Goal: Information Seeking & Learning: Compare options

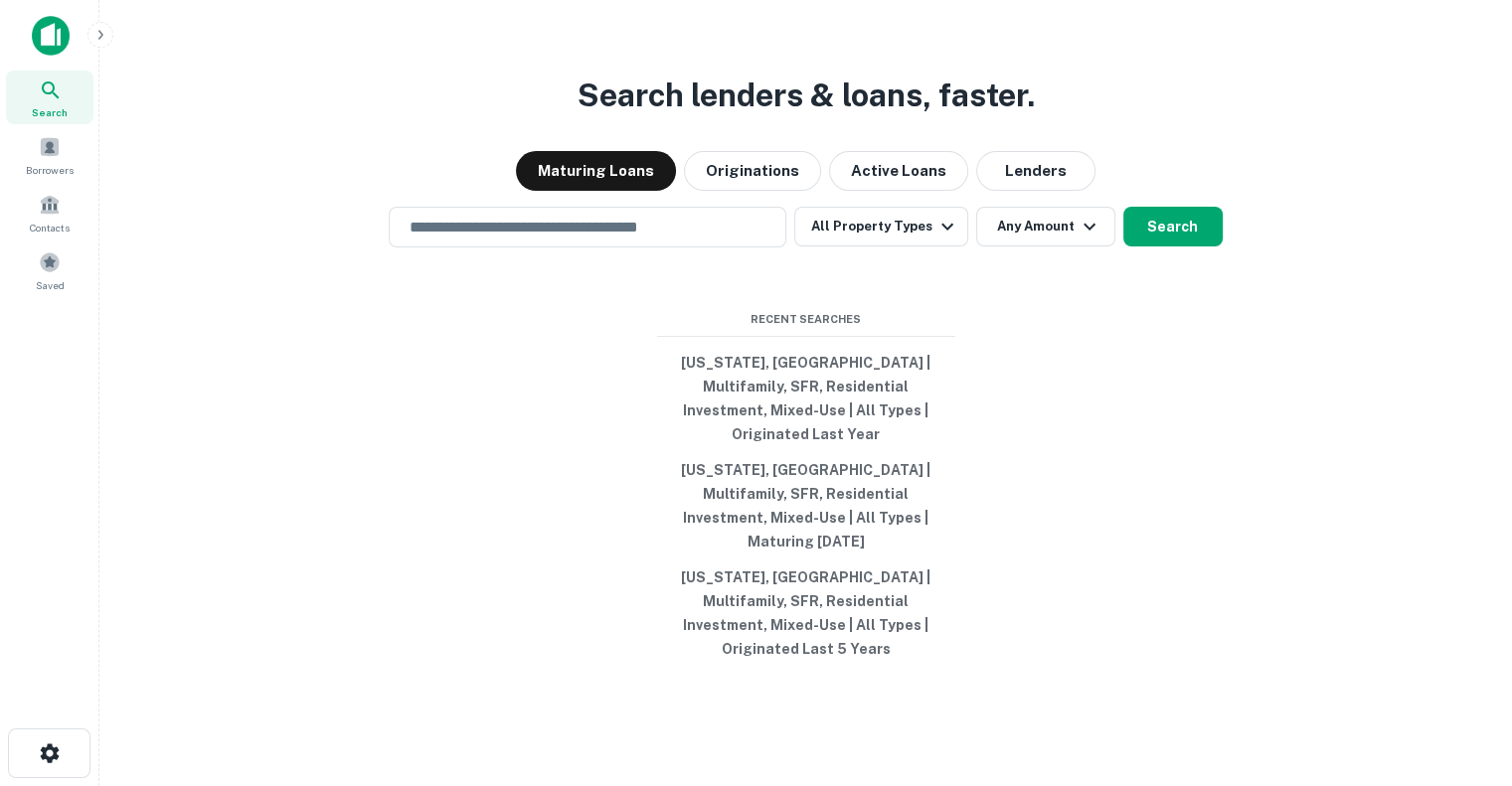
click at [0, 509] on div "Search Borrowers Contacts Saved" at bounding box center [49, 362] width 99 height 724
click at [792, 418] on button "[US_STATE], [GEOGRAPHIC_DATA] | Multifamily, SFR, Residential Investment, Mixed…" at bounding box center [806, 399] width 299 height 107
type input "**********"
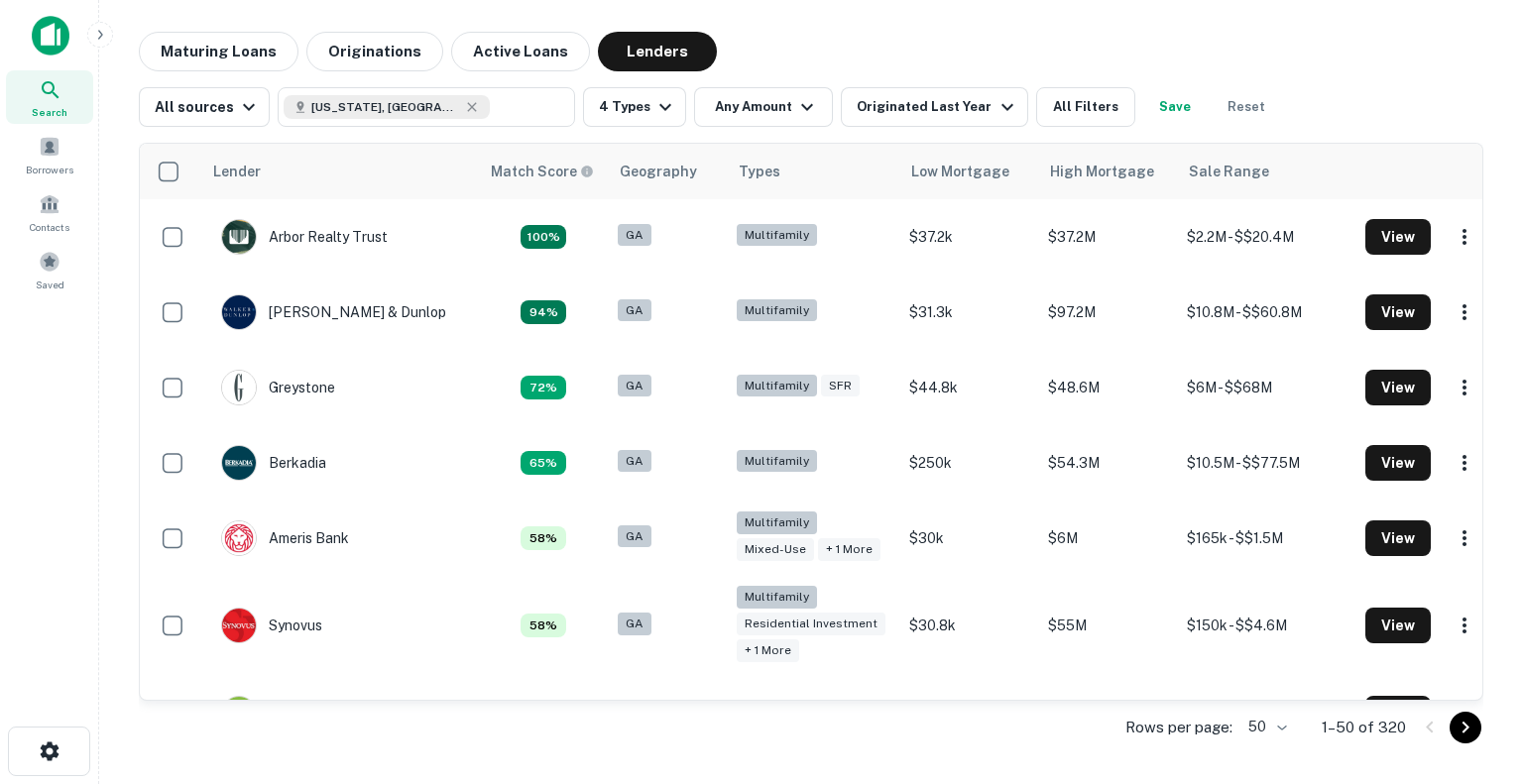
scroll to position [3333, 0]
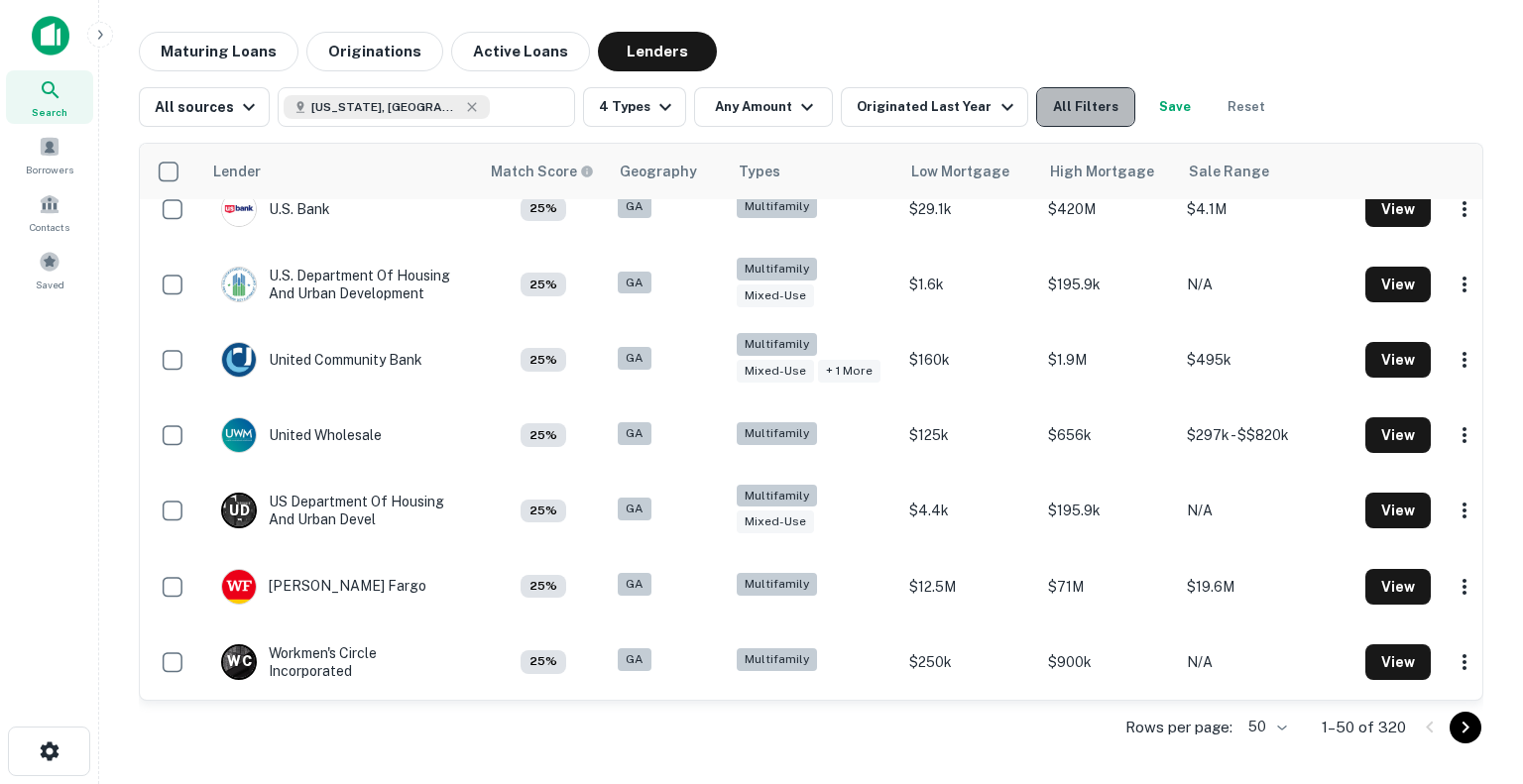
click at [1086, 96] on button "All Filters" at bounding box center [1086, 107] width 99 height 40
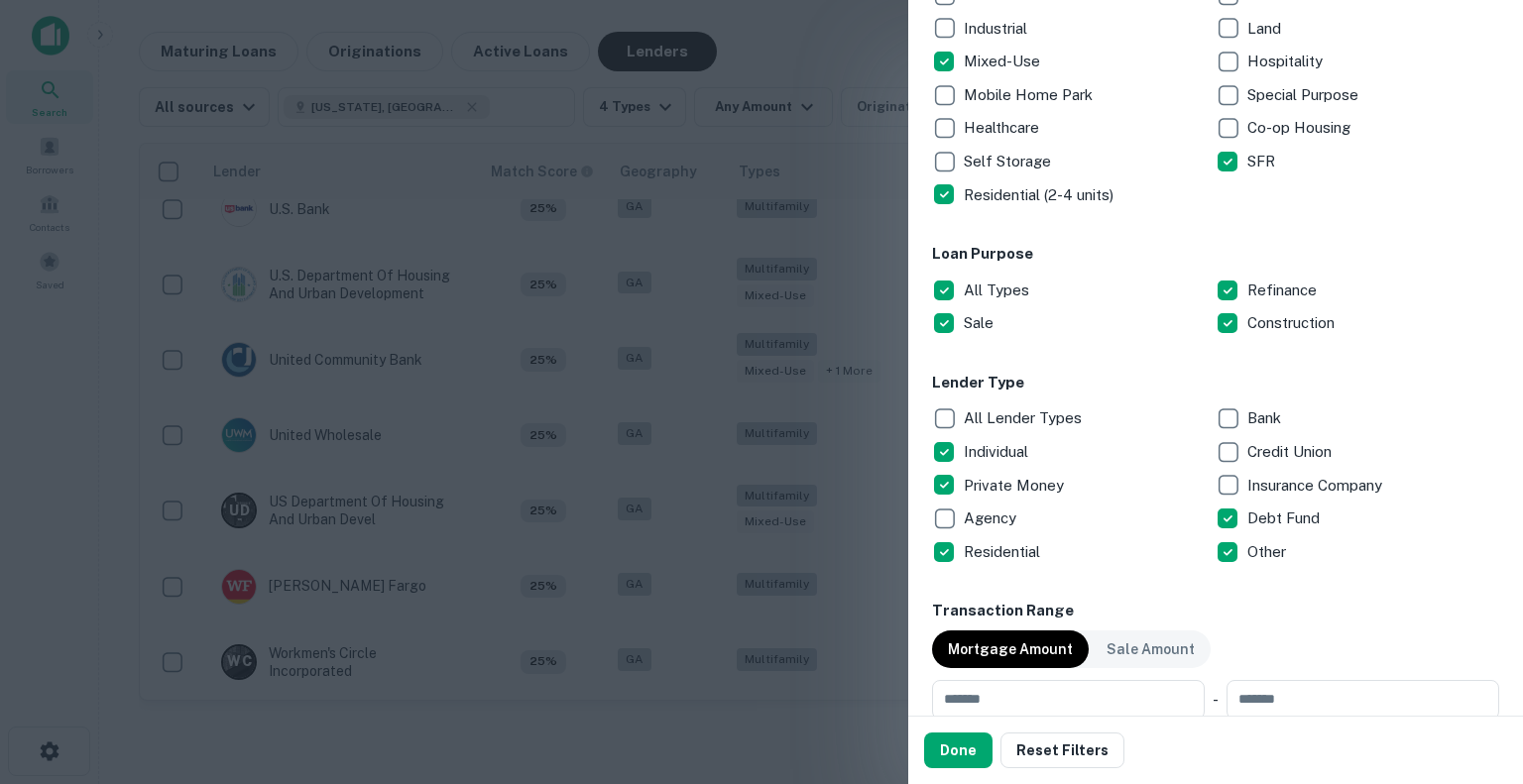
scroll to position [549, 0]
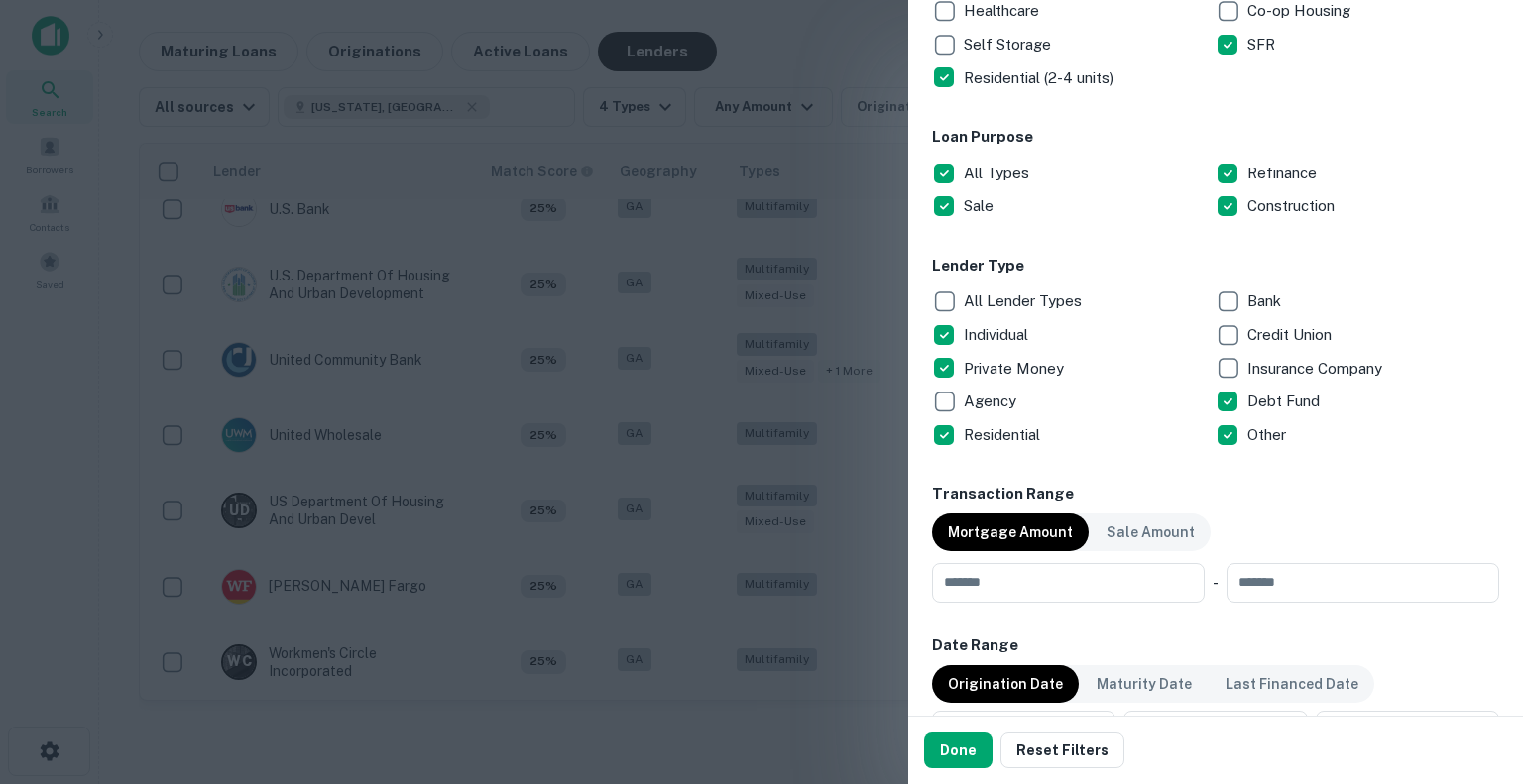
click at [959, 750] on button "Done" at bounding box center [958, 750] width 69 height 36
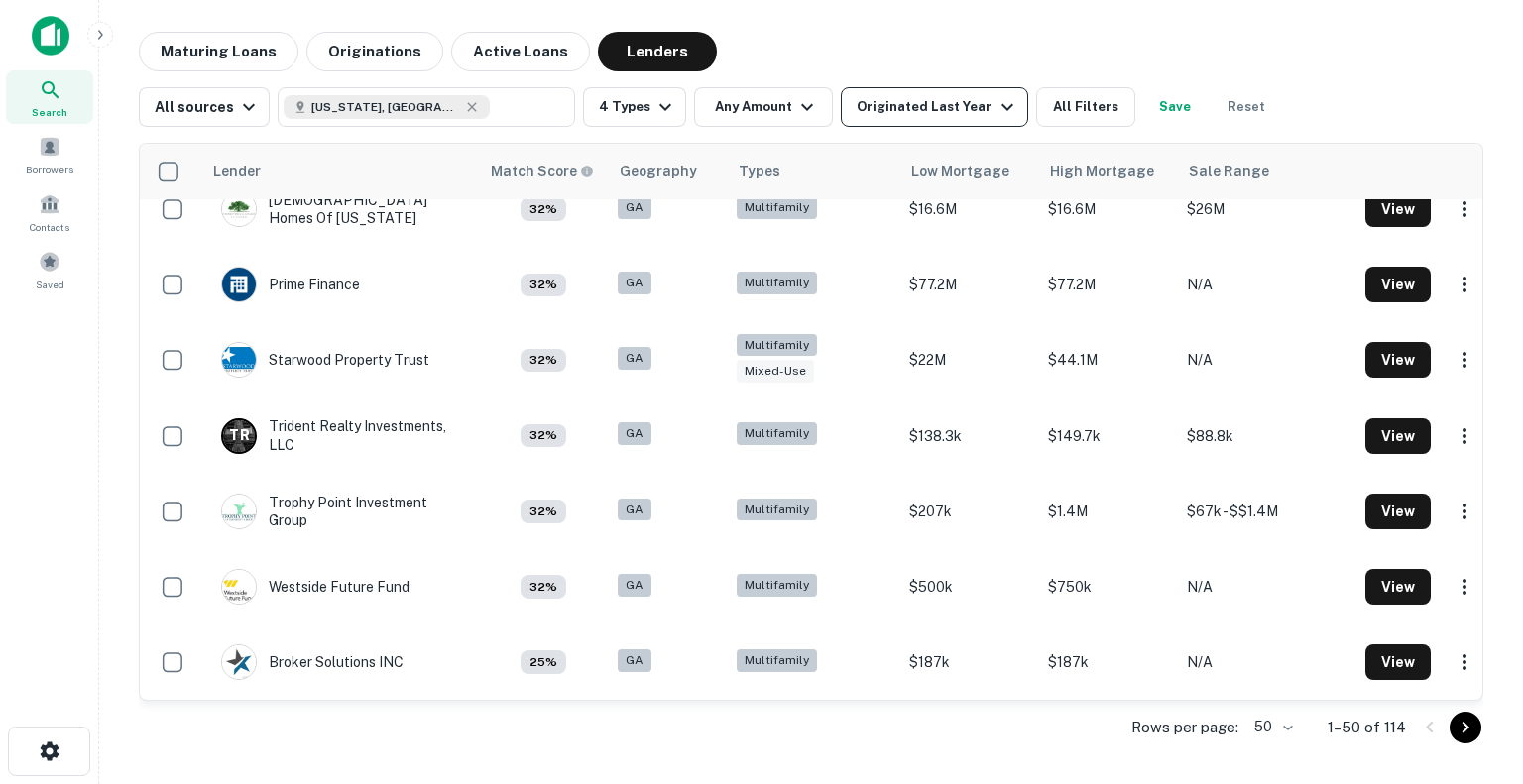
scroll to position [3304, 0]
click at [996, 117] on icon "button" at bounding box center [1008, 107] width 24 height 24
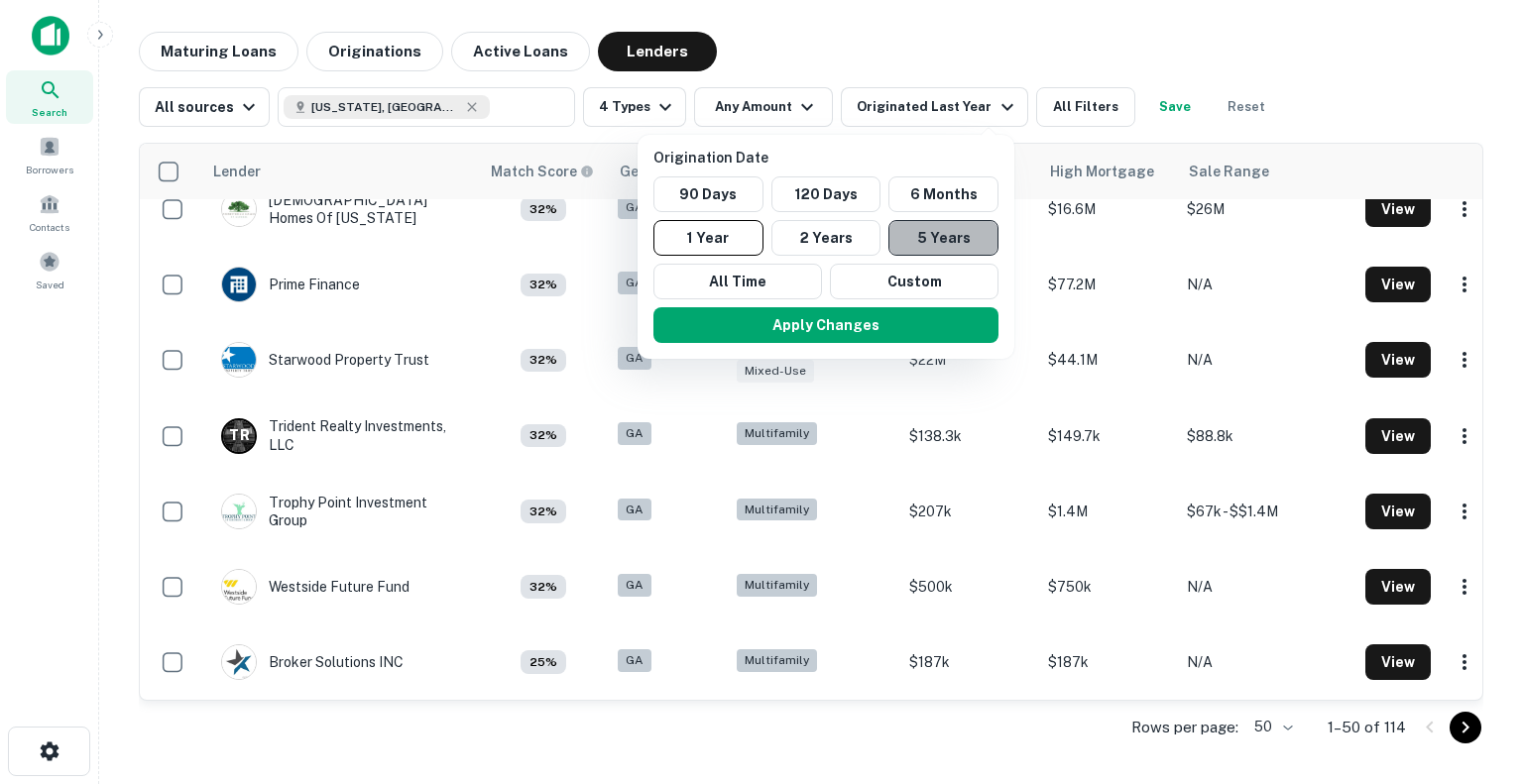
click at [933, 237] on button "5 Years" at bounding box center [943, 238] width 110 height 36
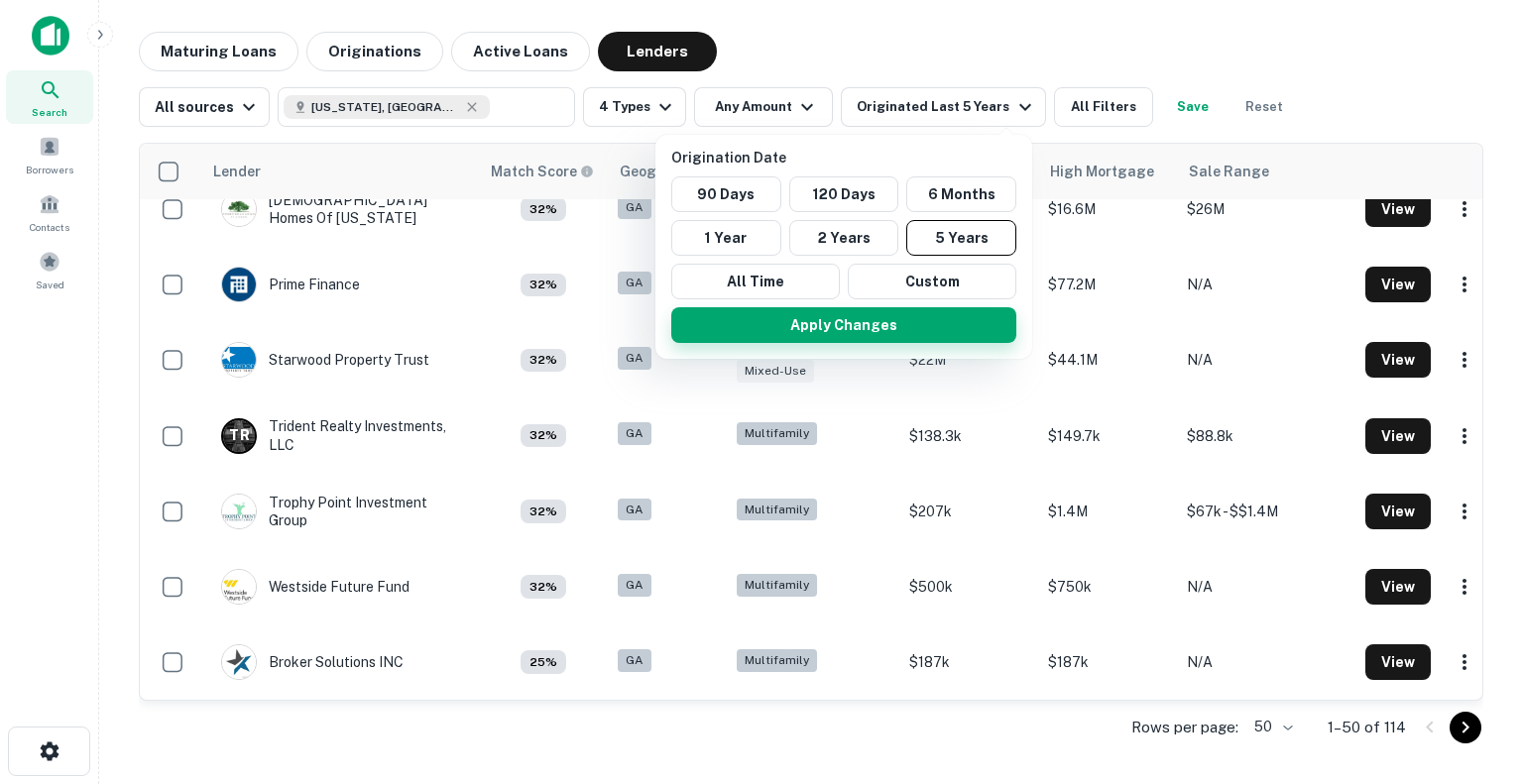
click at [866, 327] on button "Apply Changes" at bounding box center [844, 326] width 346 height 36
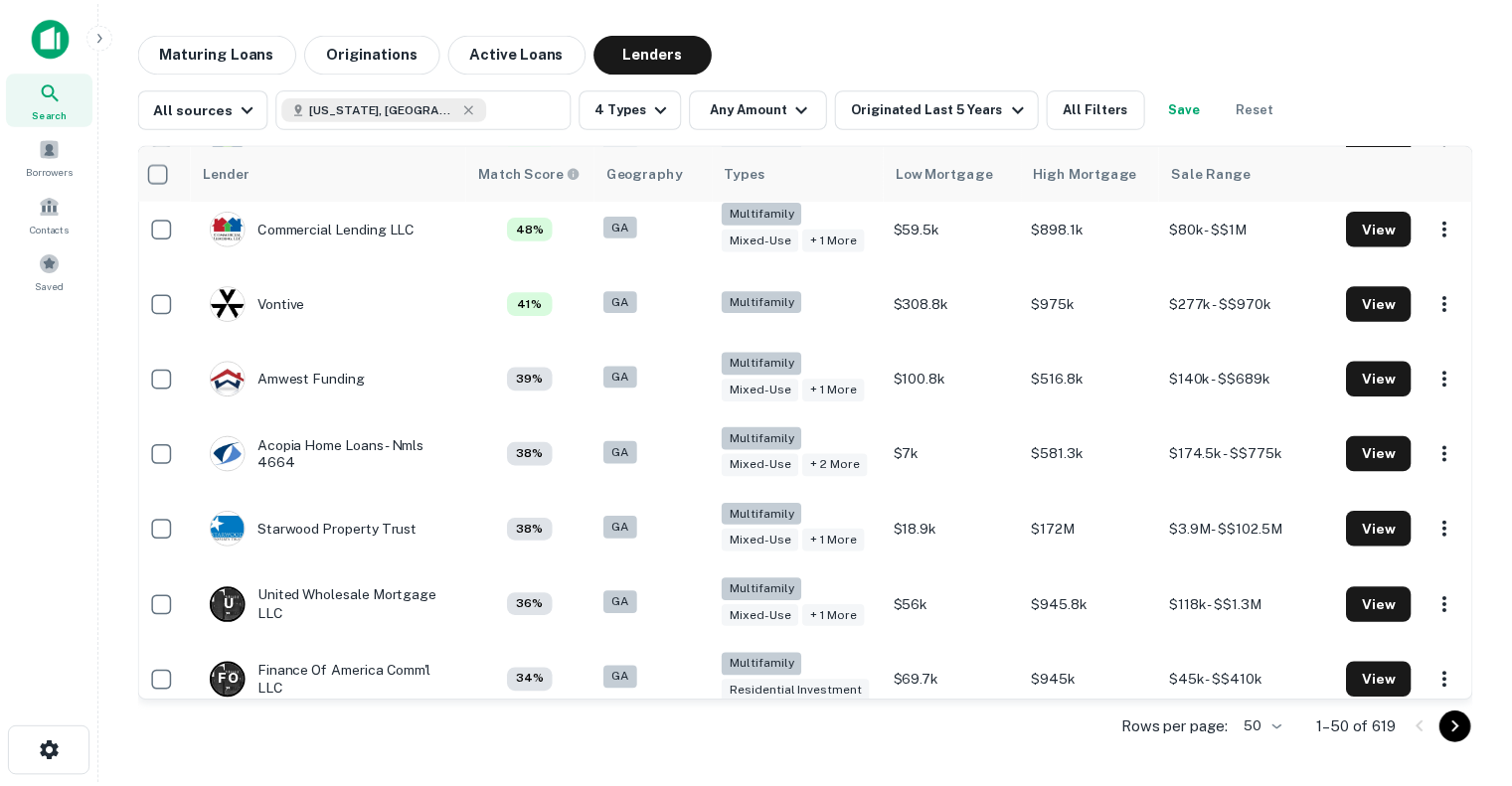
scroll to position [1065, 16]
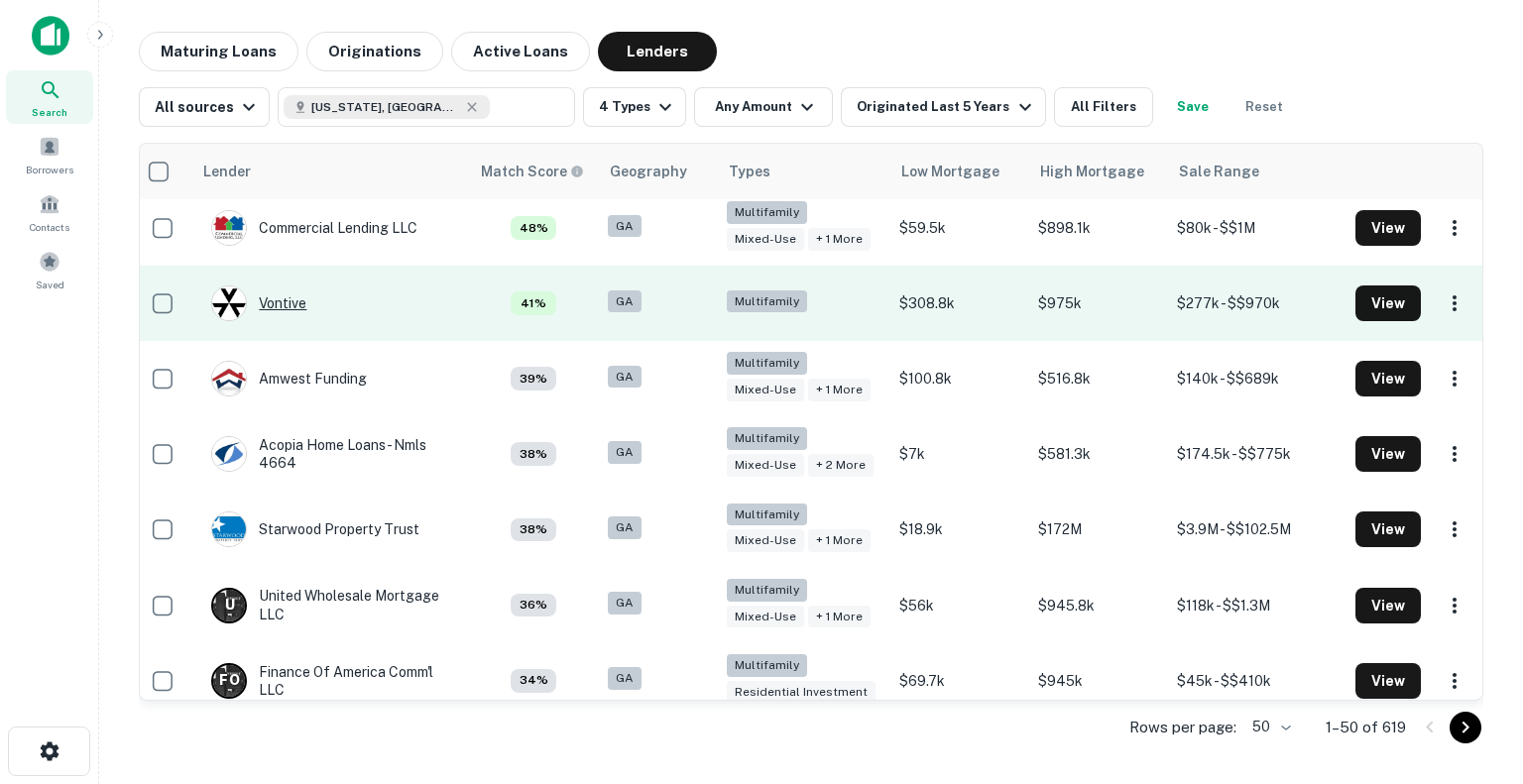
click at [284, 303] on div "Vontive" at bounding box center [259, 304] width 95 height 36
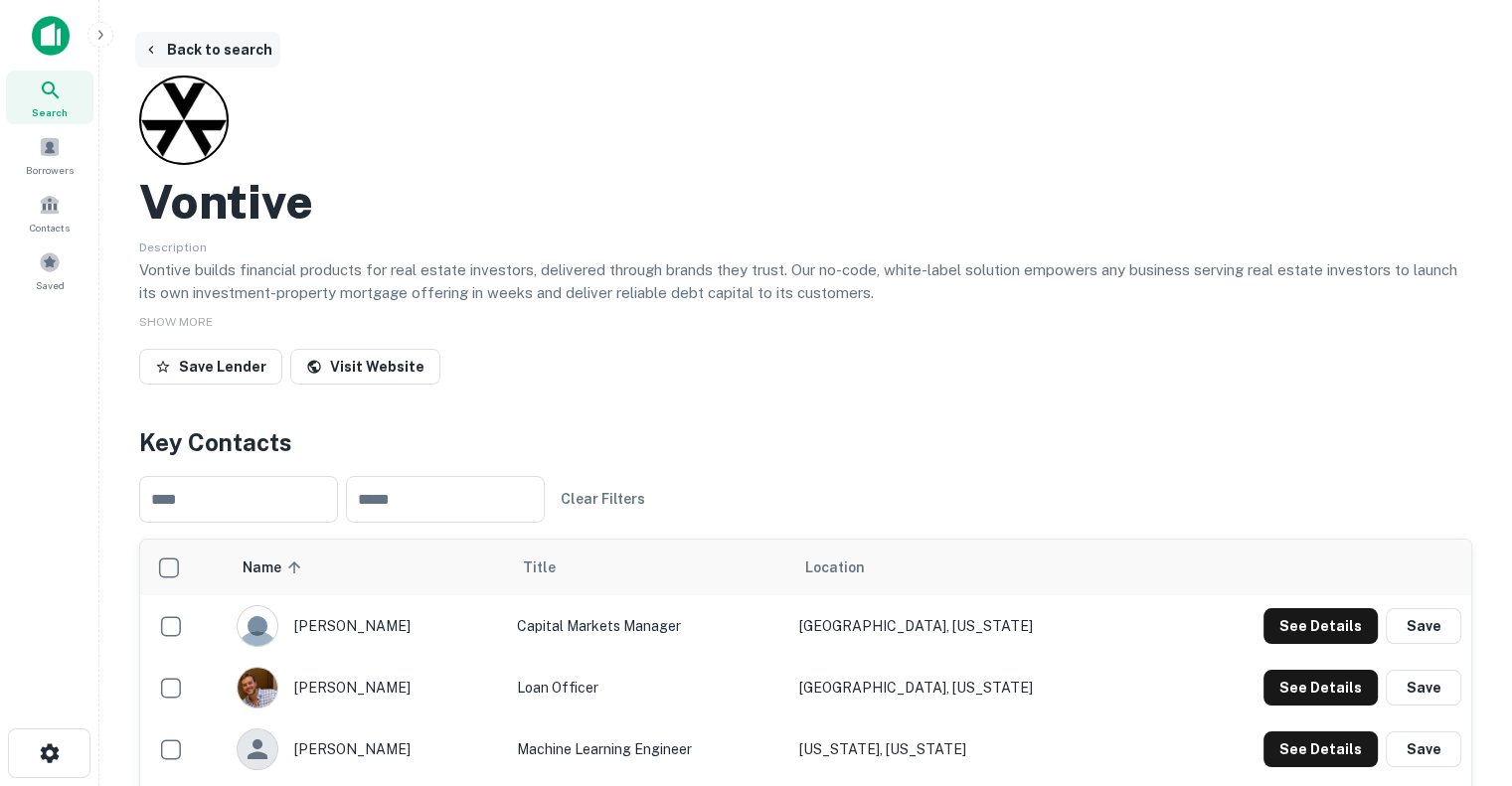
click at [189, 51] on button "Back to search" at bounding box center [208, 50] width 145 height 36
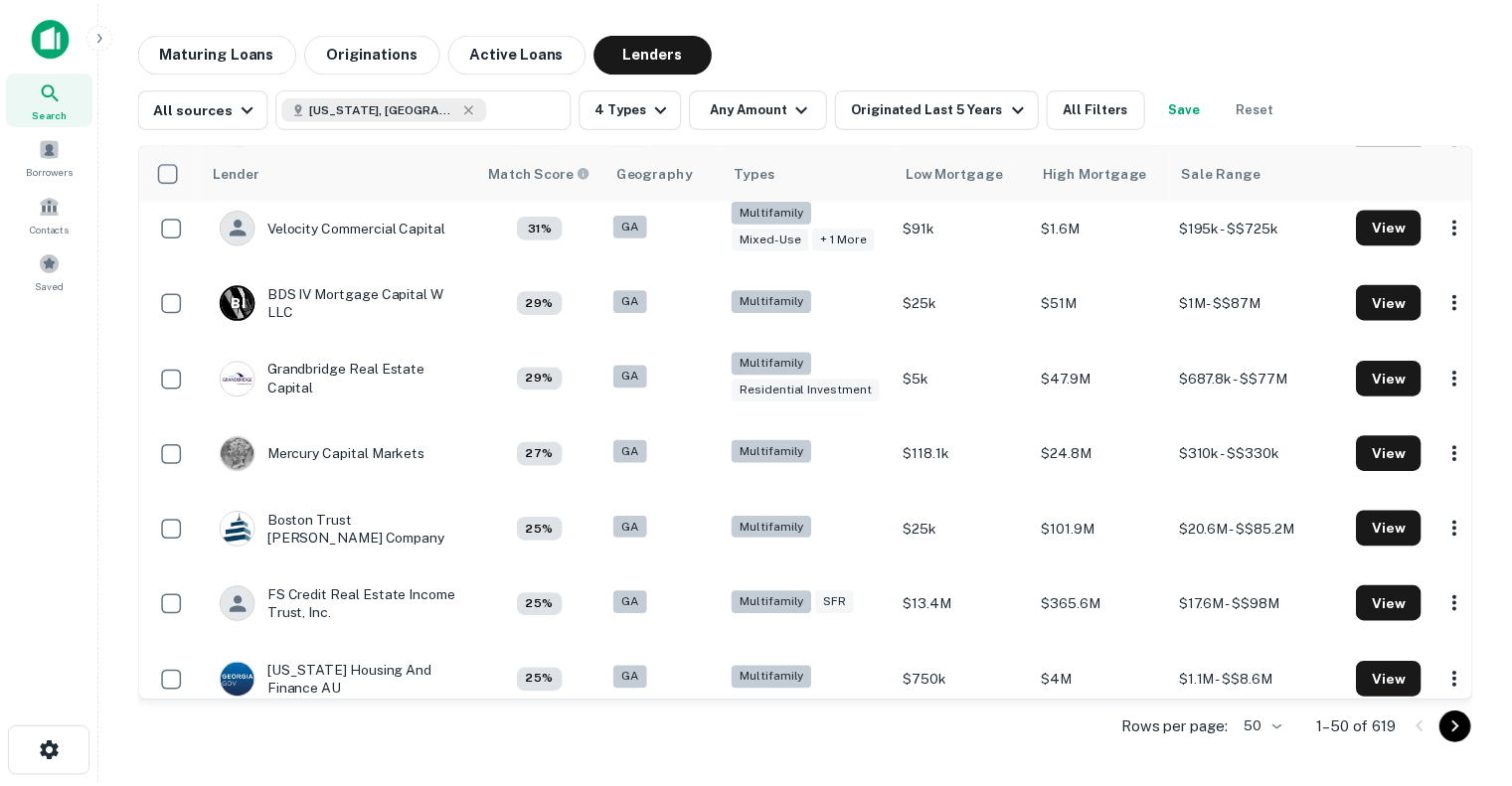
scroll to position [2125, 0]
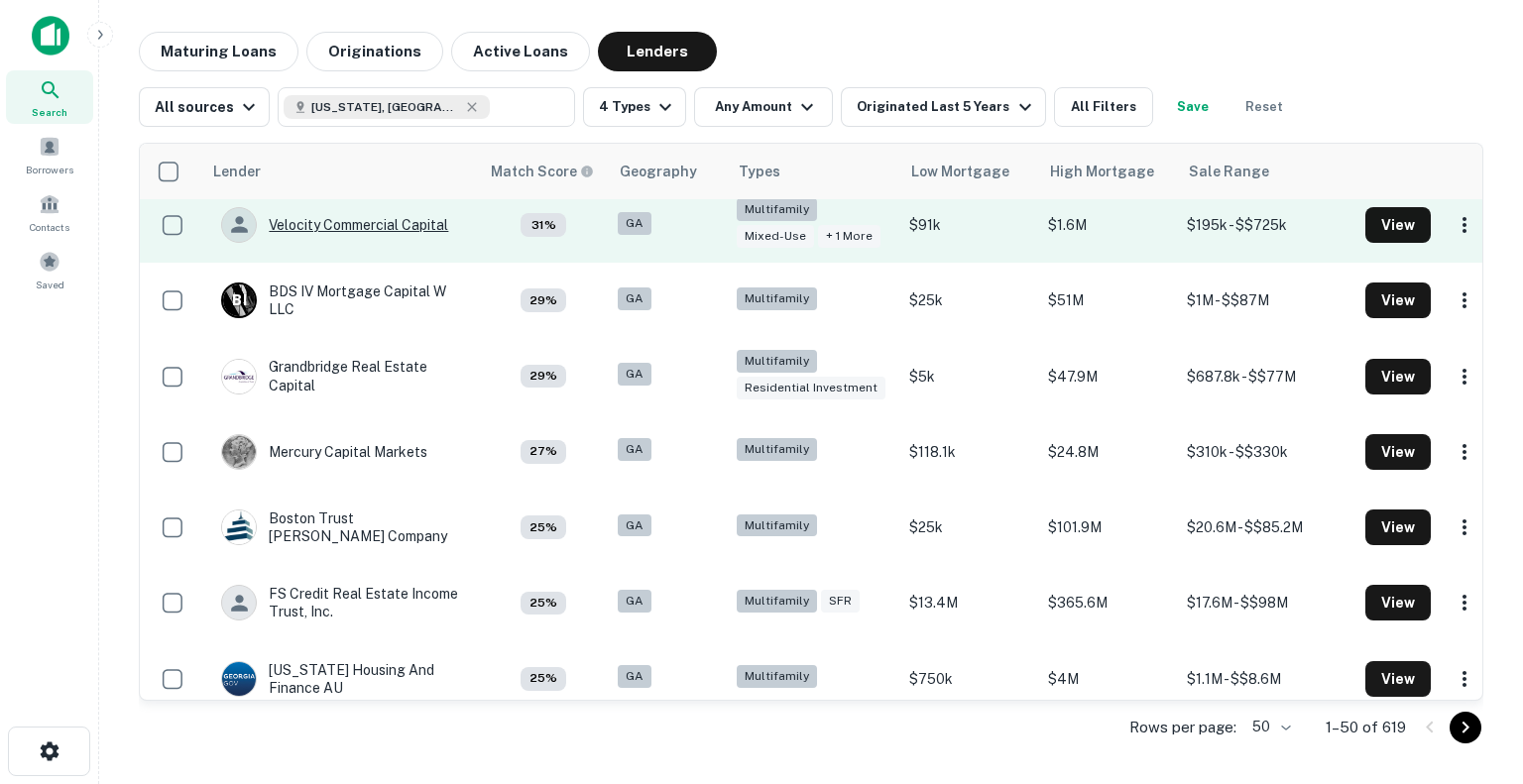
click at [369, 243] on div "Velocity Commercial Capital" at bounding box center [335, 225] width 227 height 36
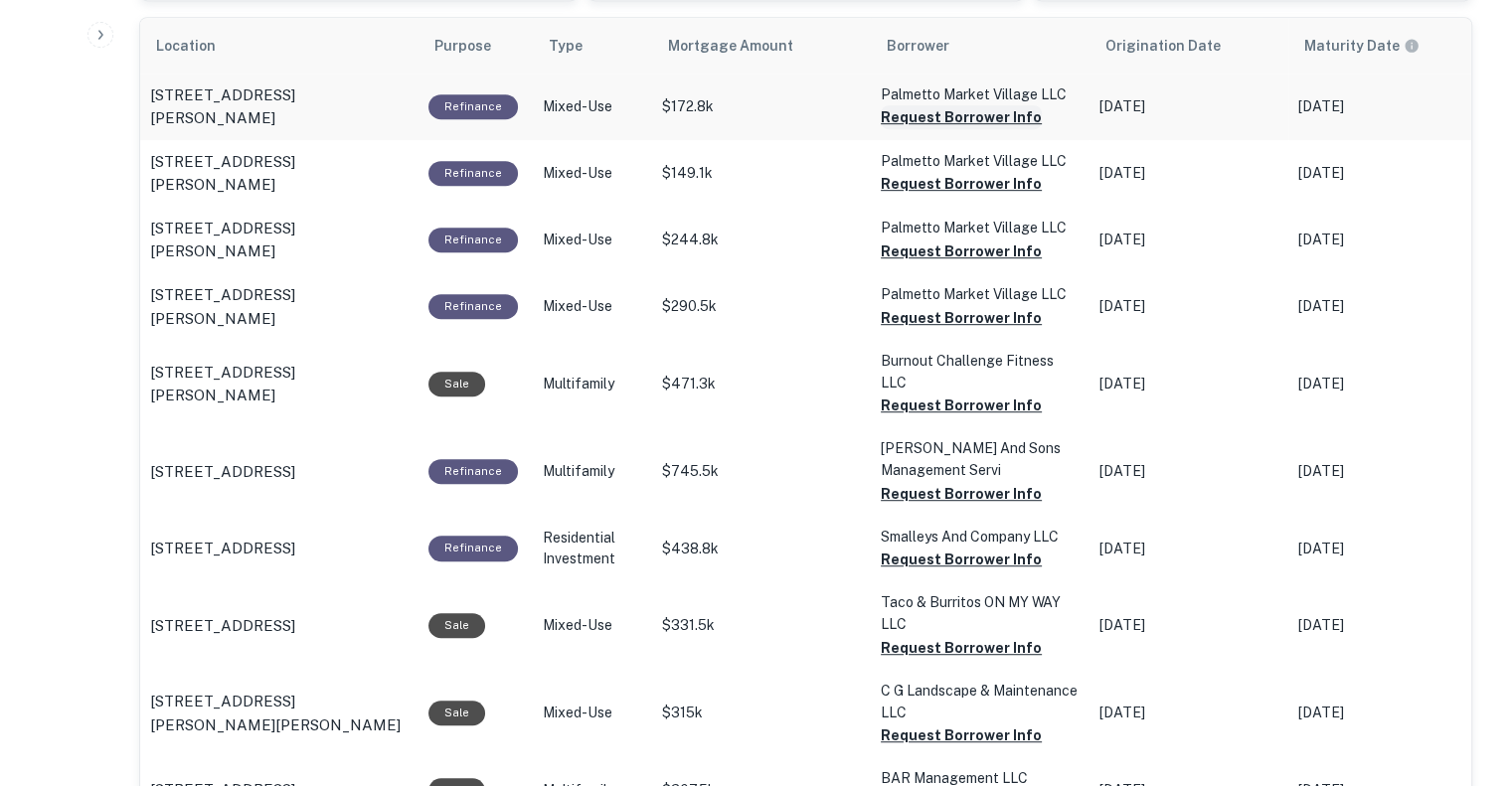
scroll to position [1081, 0]
click at [927, 404] on button "Request Borrower Info" at bounding box center [962, 405] width 161 height 24
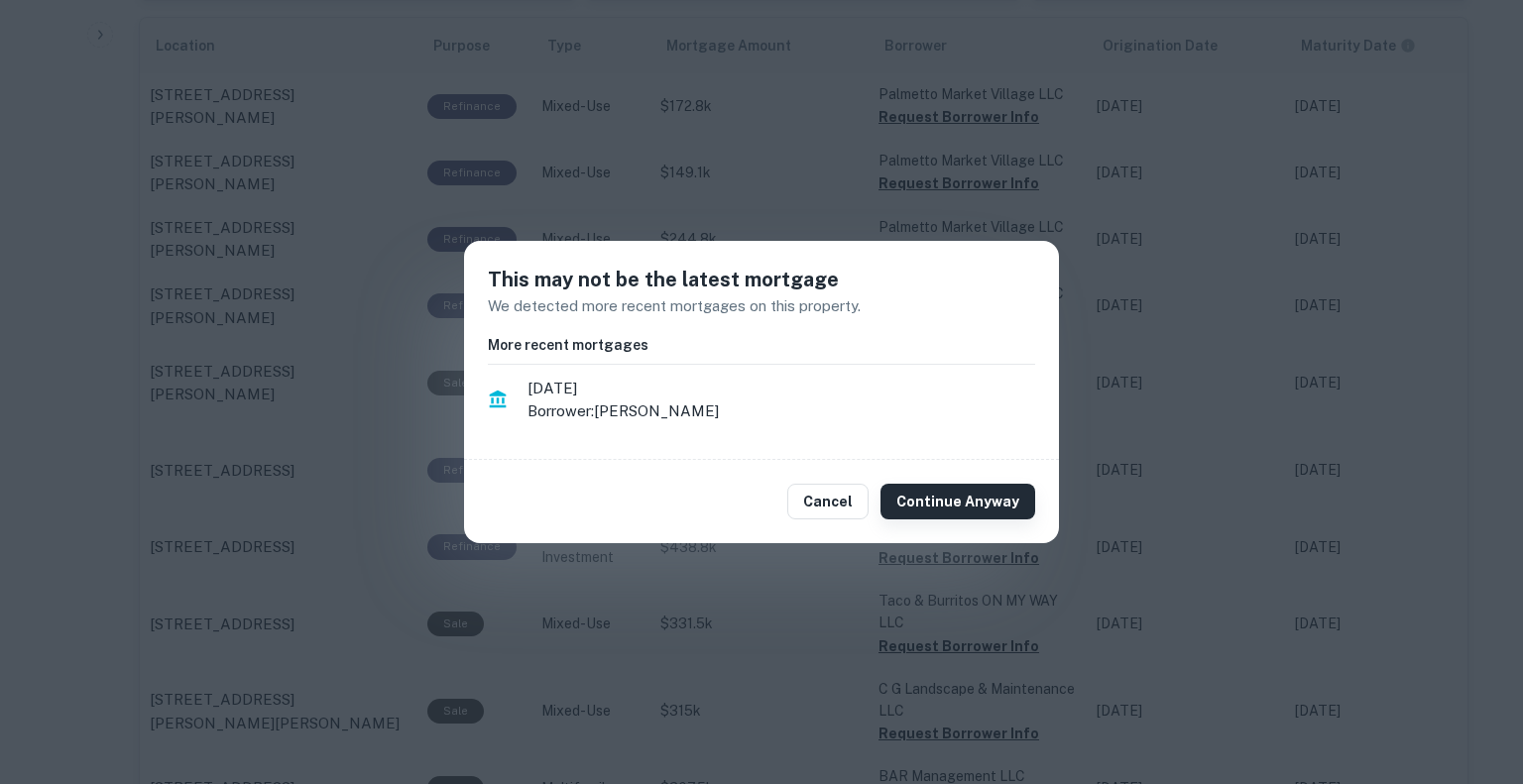
click at [926, 495] on button "Continue Anyway" at bounding box center [958, 501] width 155 height 36
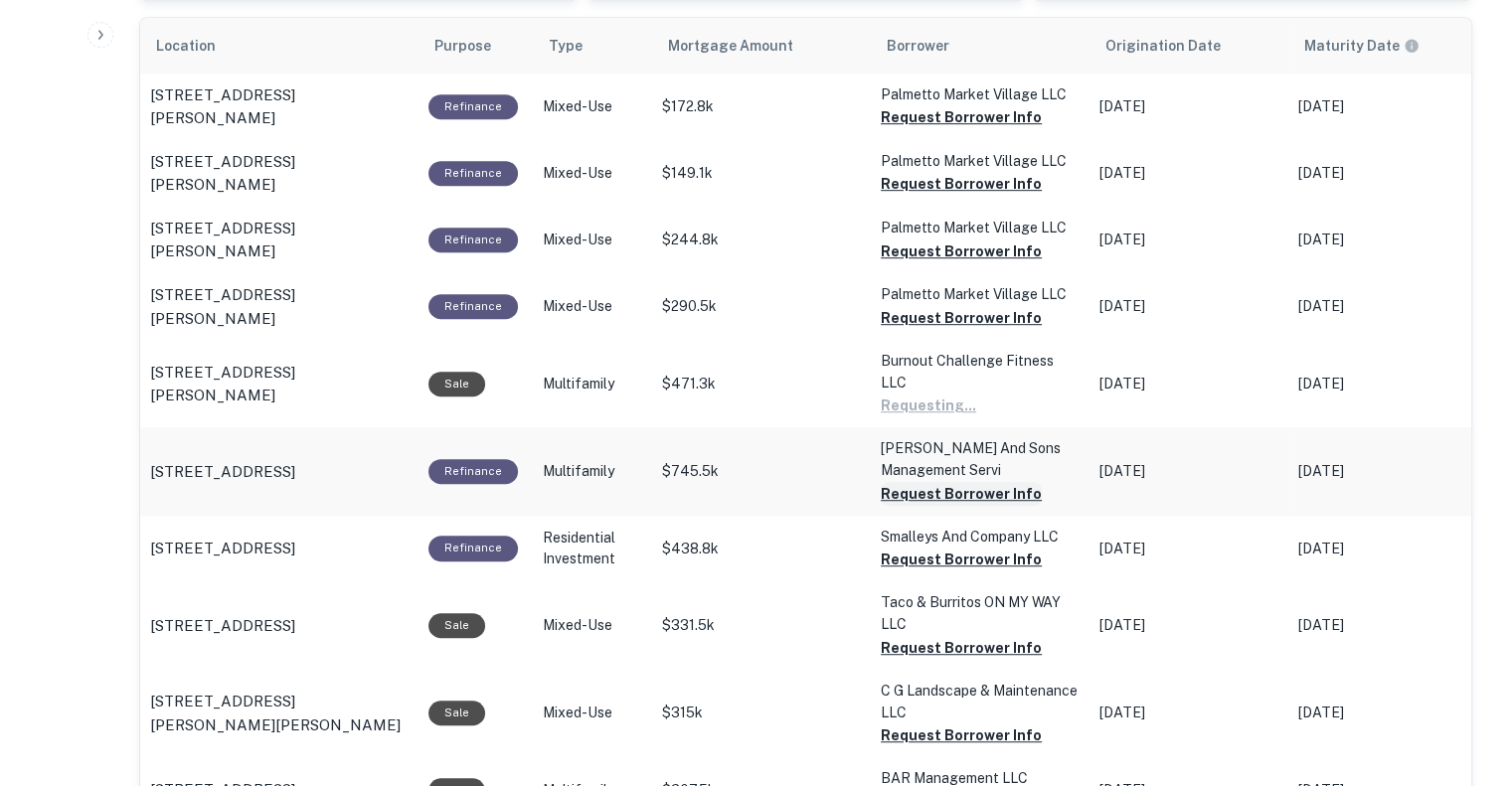
click at [921, 488] on button "Request Borrower Info" at bounding box center [962, 493] width 161 height 24
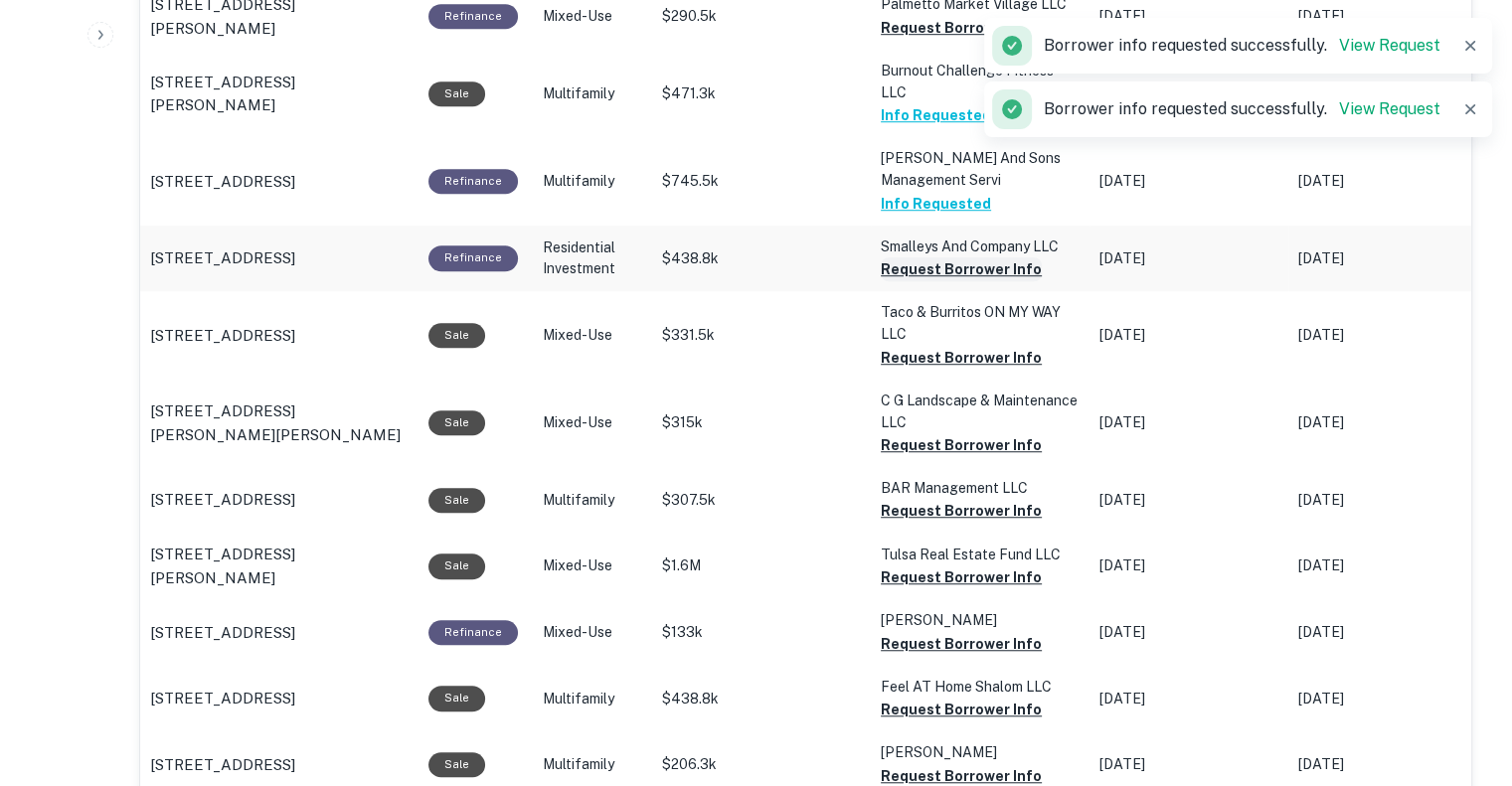
scroll to position [1379, 0]
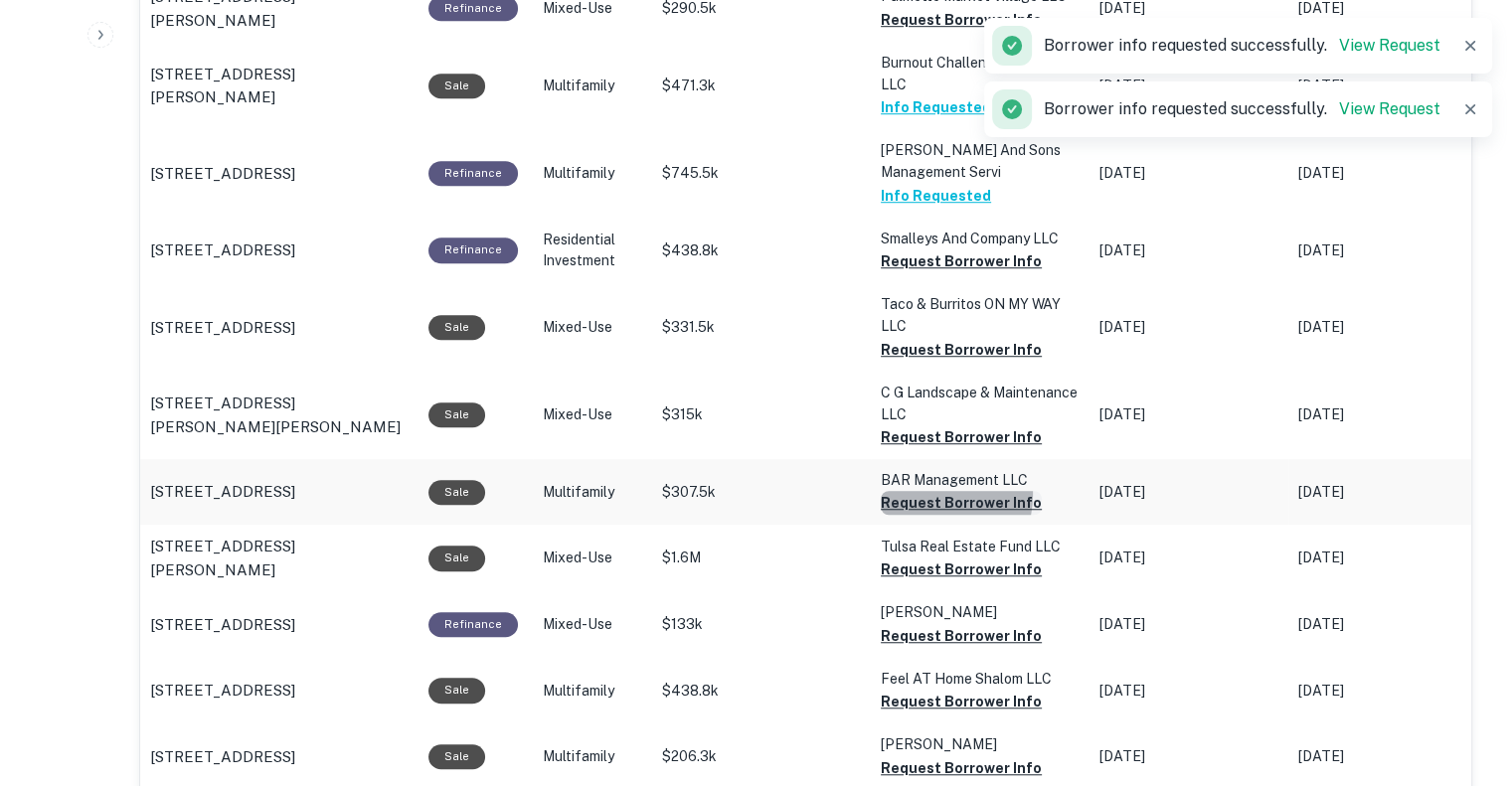
click at [927, 492] on button "Request Borrower Info" at bounding box center [962, 502] width 161 height 24
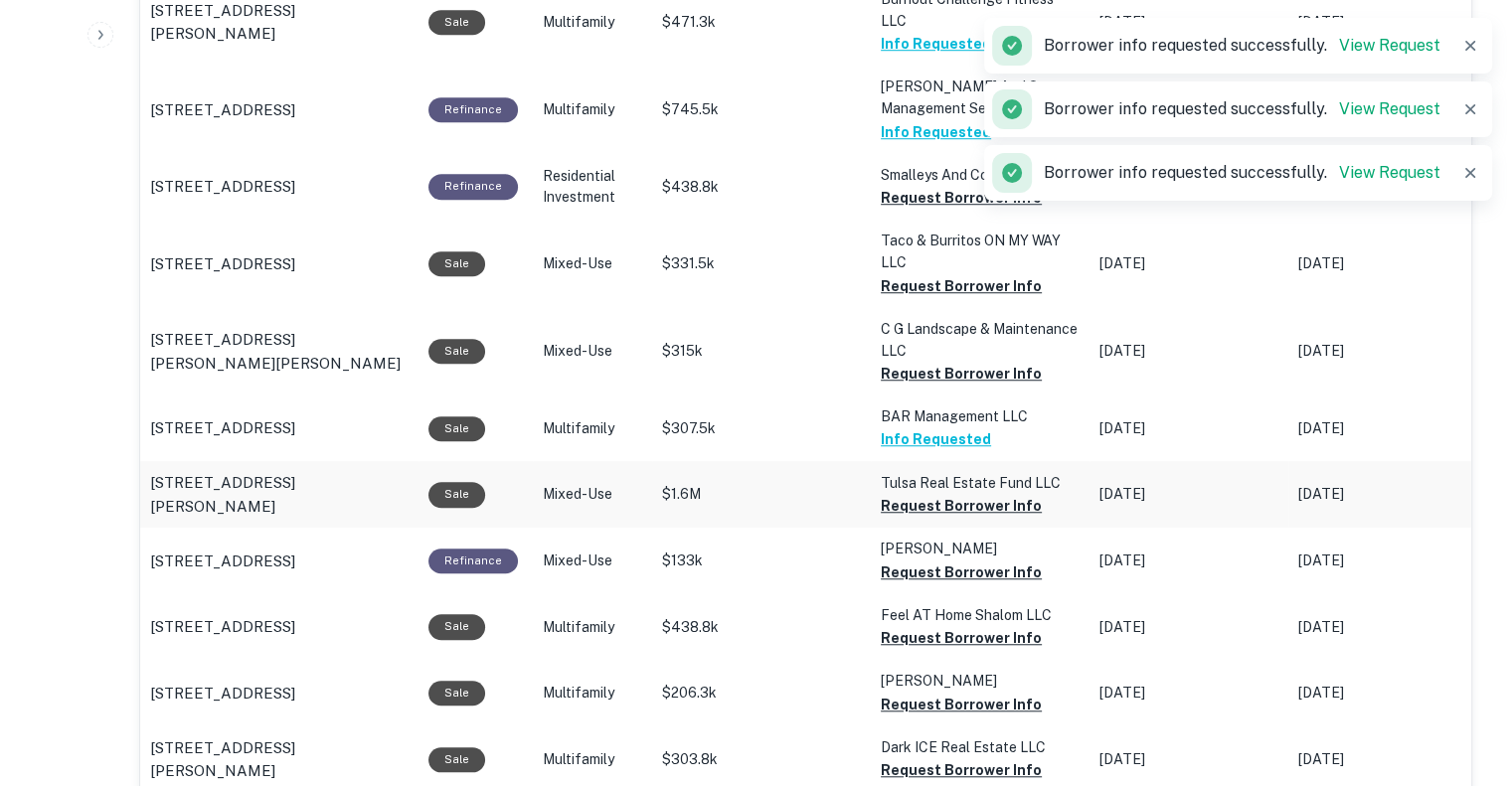
scroll to position [1457, 0]
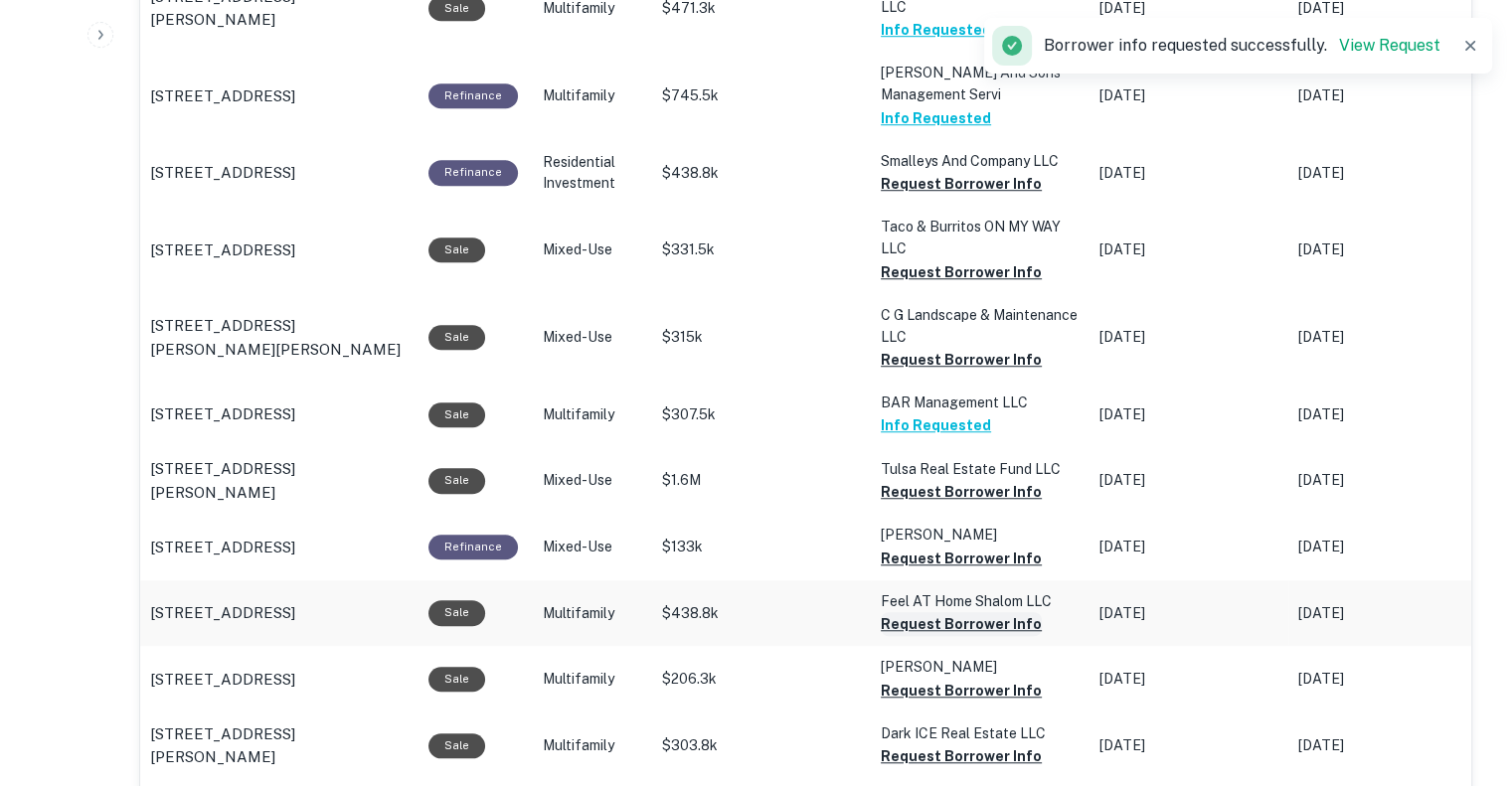
click at [911, 623] on button "Request Borrower Info" at bounding box center [962, 624] width 161 height 24
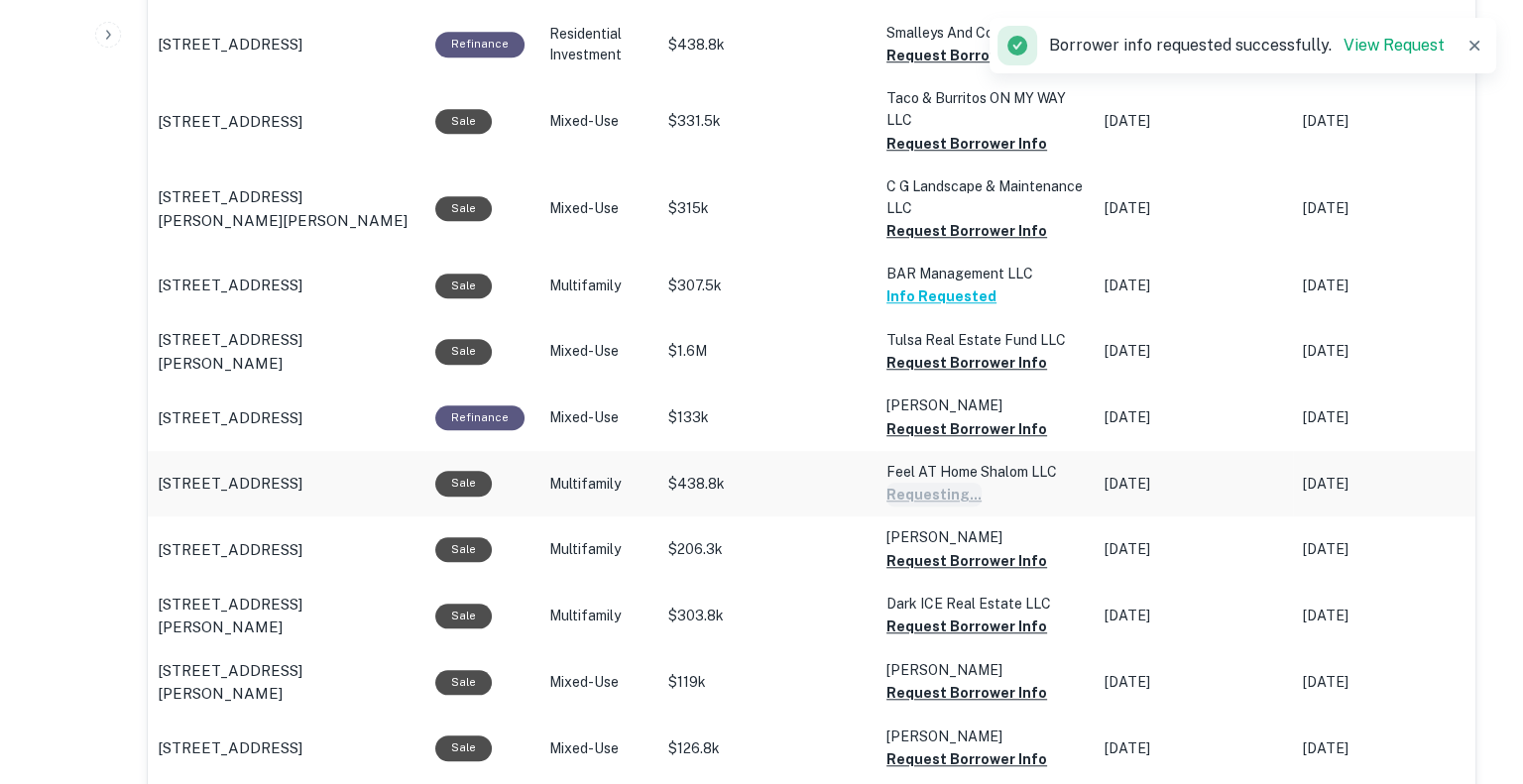
scroll to position [1582, 0]
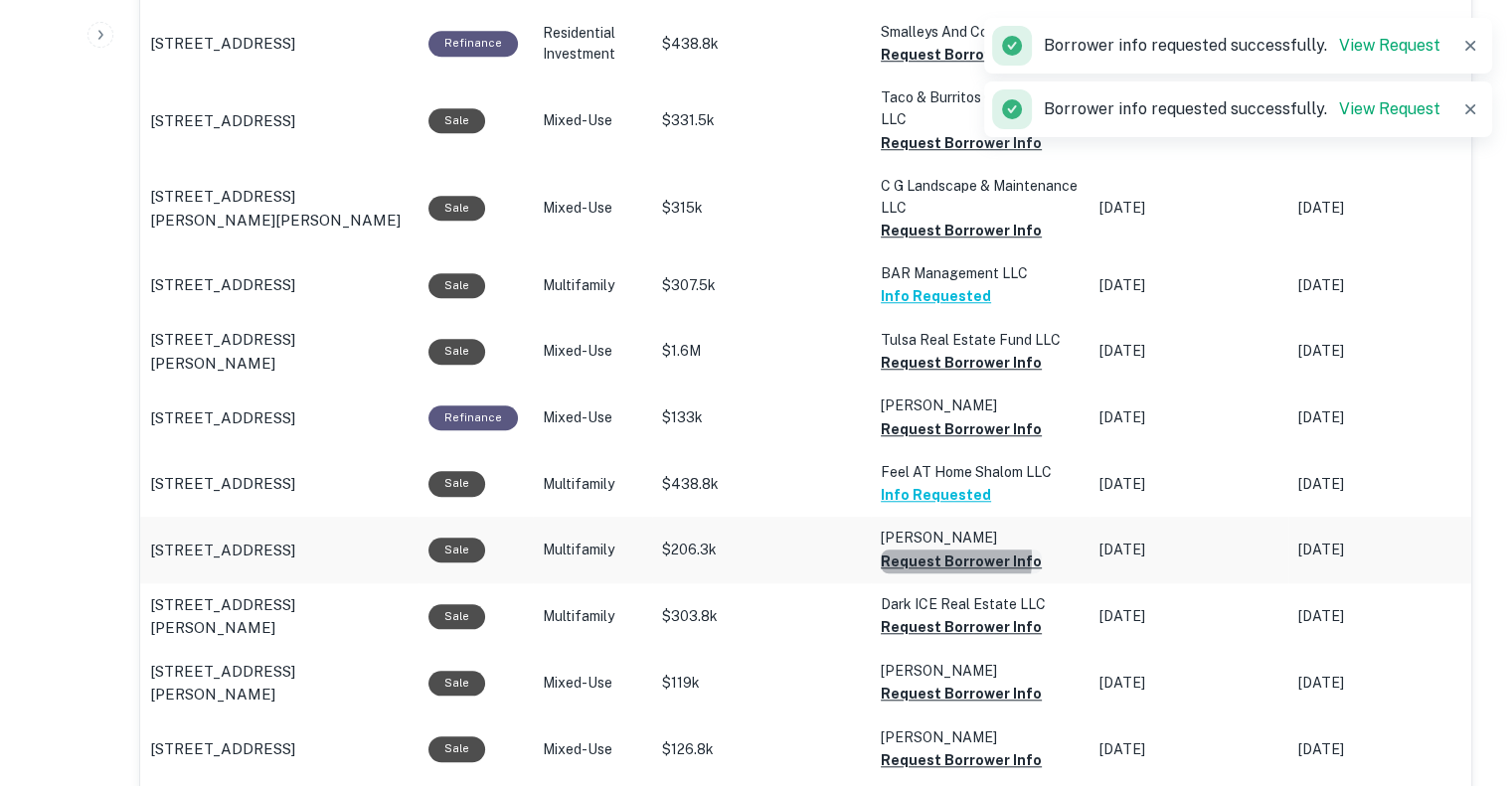
click at [911, 559] on button "Request Borrower Info" at bounding box center [962, 561] width 161 height 24
click at [911, 624] on button "Request Borrower Info" at bounding box center [962, 627] width 161 height 24
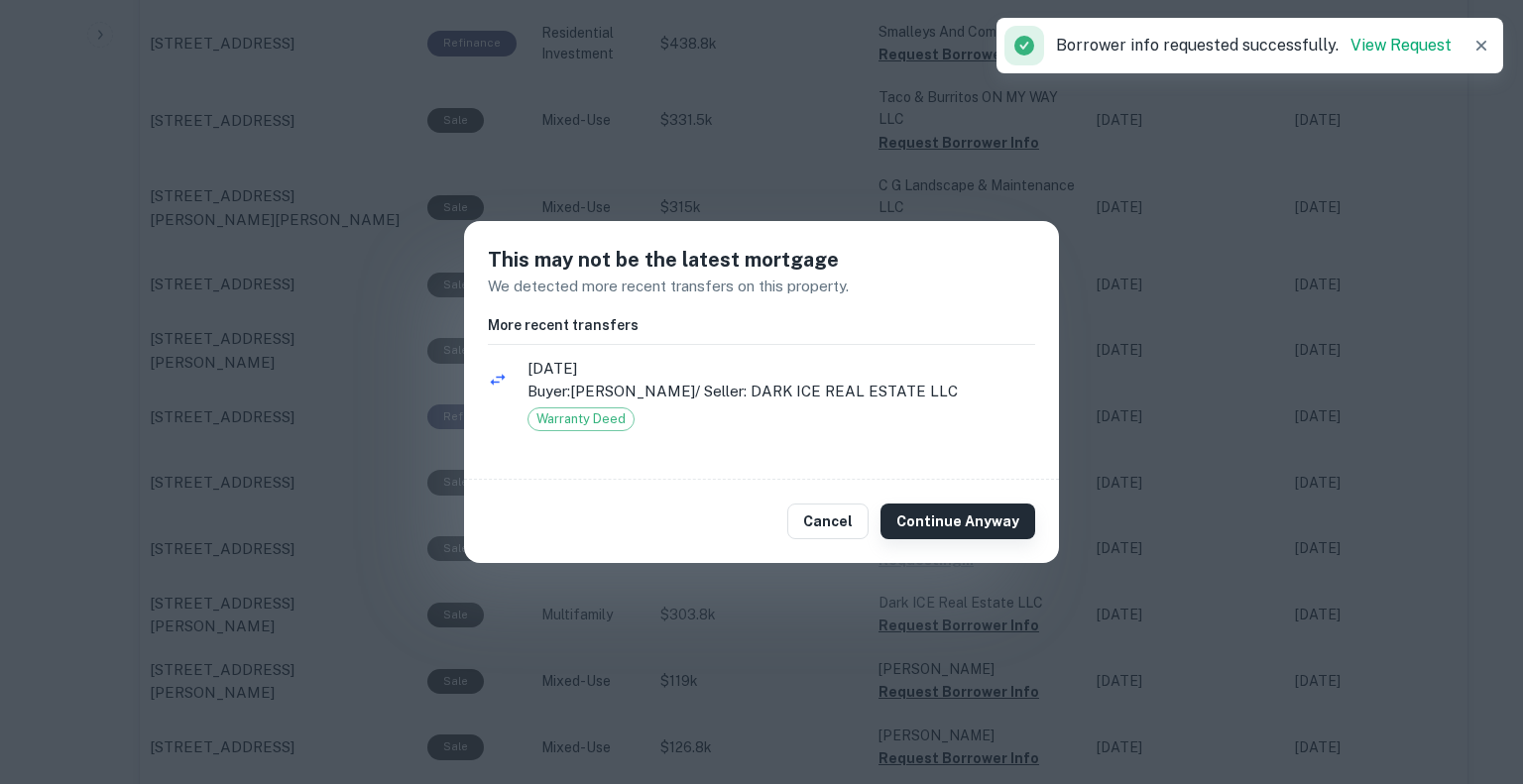
click at [944, 527] on button "Continue Anyway" at bounding box center [958, 521] width 155 height 36
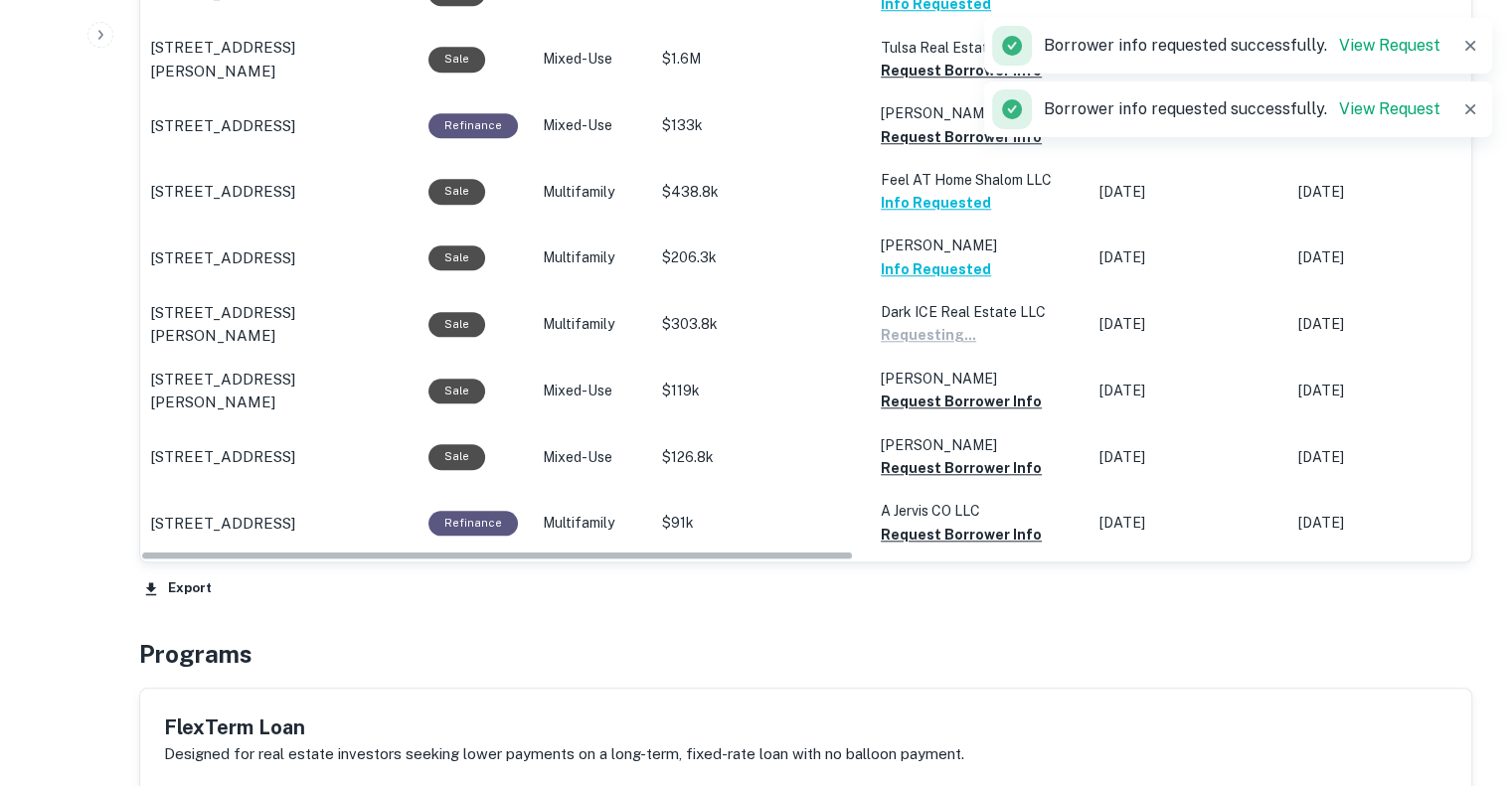
scroll to position [1883, 0]
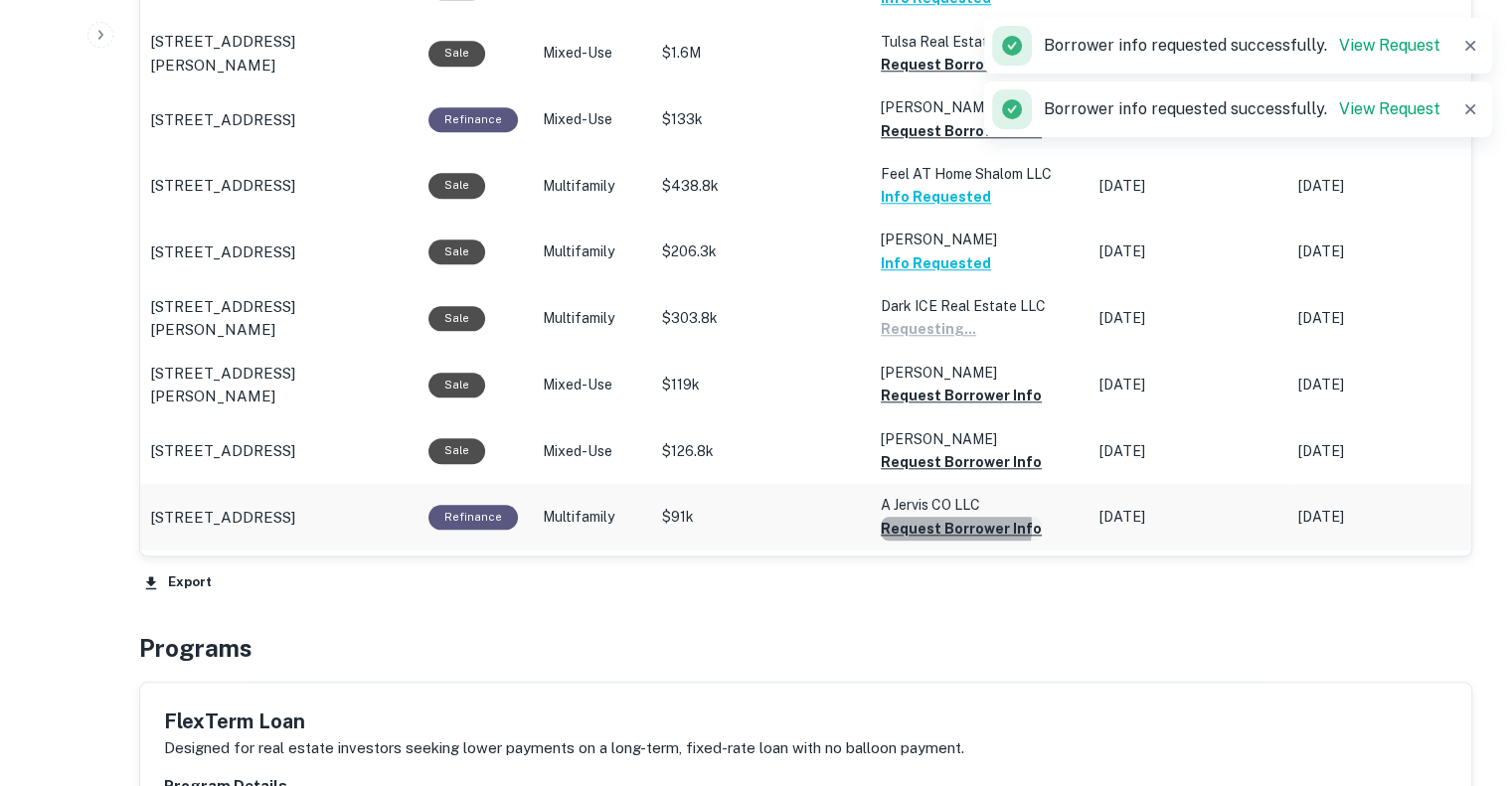
click at [947, 528] on button "Request Borrower Info" at bounding box center [962, 528] width 161 height 24
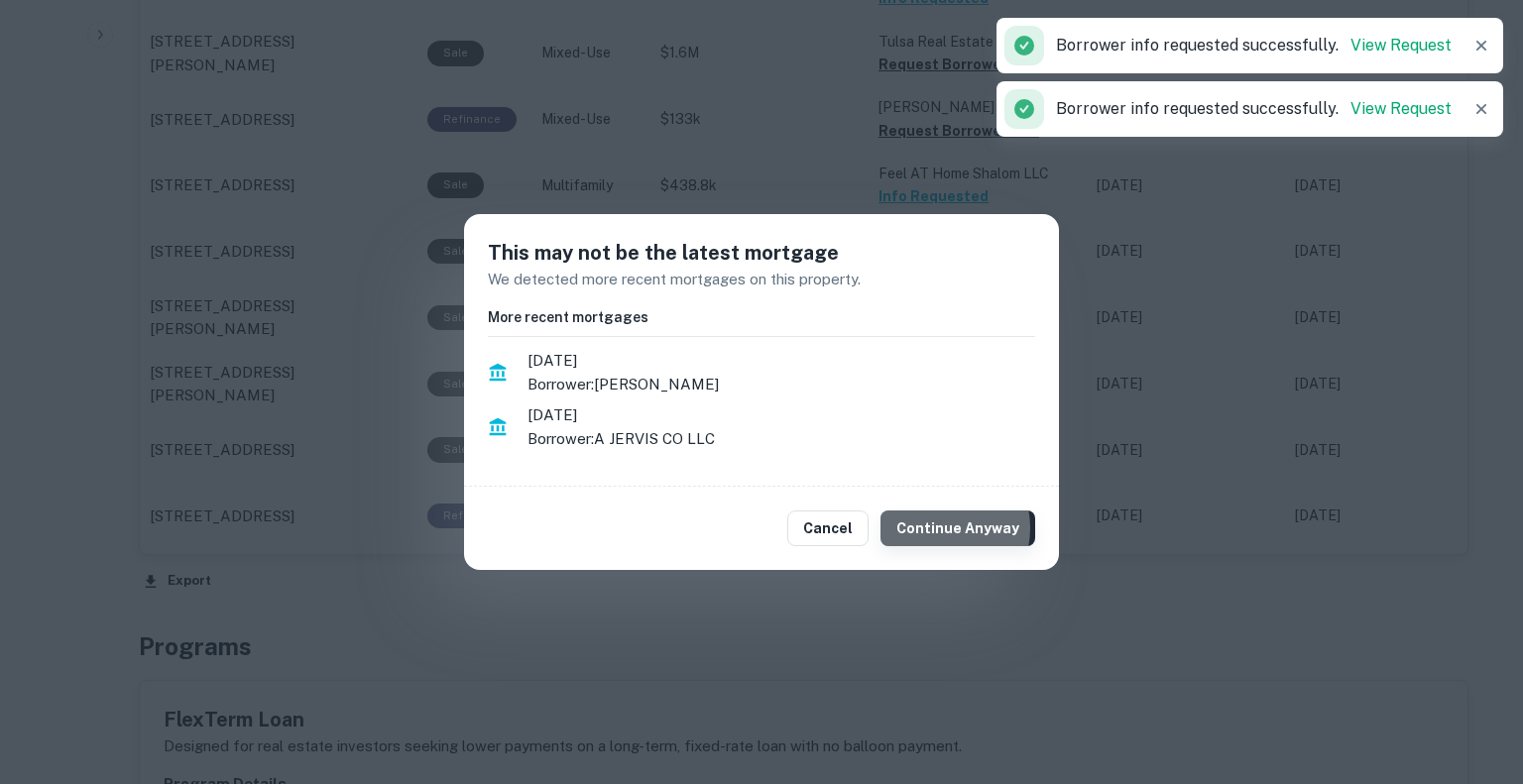
click at [952, 527] on button "Continue Anyway" at bounding box center [958, 528] width 155 height 36
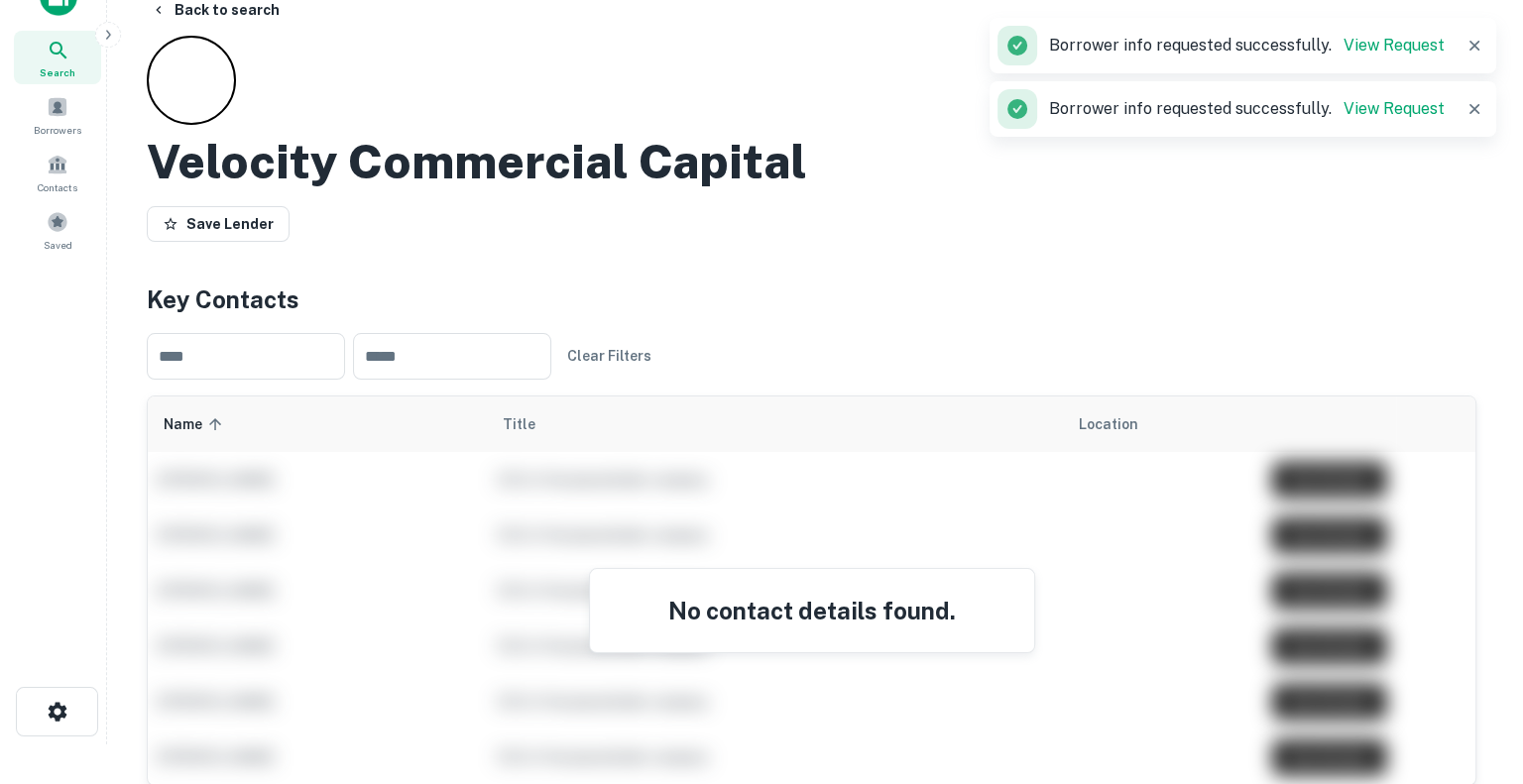
scroll to position [0, 0]
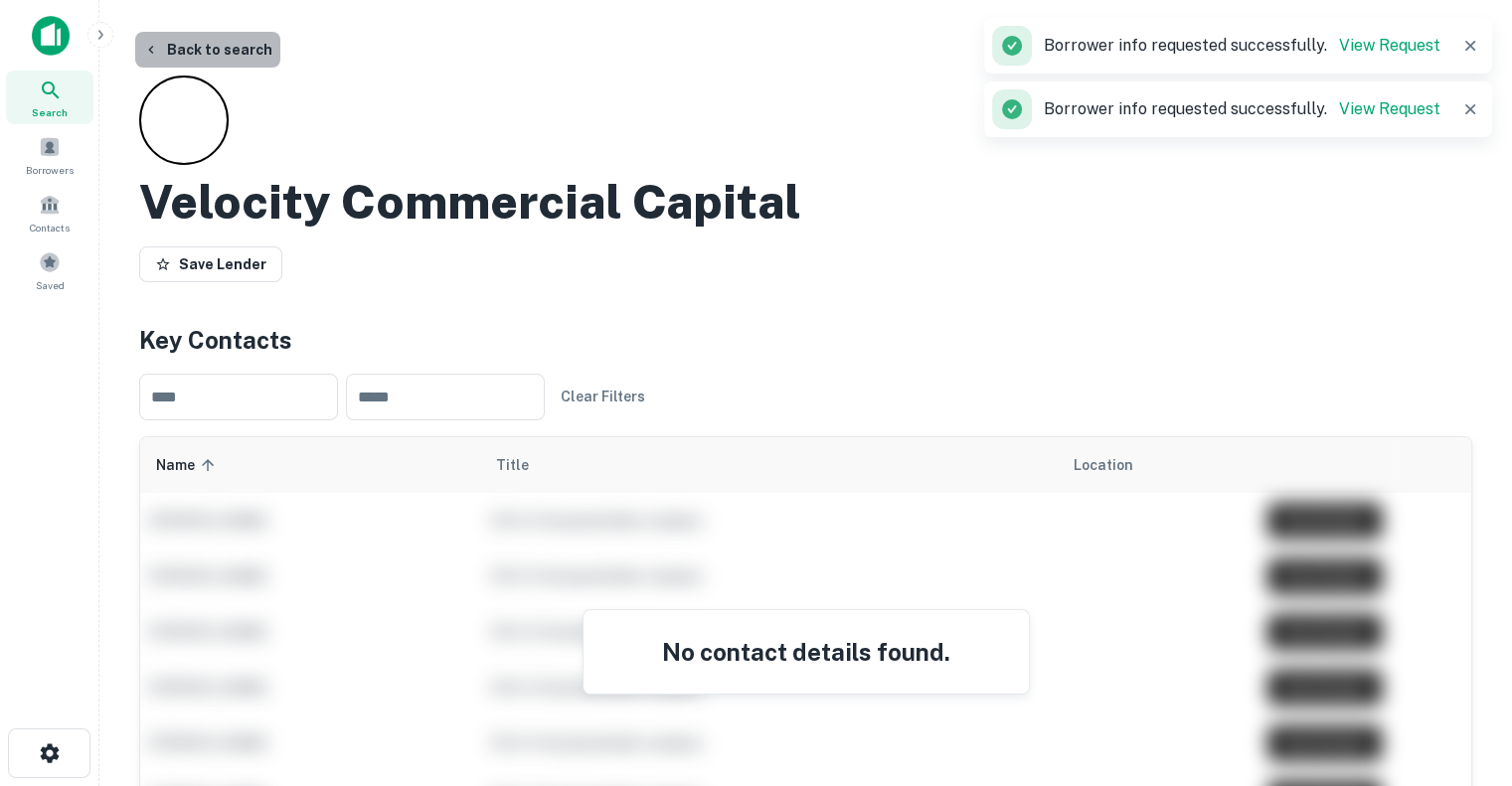
click at [207, 43] on button "Back to search" at bounding box center [208, 50] width 145 height 36
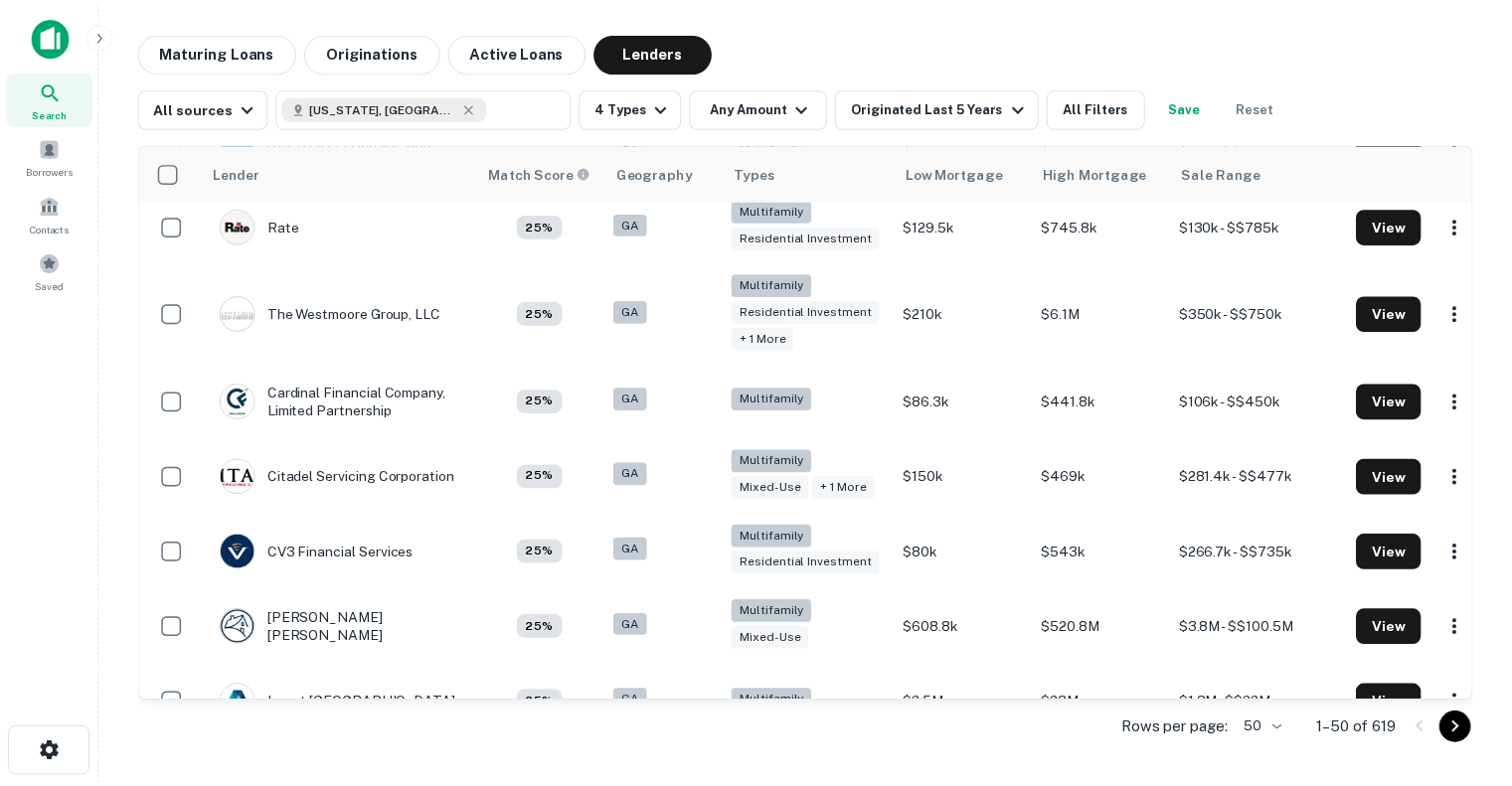
scroll to position [2657, 0]
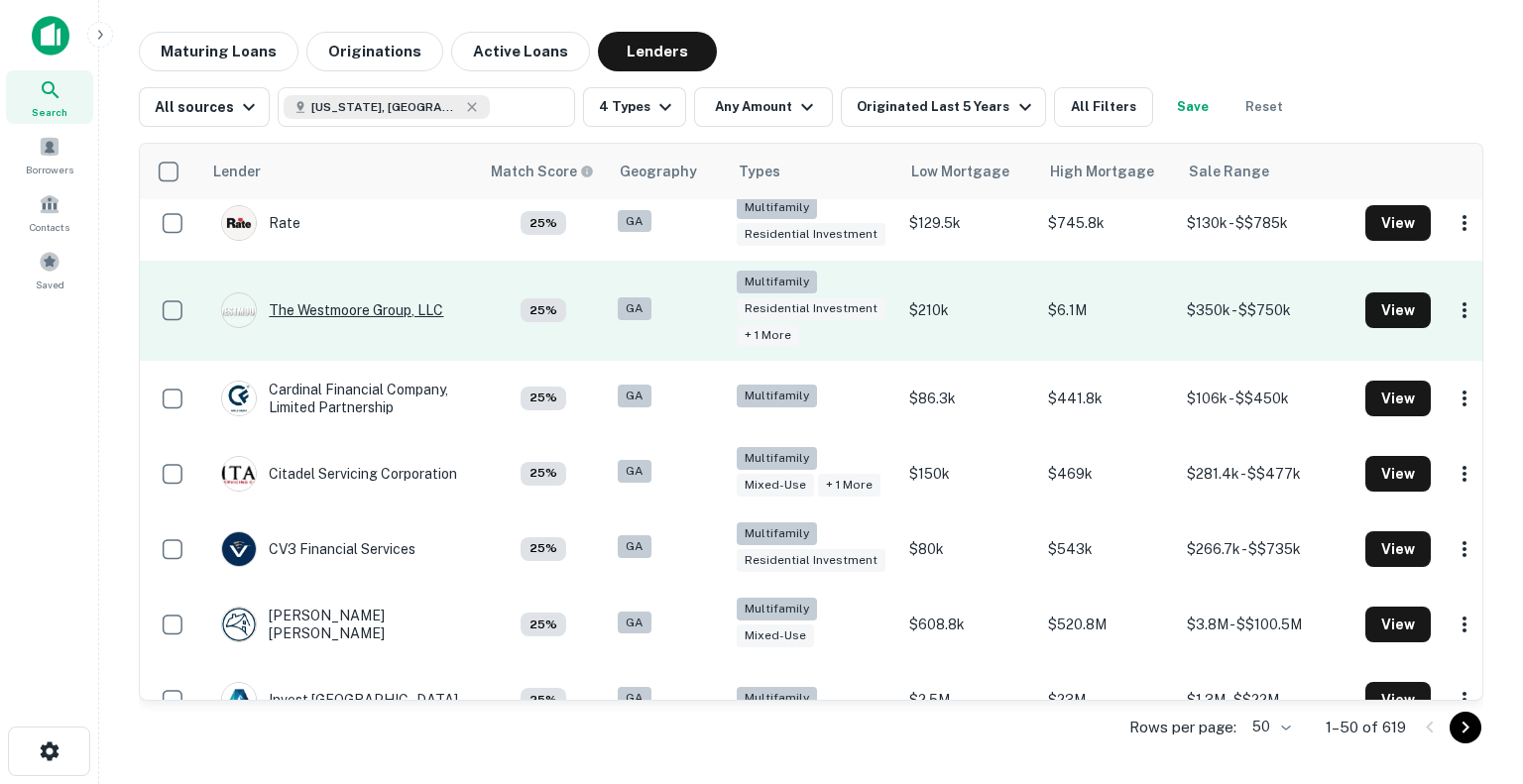
click at [370, 327] on div "The Westmoore Group, LLC" at bounding box center [333, 311] width 222 height 36
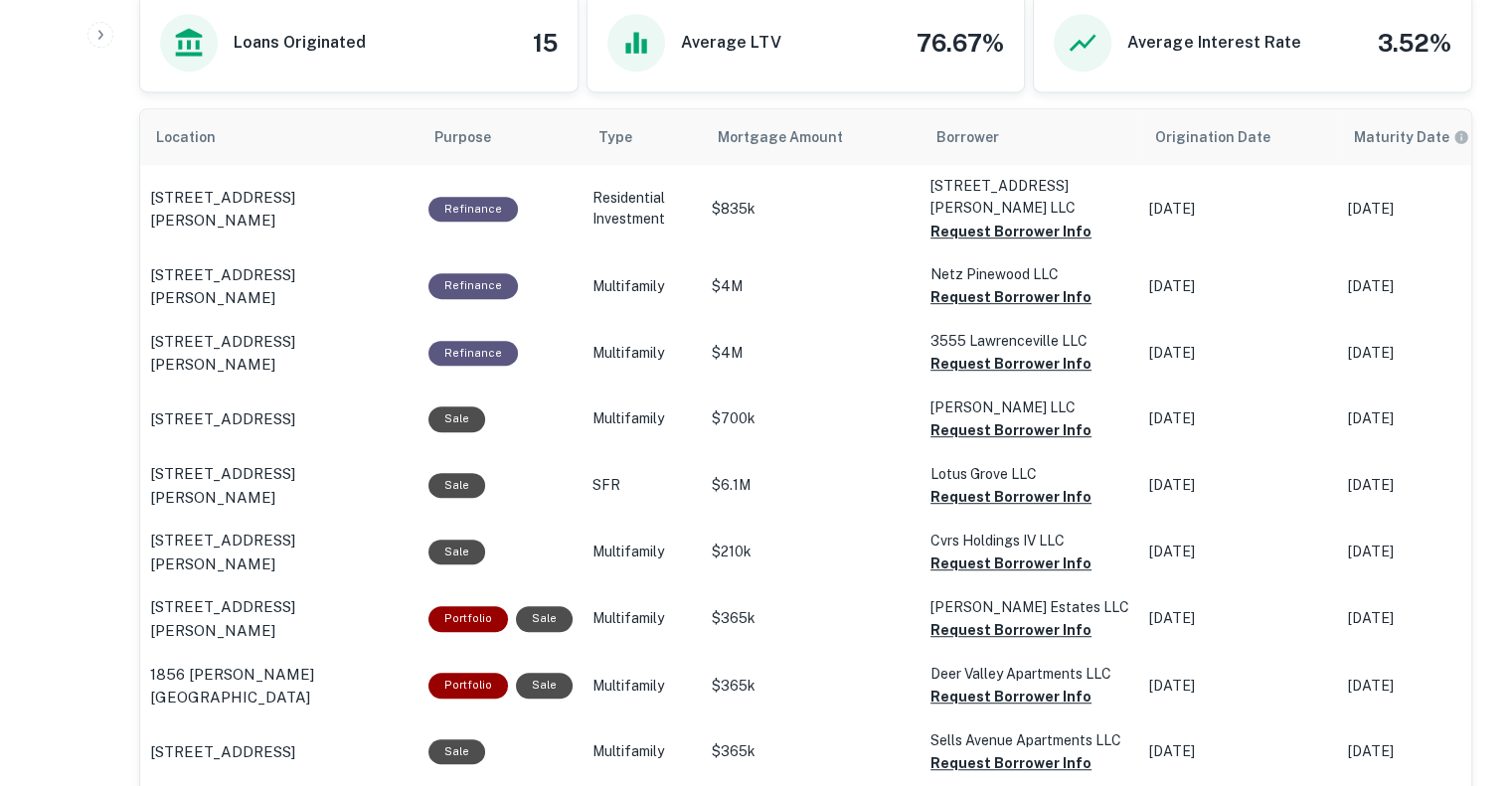
scroll to position [1042, 0]
click at [1044, 219] on button "Request Borrower Info" at bounding box center [1011, 231] width 161 height 24
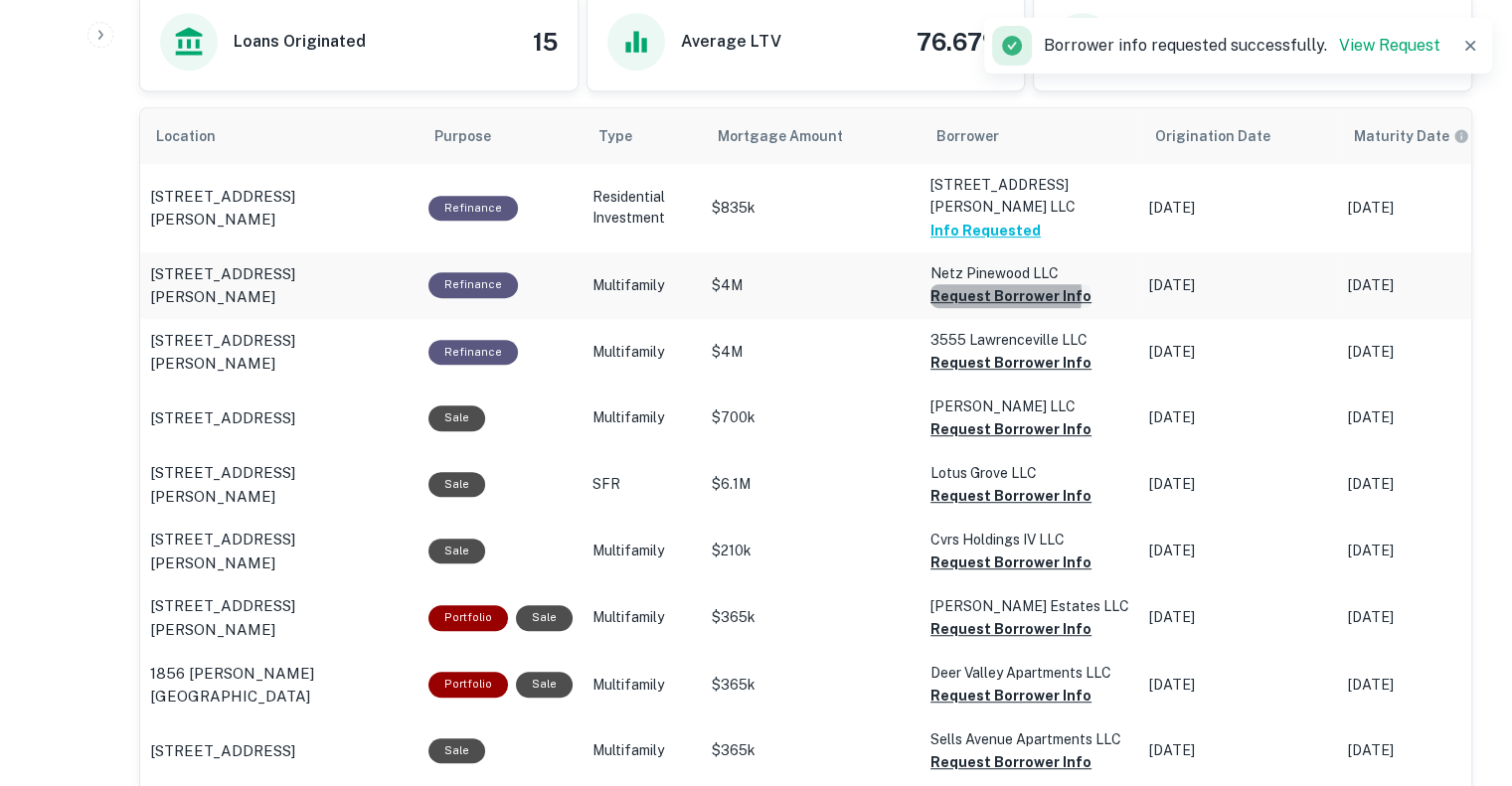
click at [985, 285] on button "Request Borrower Info" at bounding box center [1011, 296] width 161 height 24
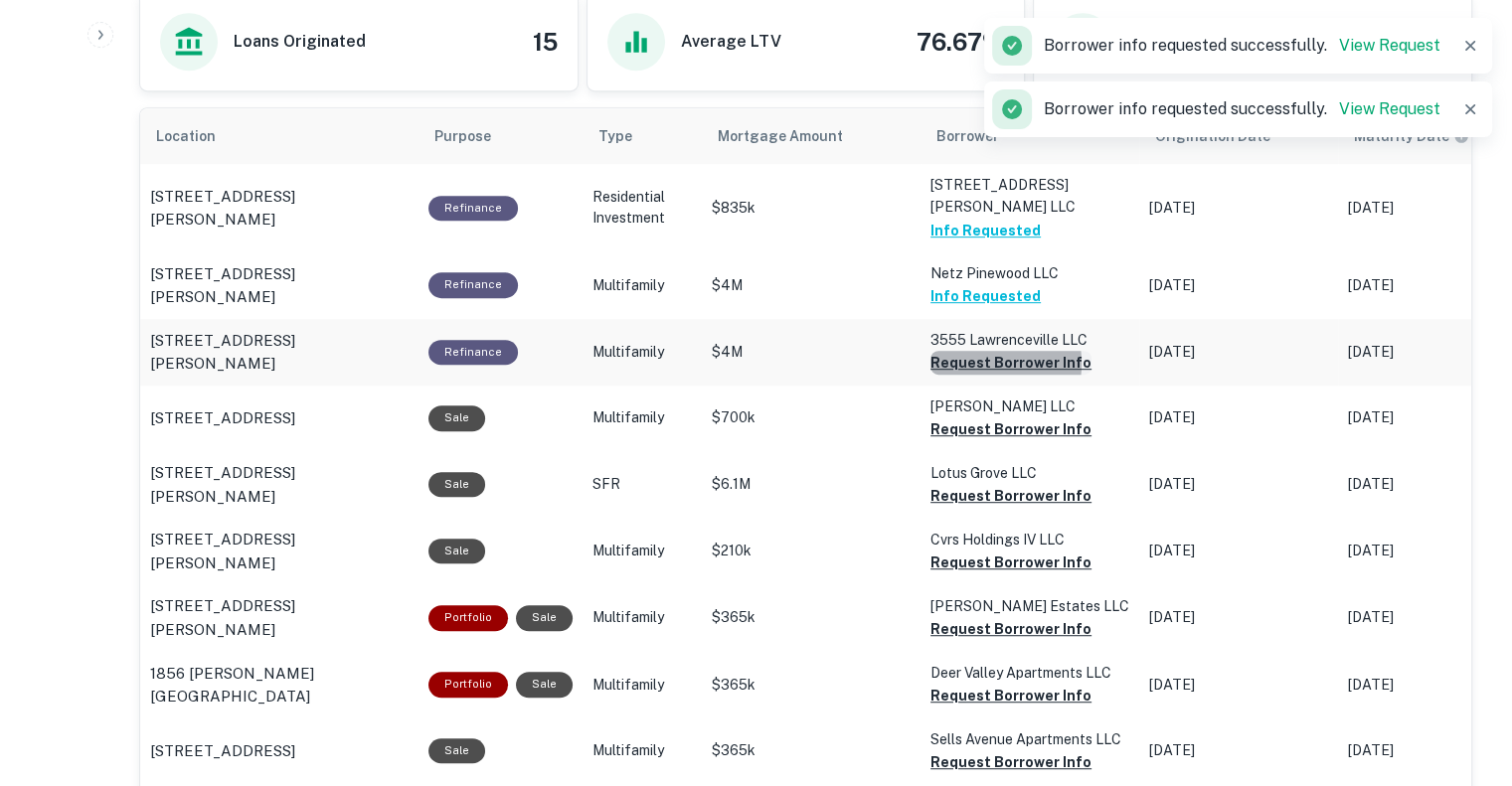
click at [963, 351] on button "Request Borrower Info" at bounding box center [1011, 363] width 161 height 24
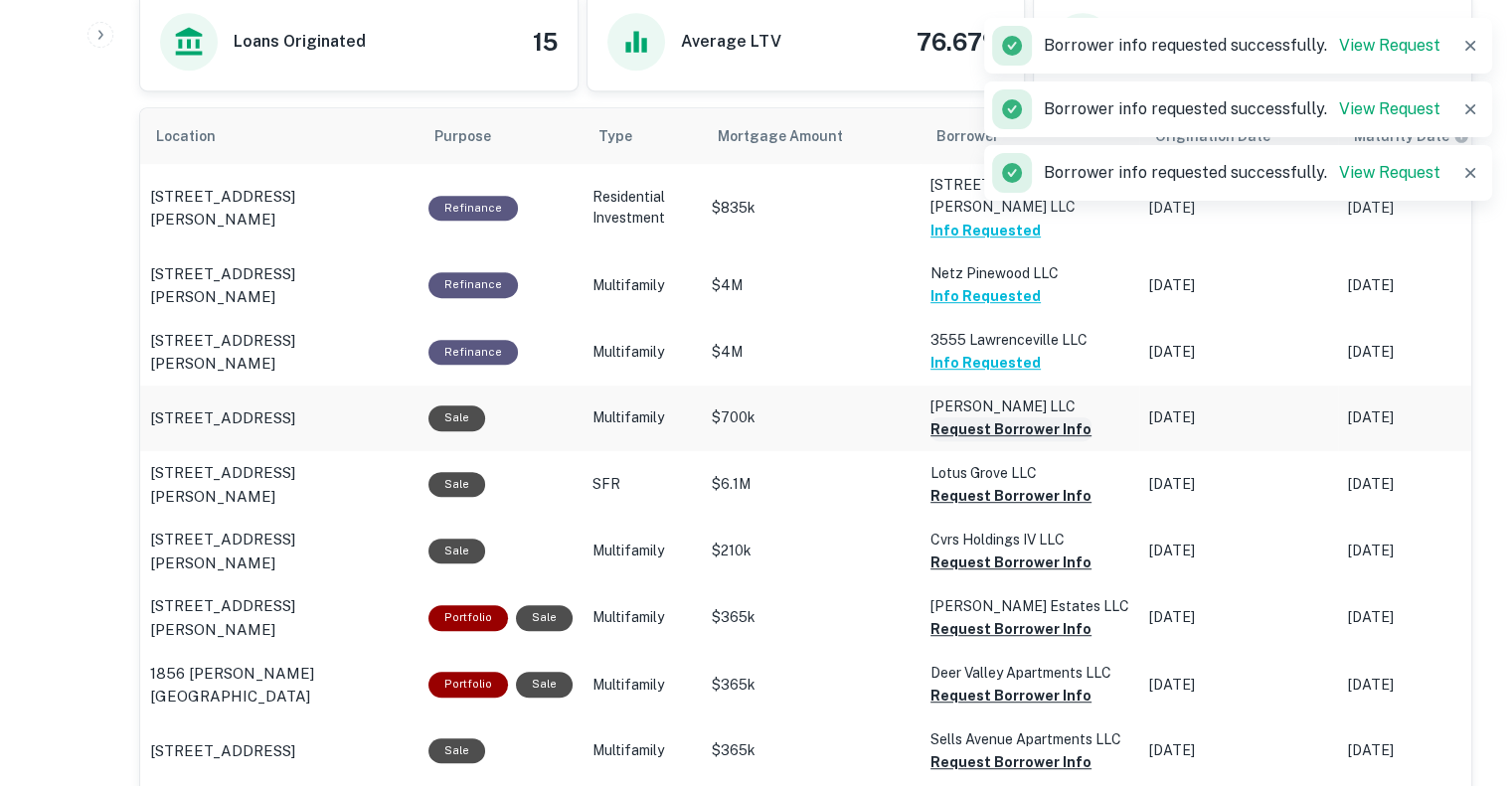
click at [949, 417] on button "Request Borrower Info" at bounding box center [1011, 429] width 161 height 24
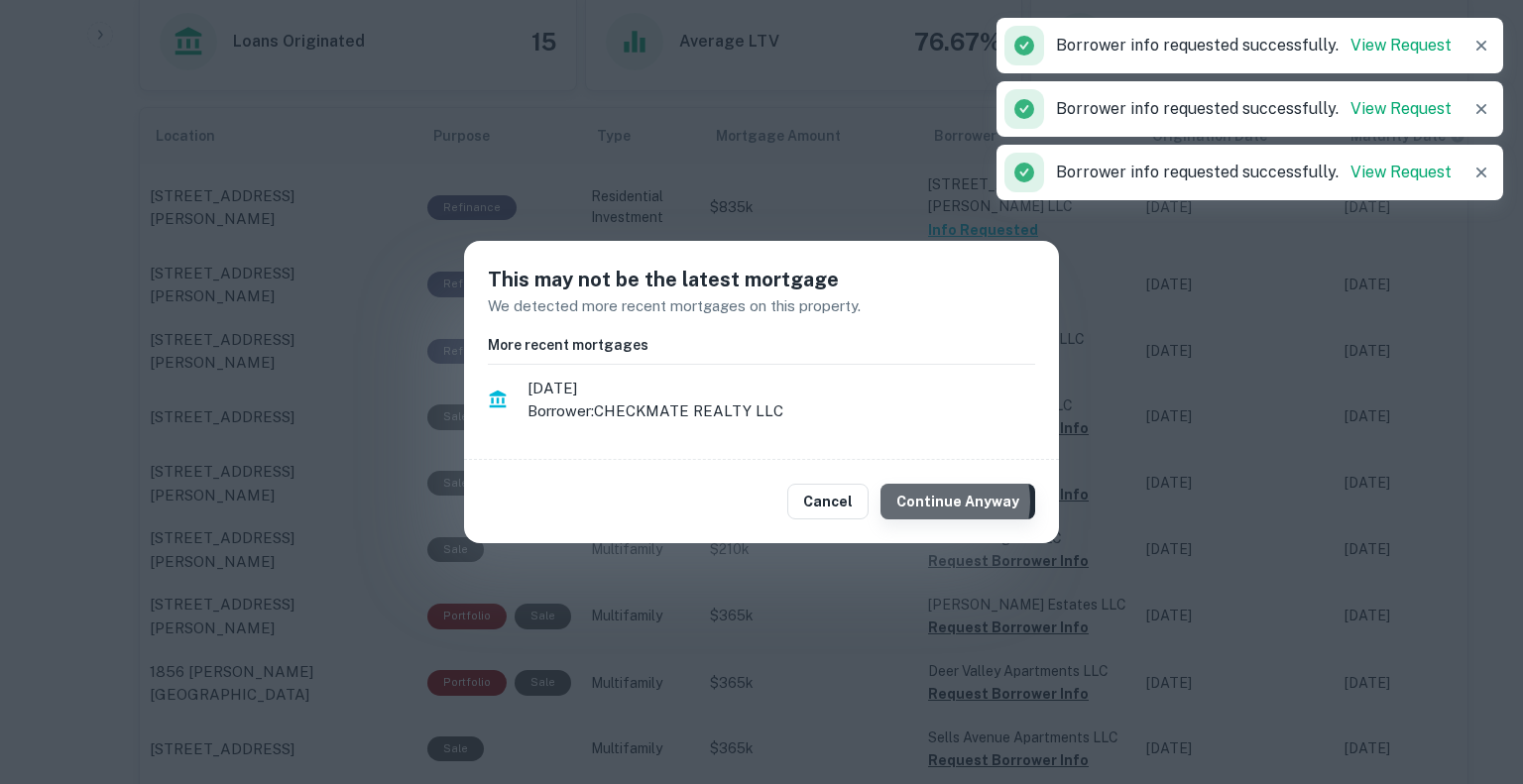
click at [942, 501] on button "Continue Anyway" at bounding box center [958, 501] width 155 height 36
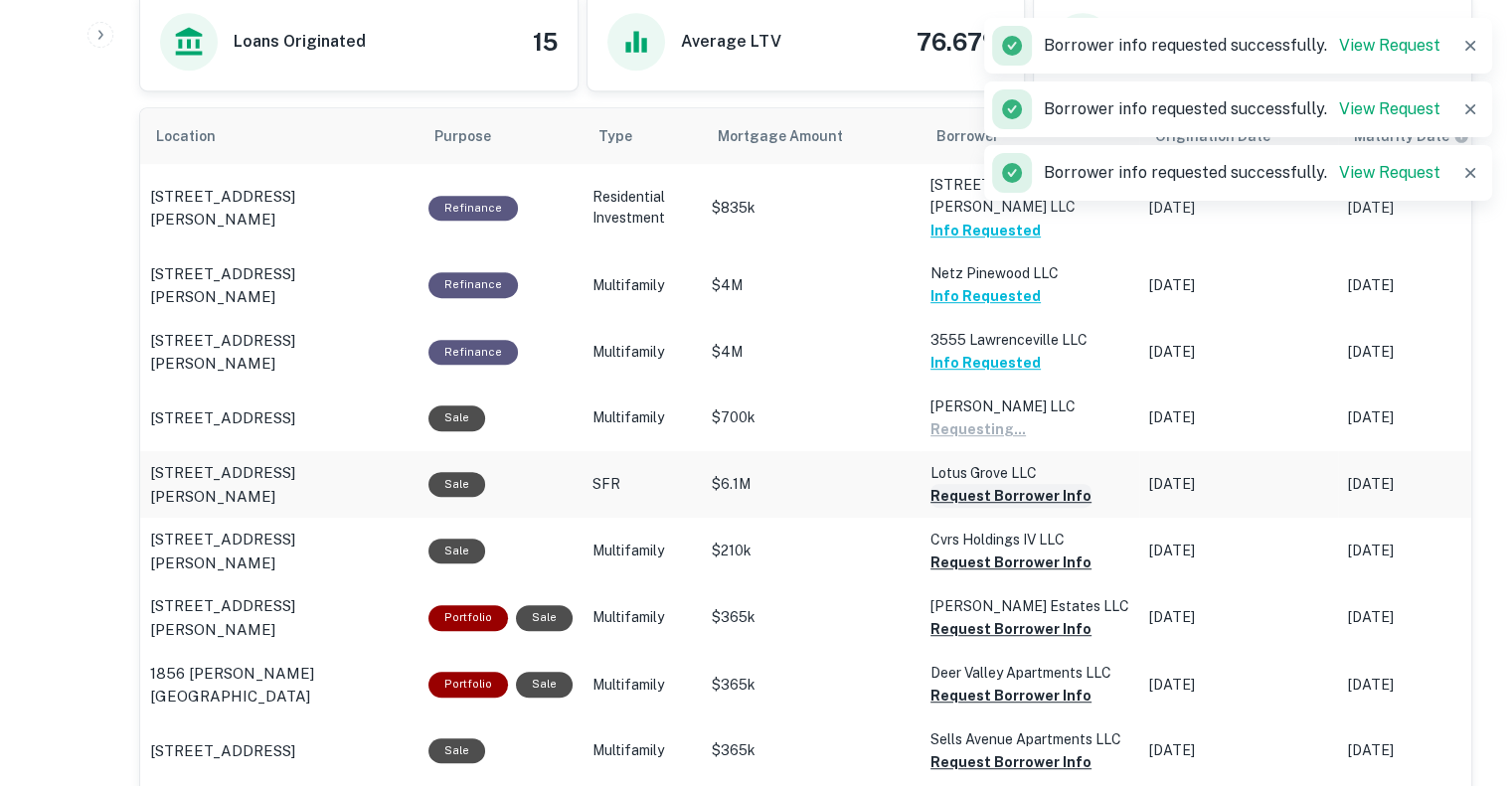
click at [943, 484] on button "Request Borrower Info" at bounding box center [1011, 495] width 161 height 24
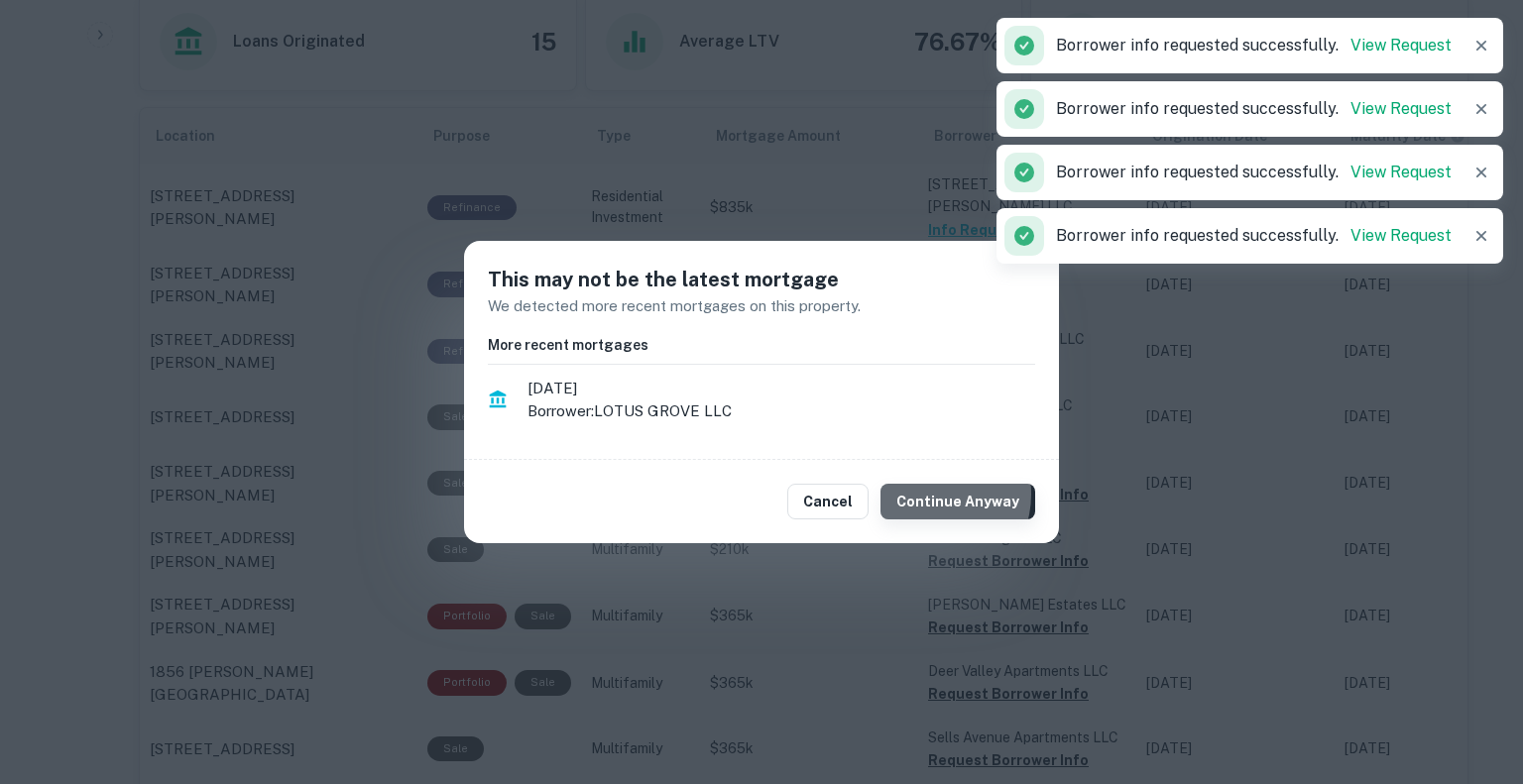
click at [939, 494] on button "Continue Anyway" at bounding box center [958, 501] width 155 height 36
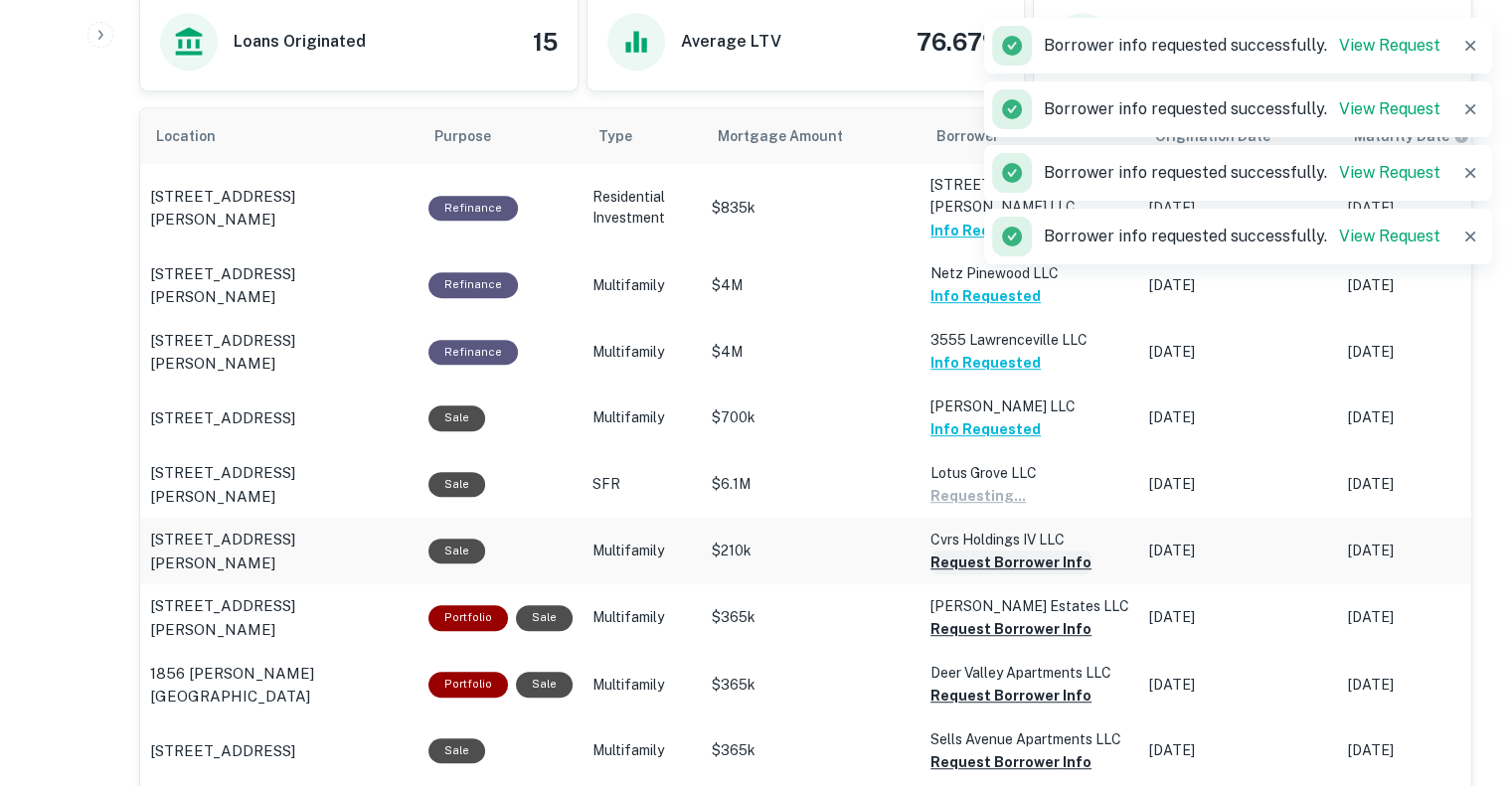
click at [977, 550] on button "Request Borrower Info" at bounding box center [1011, 562] width 161 height 24
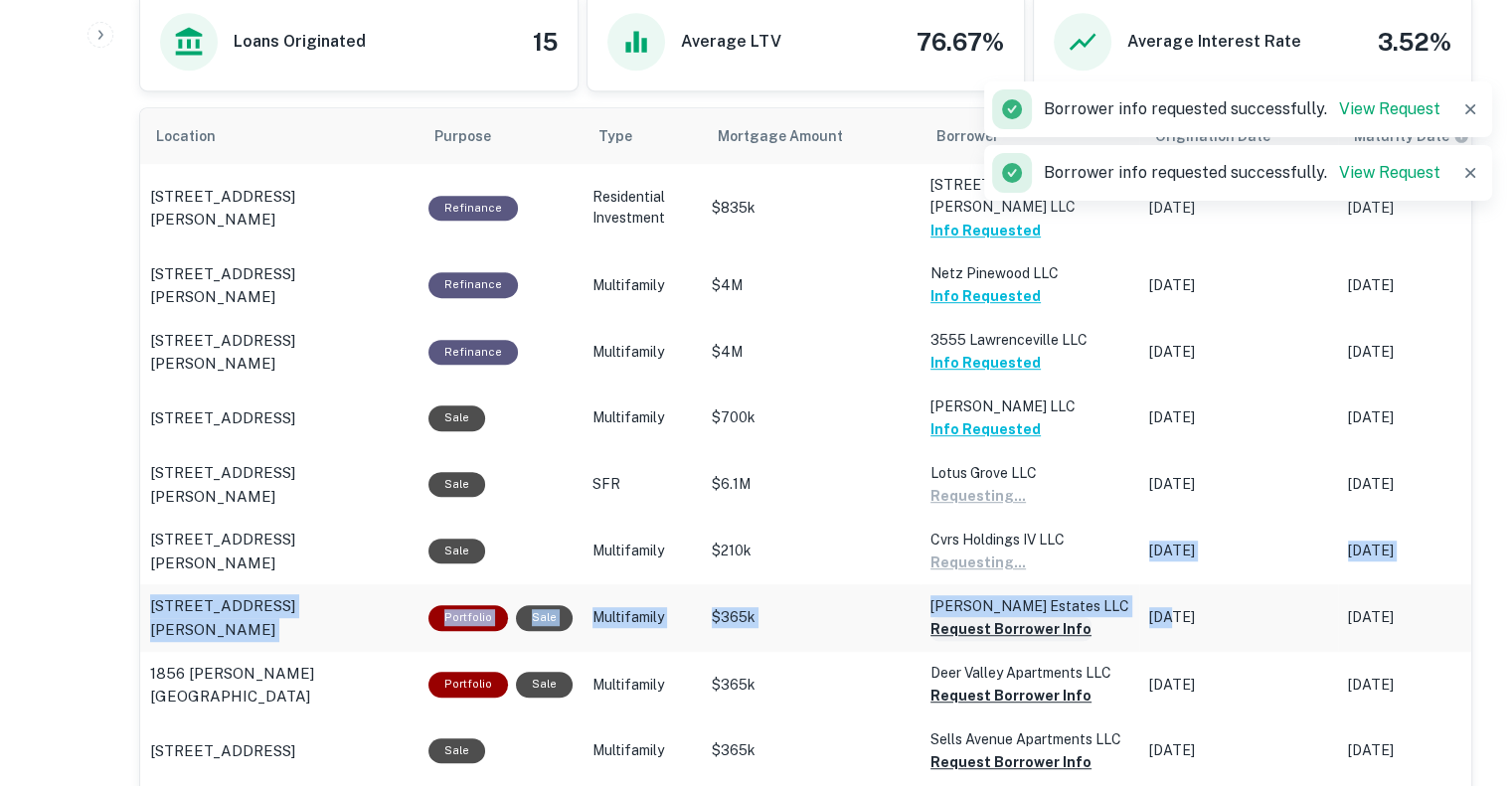
drag, startPoint x: 977, startPoint y: 539, endPoint x: 978, endPoint y: 603, distance: 64.0
click at [978, 603] on tbody "318 Williamson St Savannah, GA31401 Refinance Residential Investment $835k 318 …" at bounding box center [1408, 574] width 2536 height 820
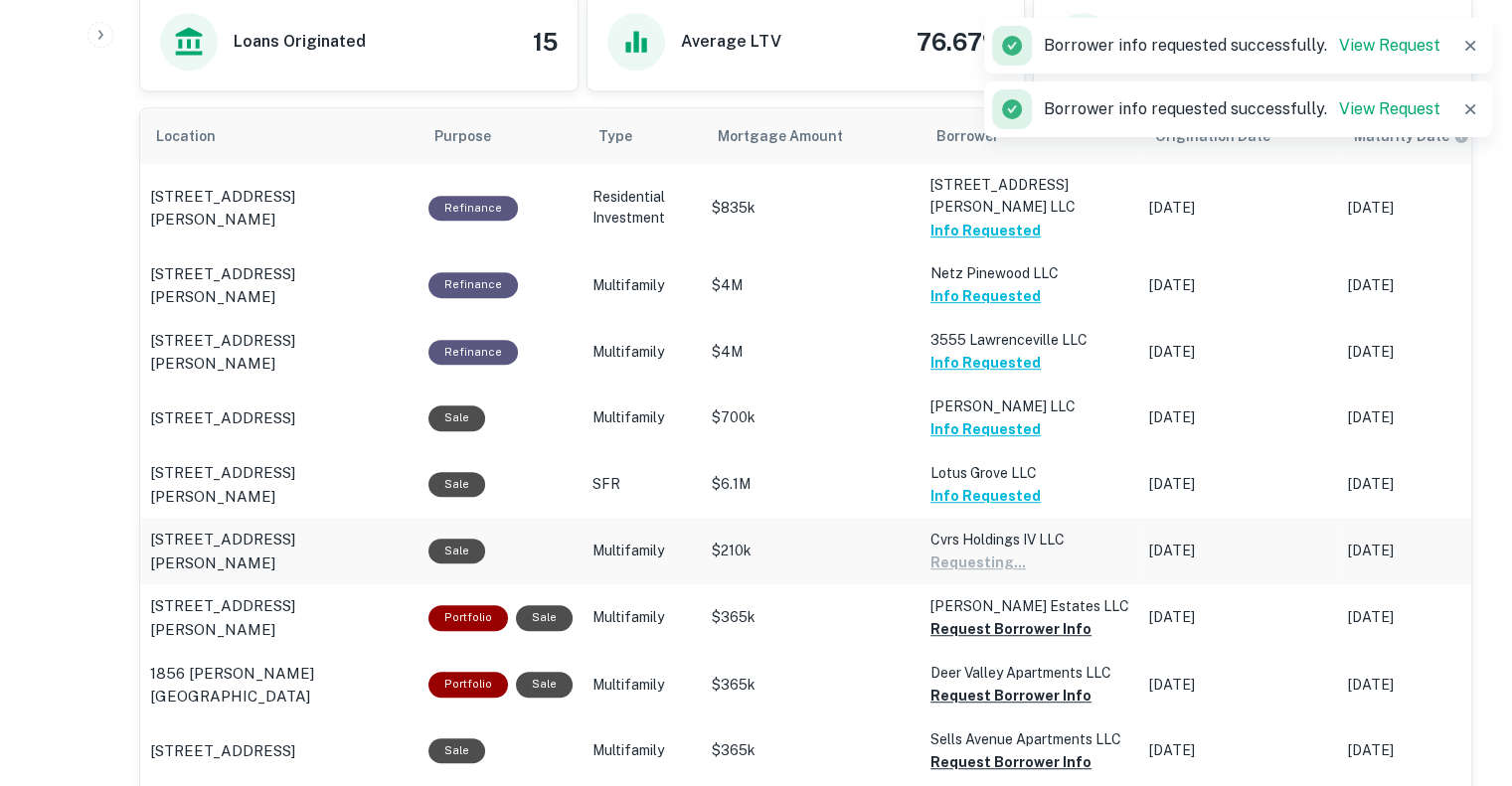
click at [875, 540] on p "$210k" at bounding box center [811, 550] width 199 height 21
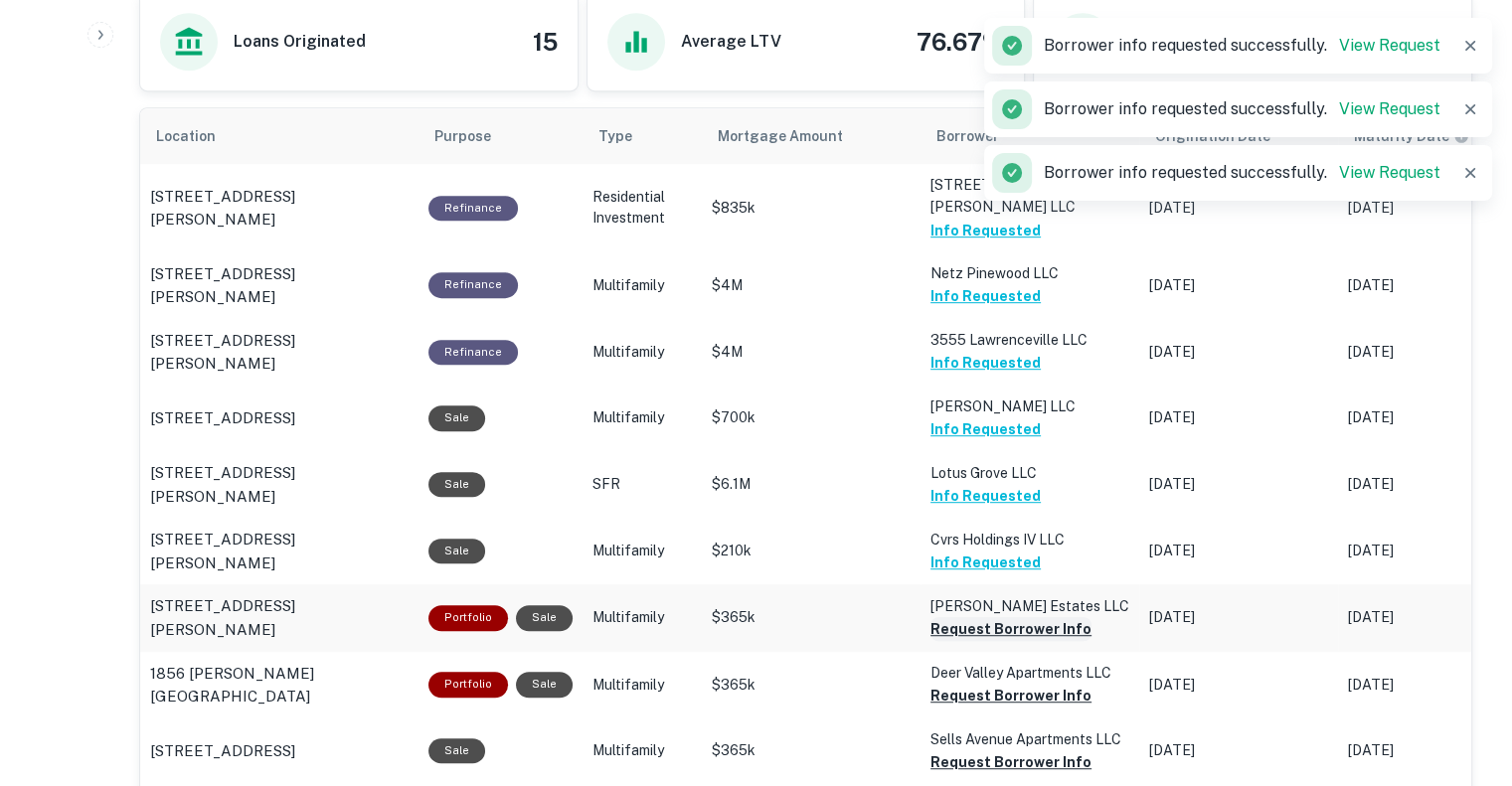
click at [955, 617] on button "Request Borrower Info" at bounding box center [1011, 629] width 161 height 24
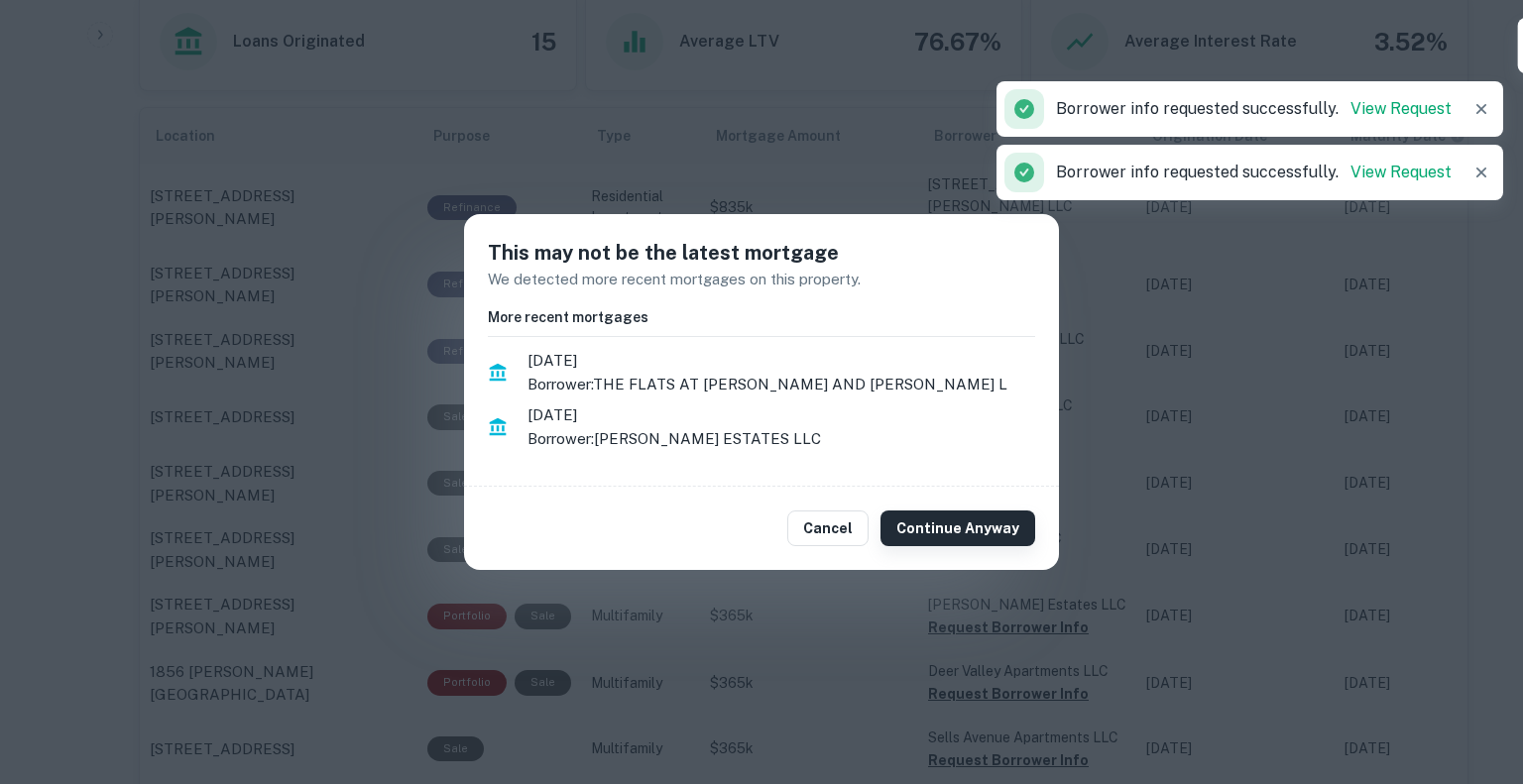
click at [964, 515] on button "Continue Anyway" at bounding box center [958, 528] width 155 height 36
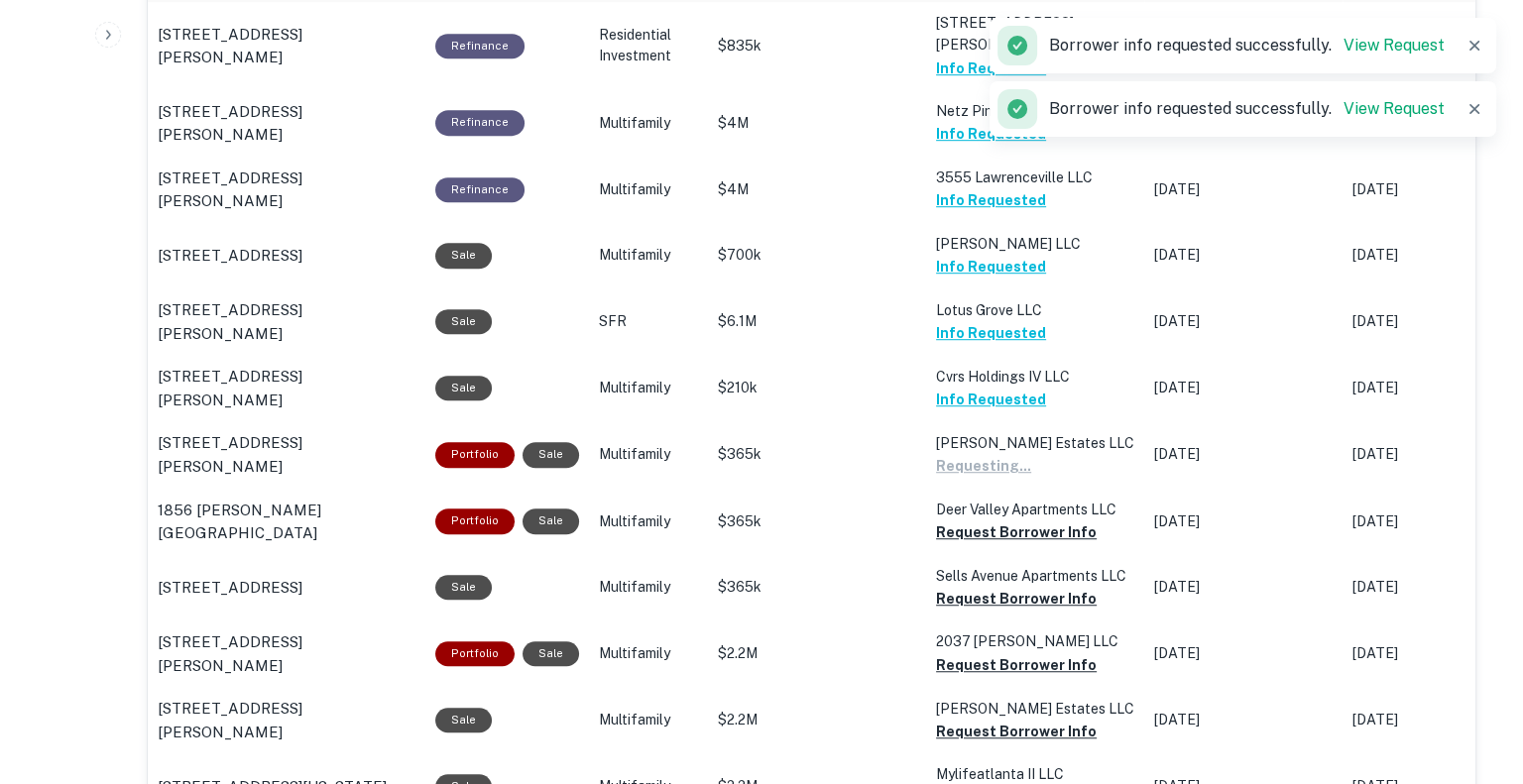
scroll to position [1201, 0]
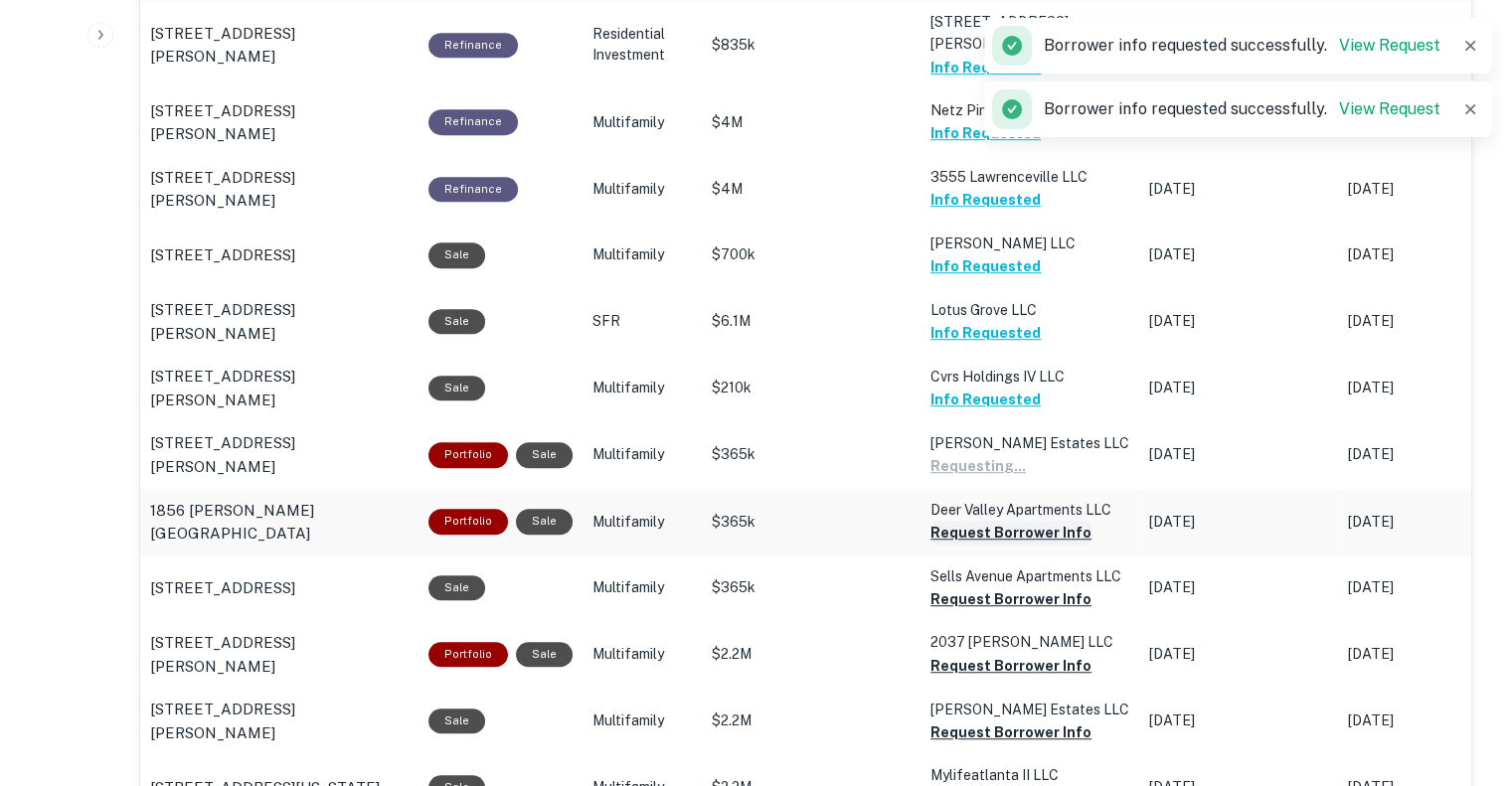
click at [971, 520] on button "Request Borrower Info" at bounding box center [1011, 532] width 161 height 24
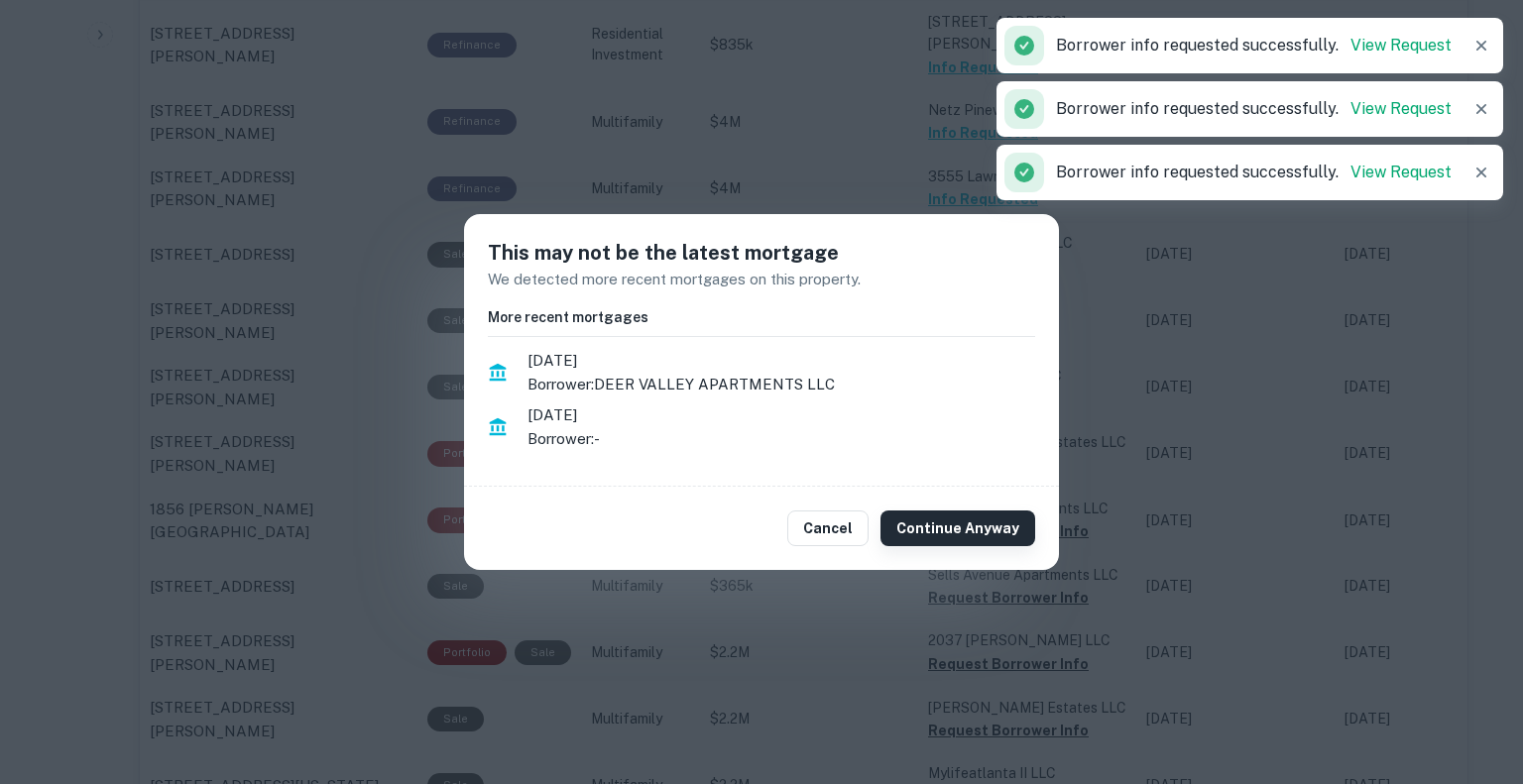
click at [979, 534] on button "Continue Anyway" at bounding box center [958, 528] width 155 height 36
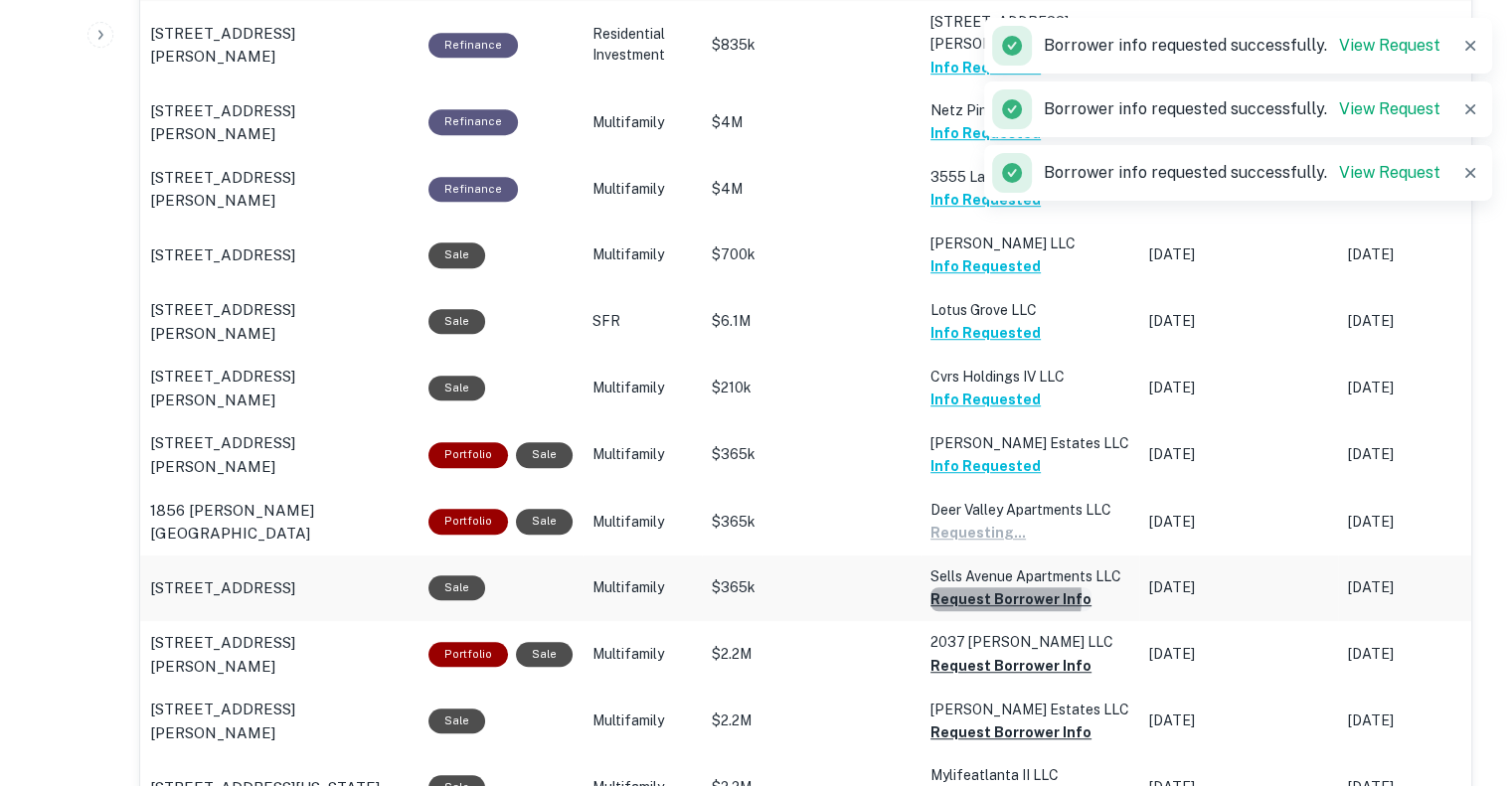
click at [968, 587] on button "Request Borrower Info" at bounding box center [1011, 599] width 161 height 24
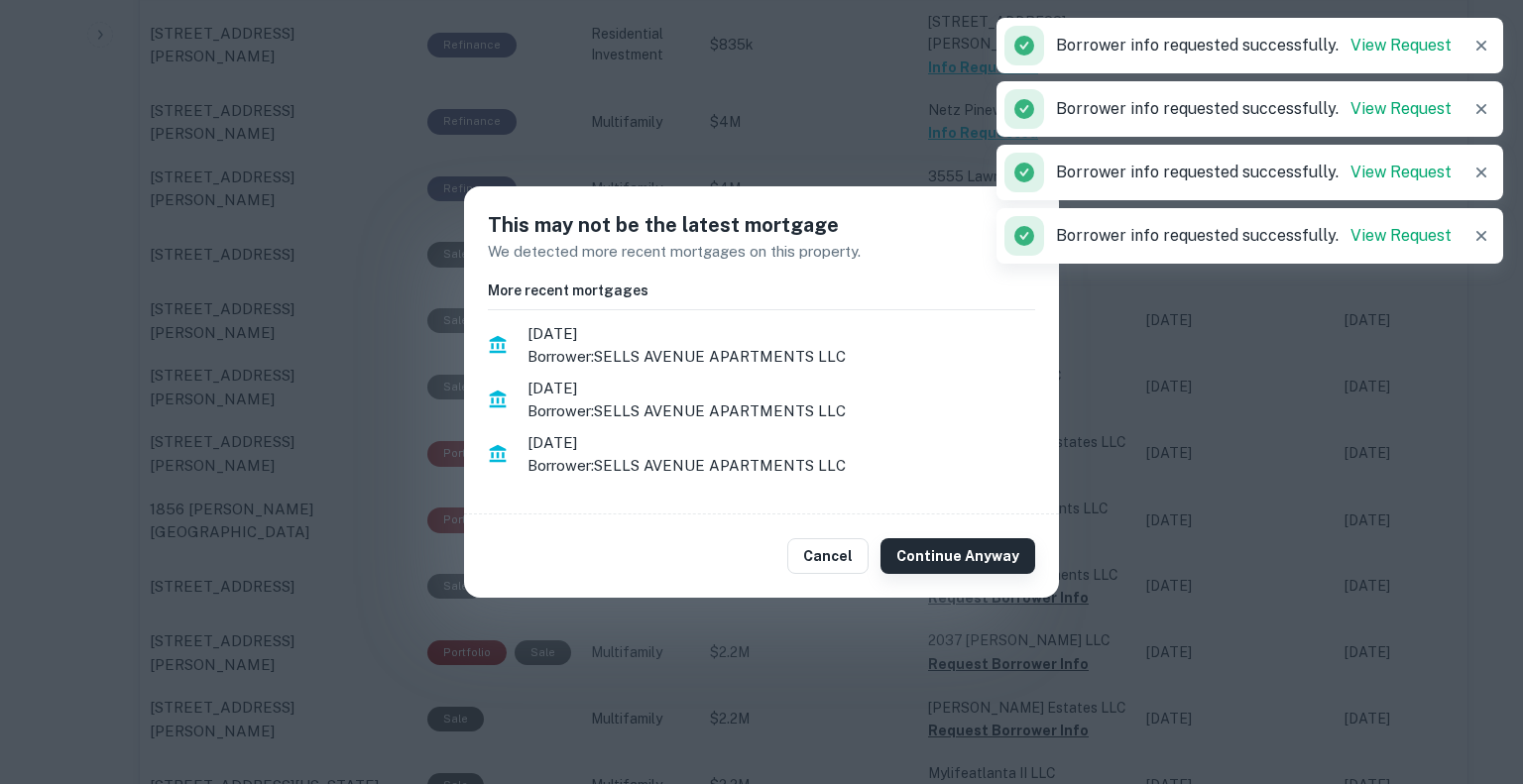
click at [974, 558] on button "Continue Anyway" at bounding box center [958, 556] width 155 height 36
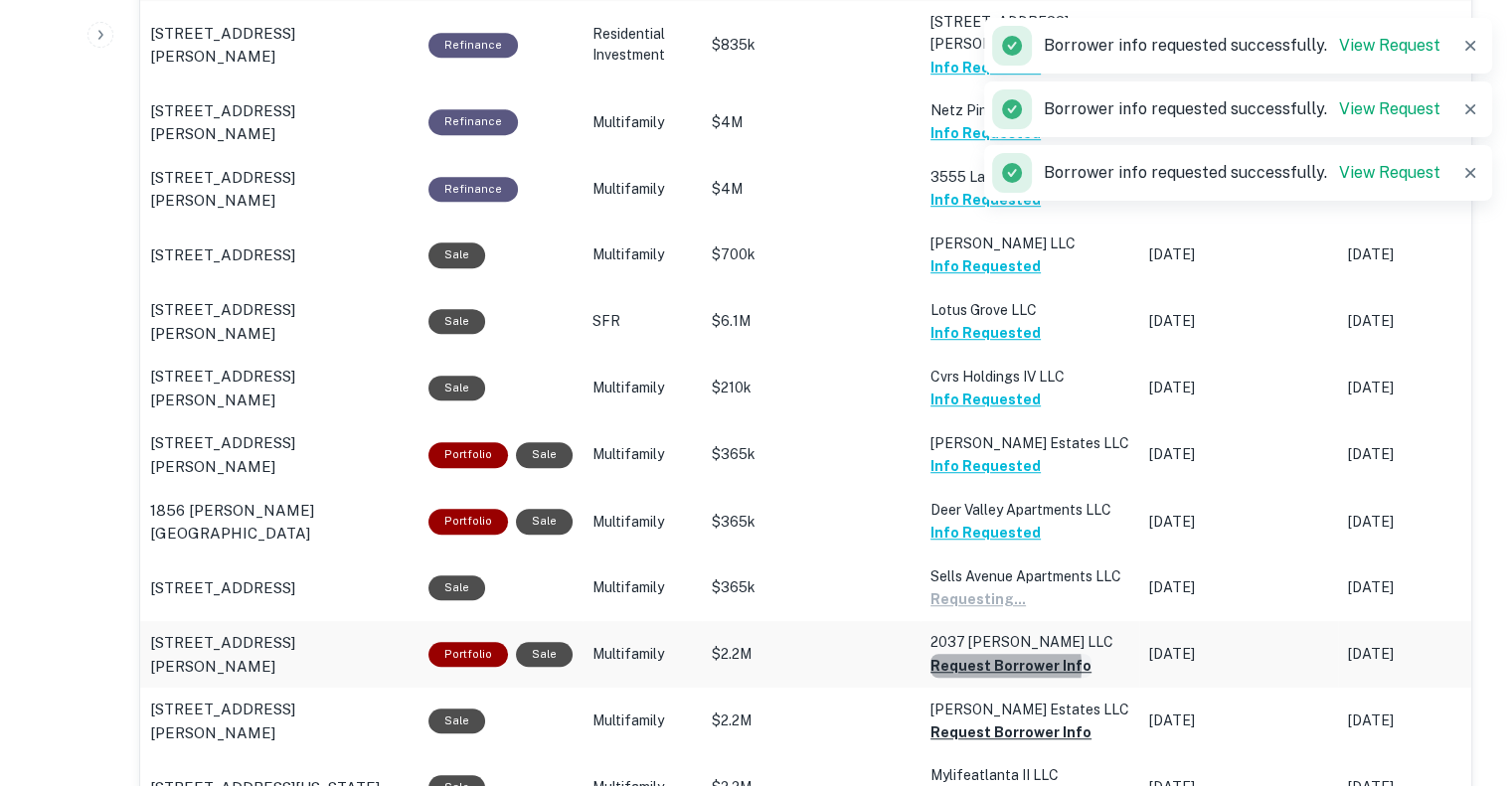
click at [973, 654] on button "Request Borrower Info" at bounding box center [1011, 666] width 161 height 24
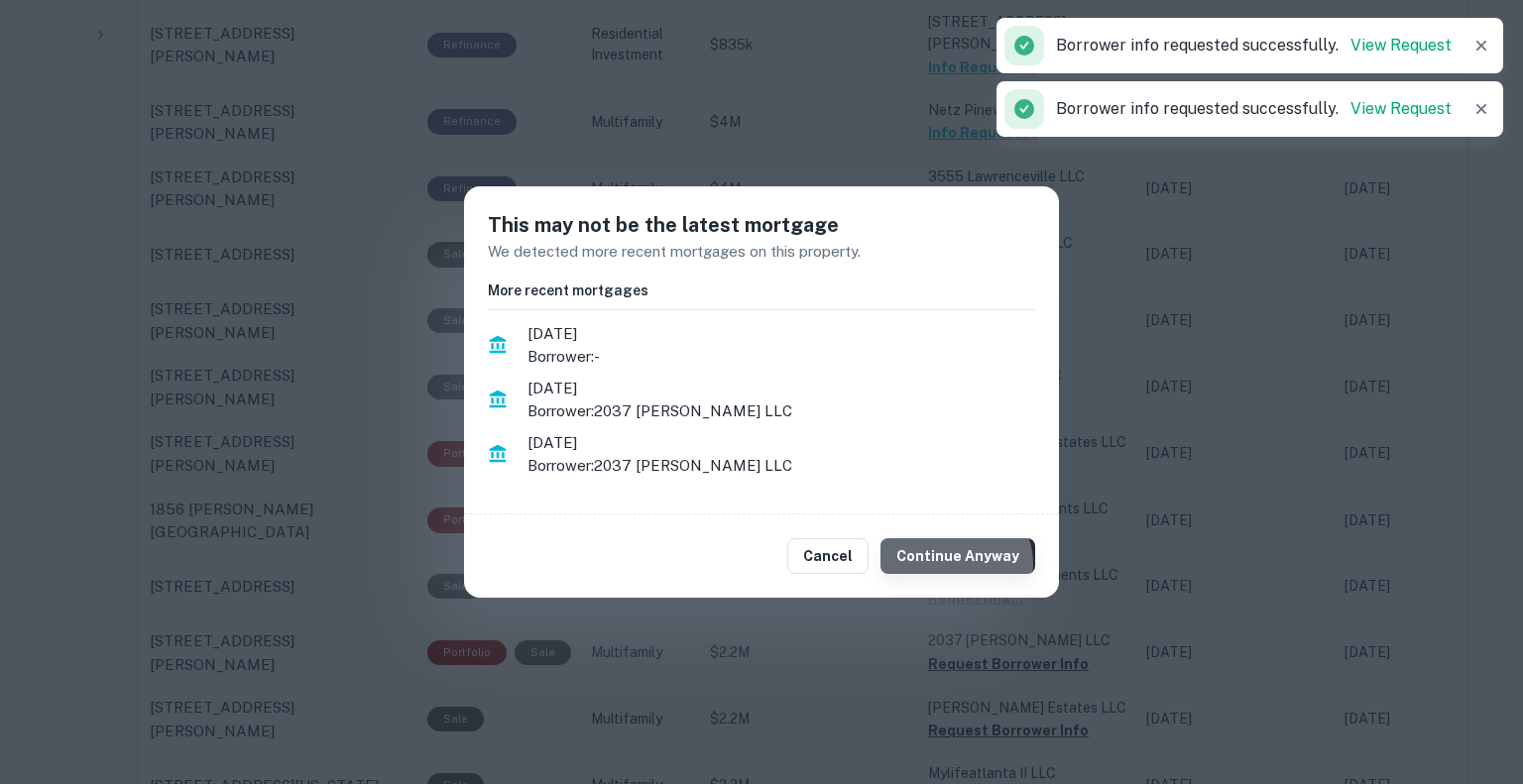
click at [962, 564] on button "Continue Anyway" at bounding box center [958, 556] width 155 height 36
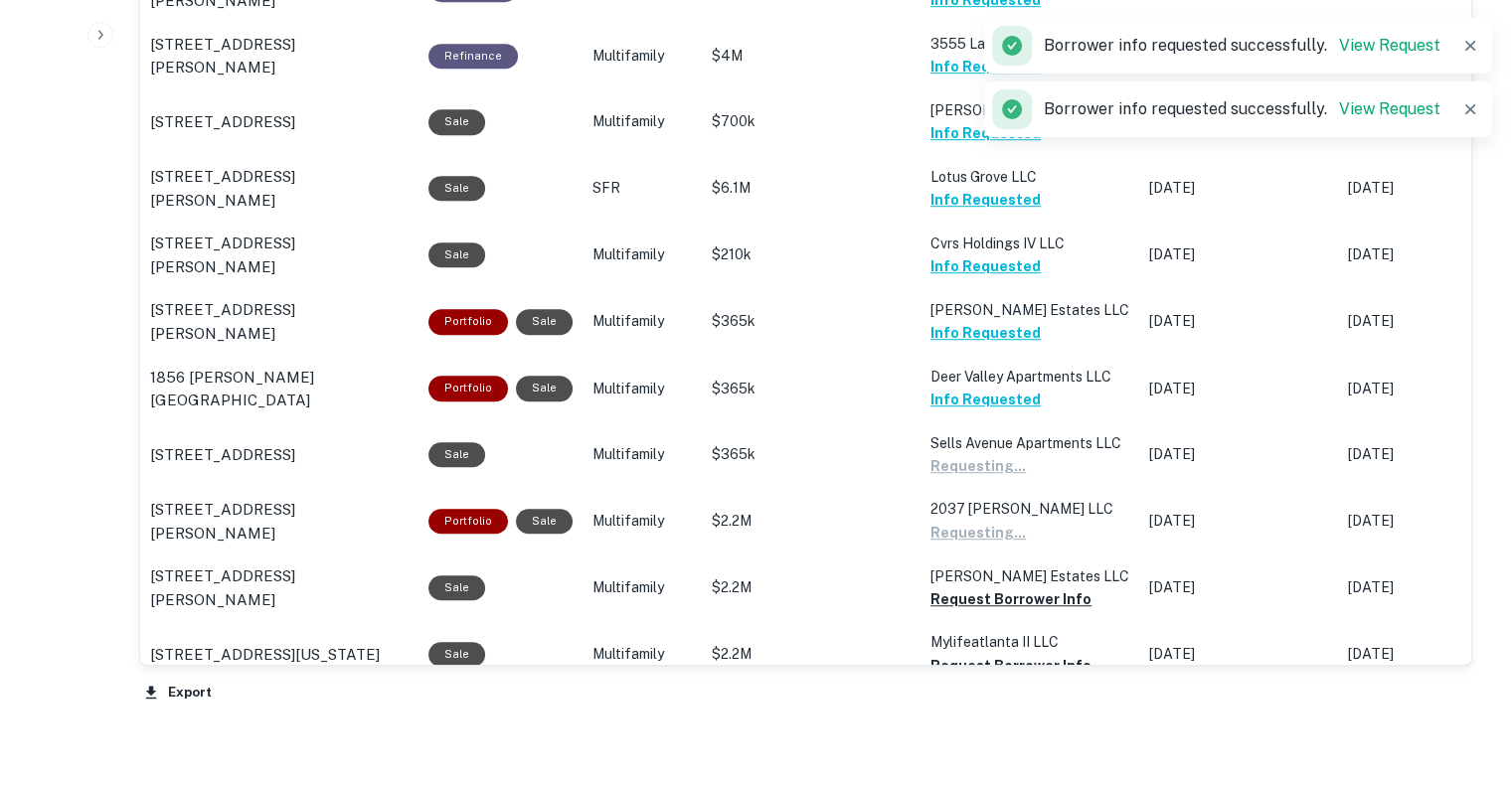
scroll to position [1371, 0]
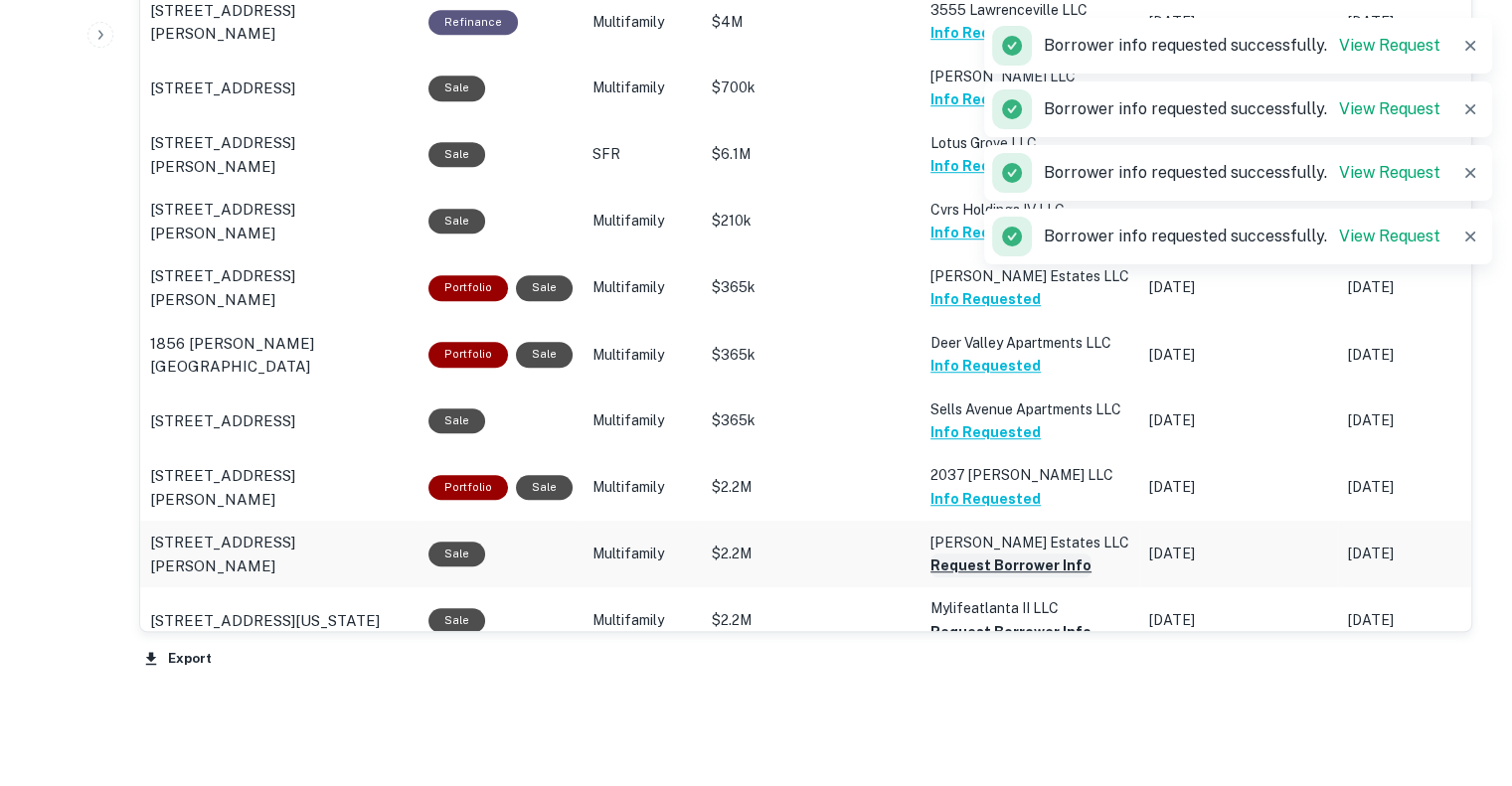
click at [967, 553] on button "Request Borrower Info" at bounding box center [1011, 565] width 161 height 24
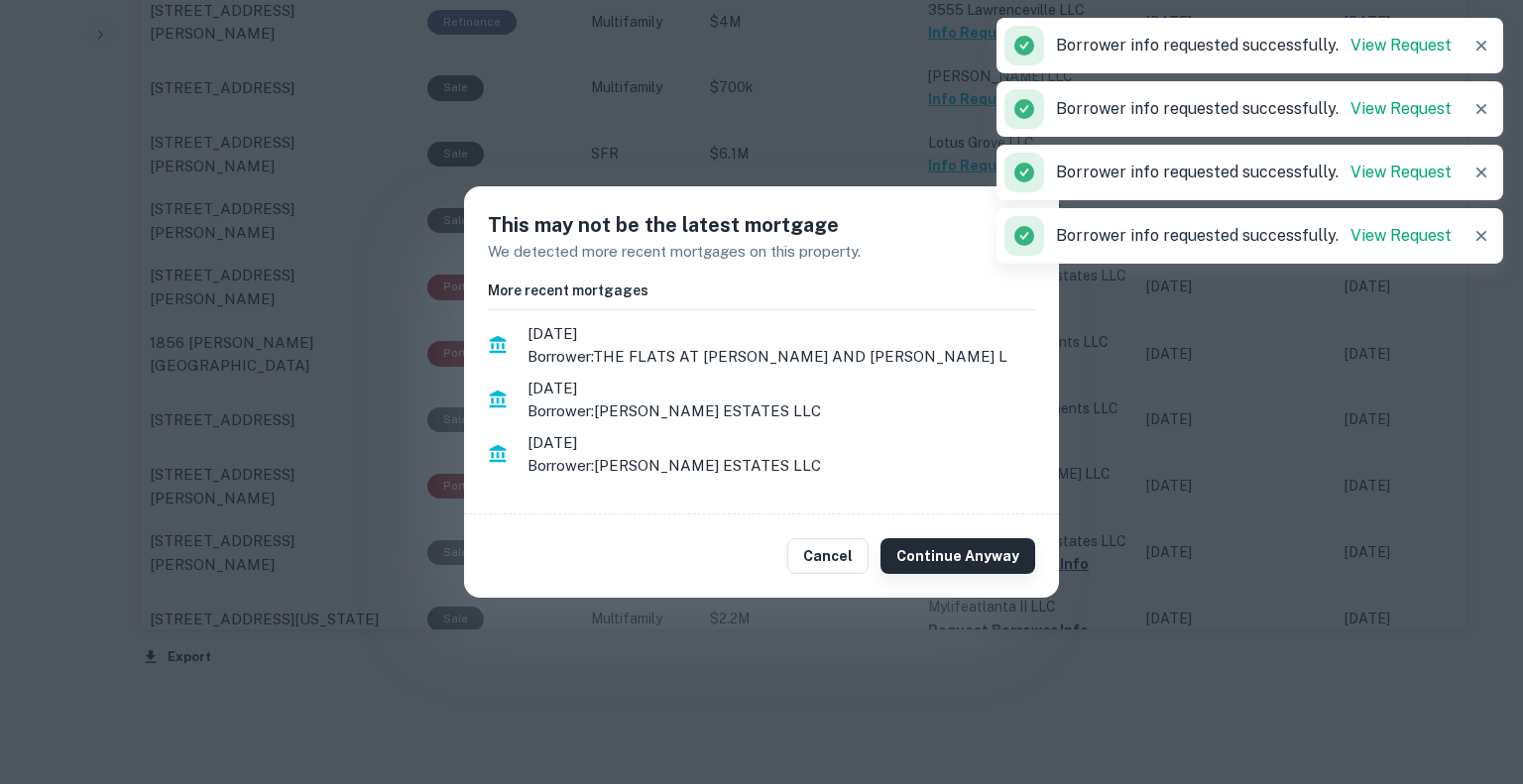
click at [962, 570] on button "Continue Anyway" at bounding box center [958, 556] width 155 height 36
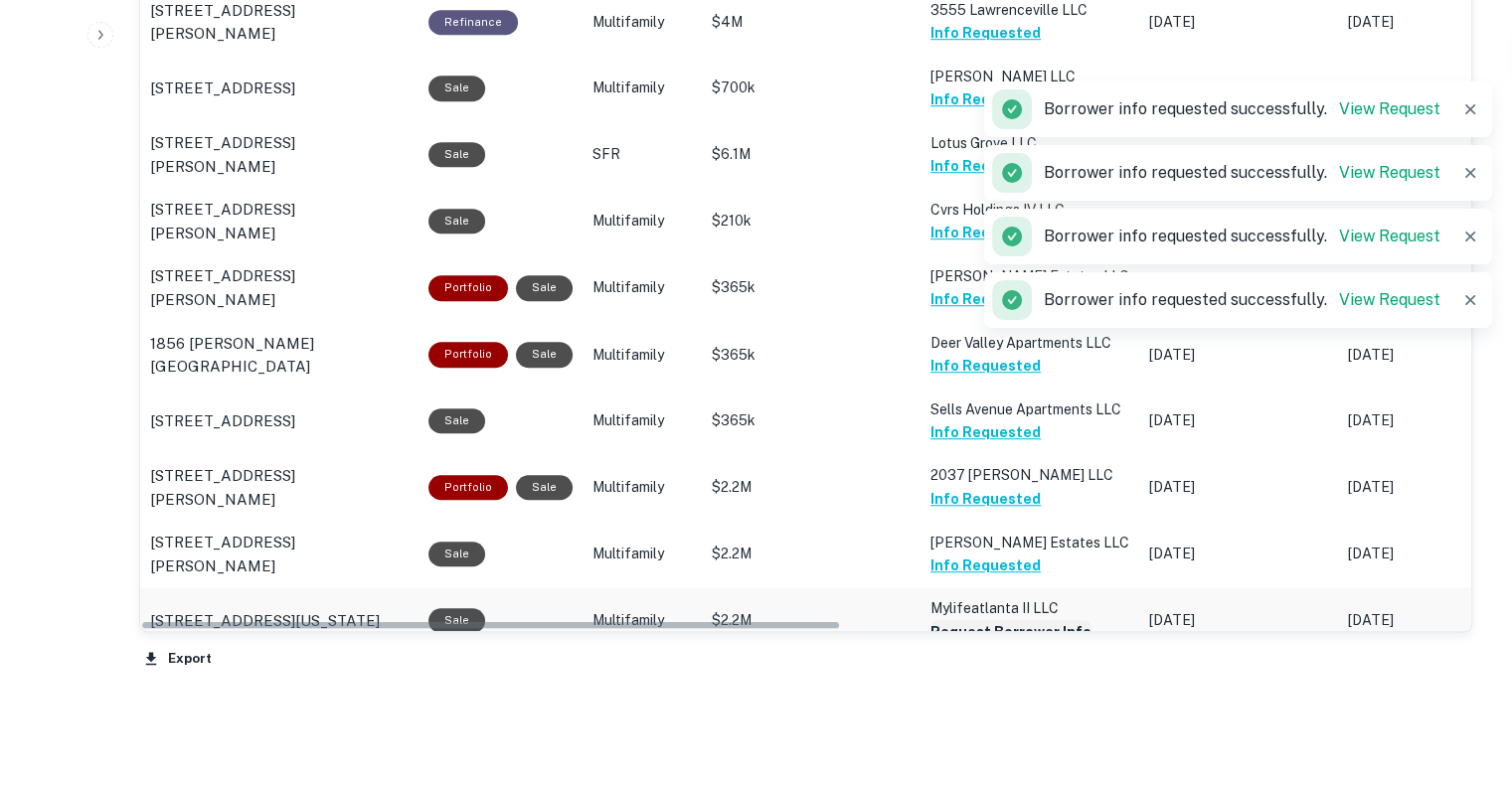
click at [949, 620] on button "Request Borrower Info" at bounding box center [1011, 632] width 161 height 24
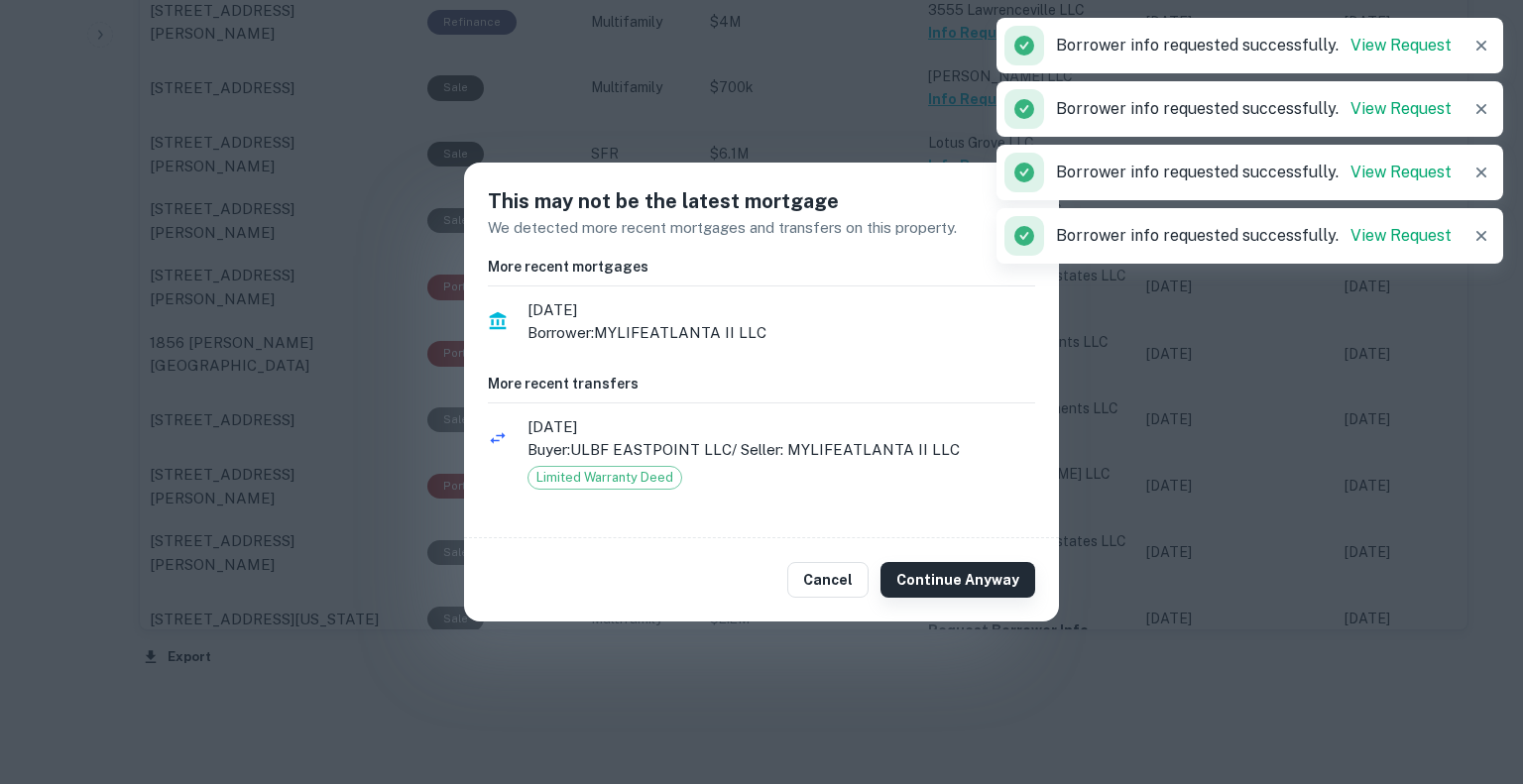
click at [977, 586] on button "Continue Anyway" at bounding box center [958, 580] width 155 height 36
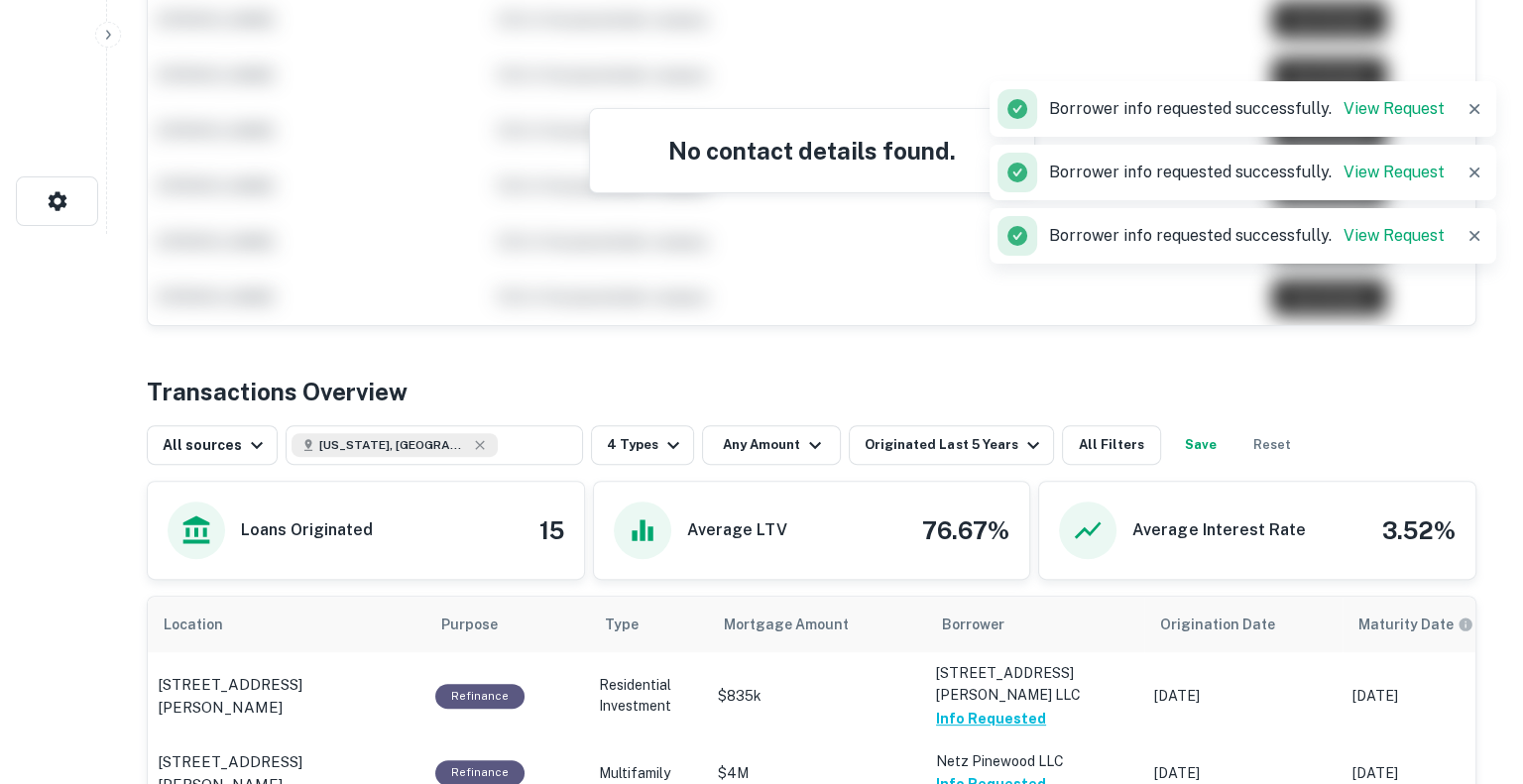
scroll to position [0, 0]
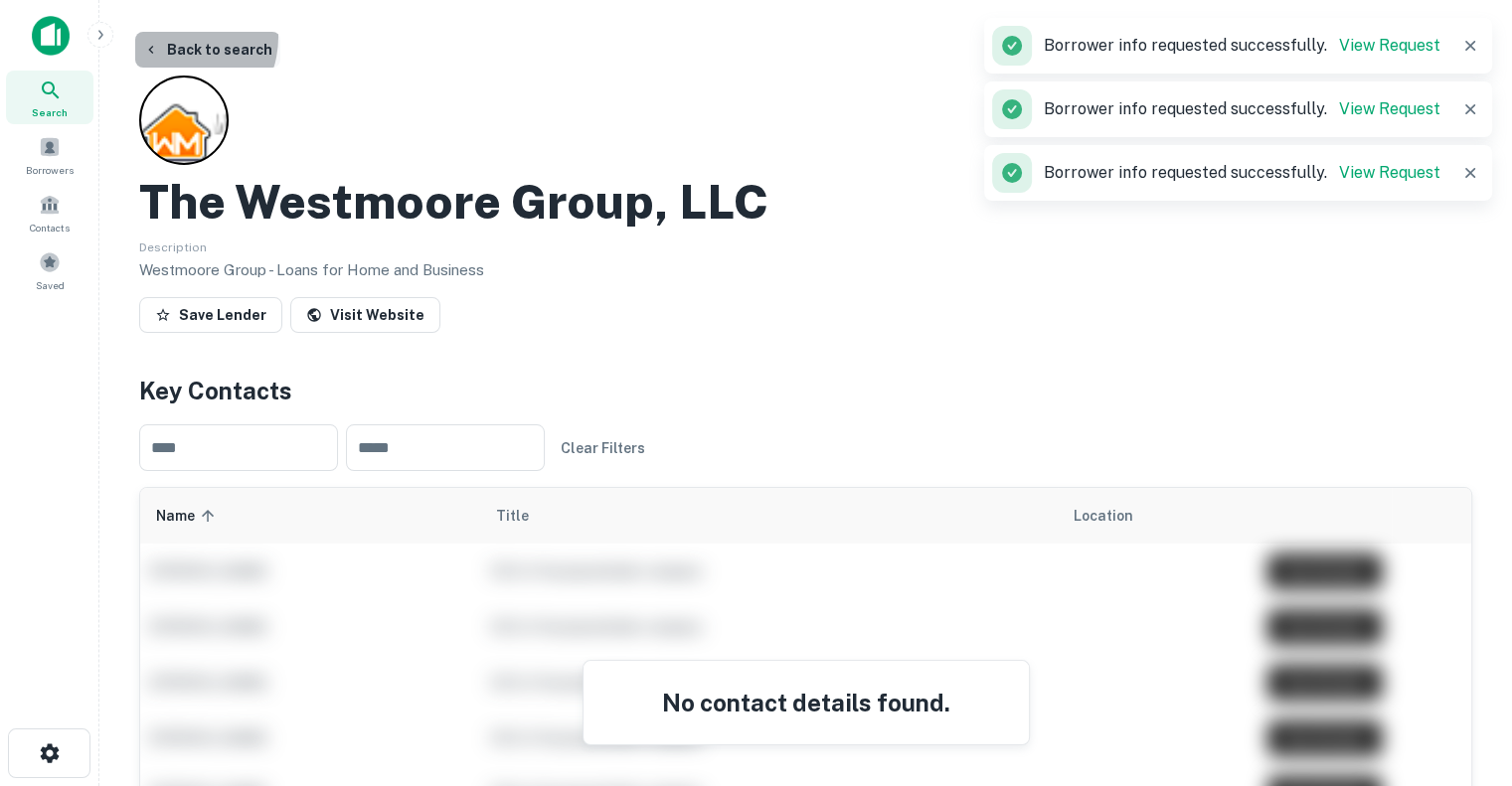
click at [173, 37] on button "Back to search" at bounding box center [208, 50] width 145 height 36
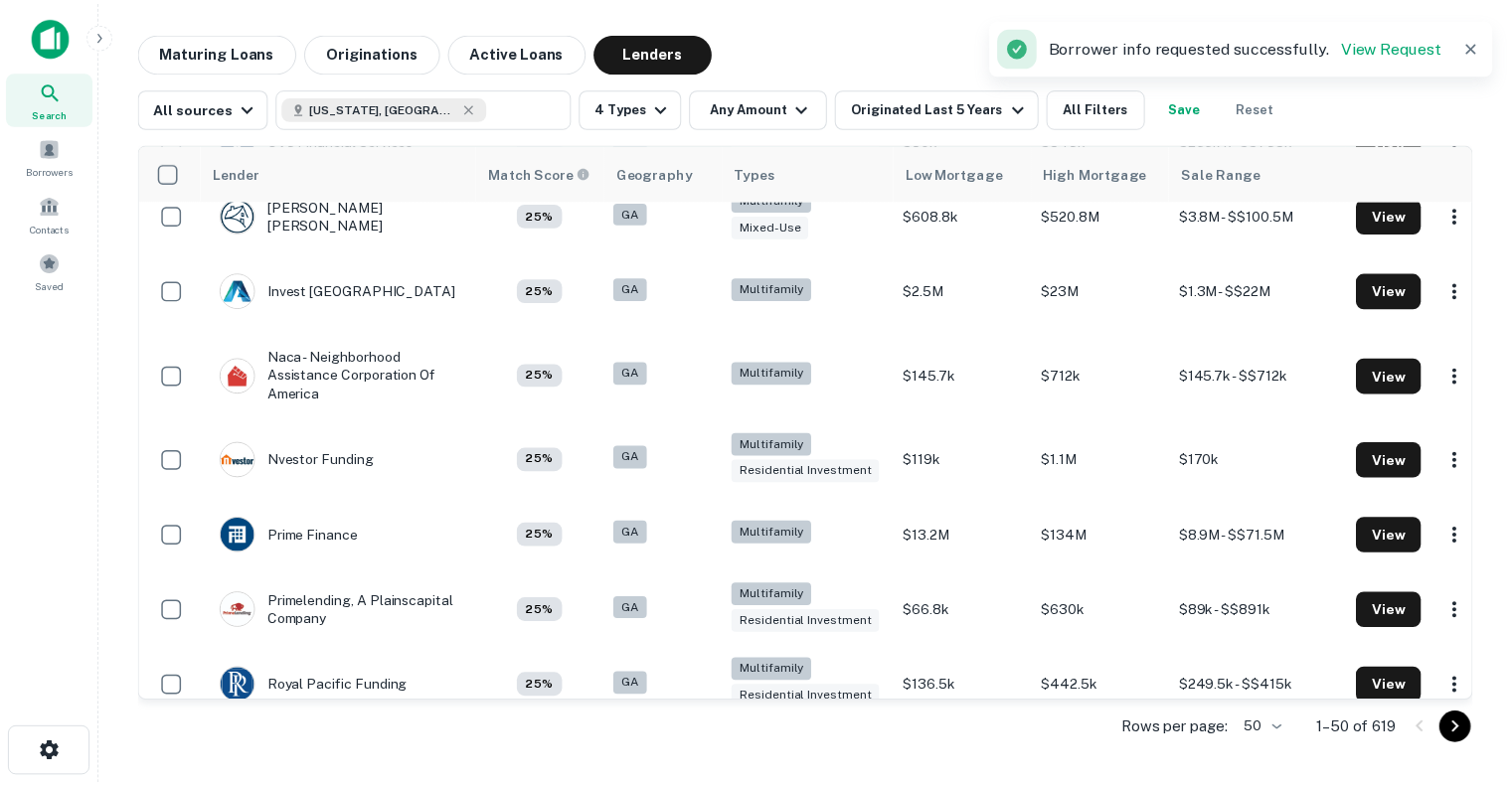
scroll to position [3073, 0]
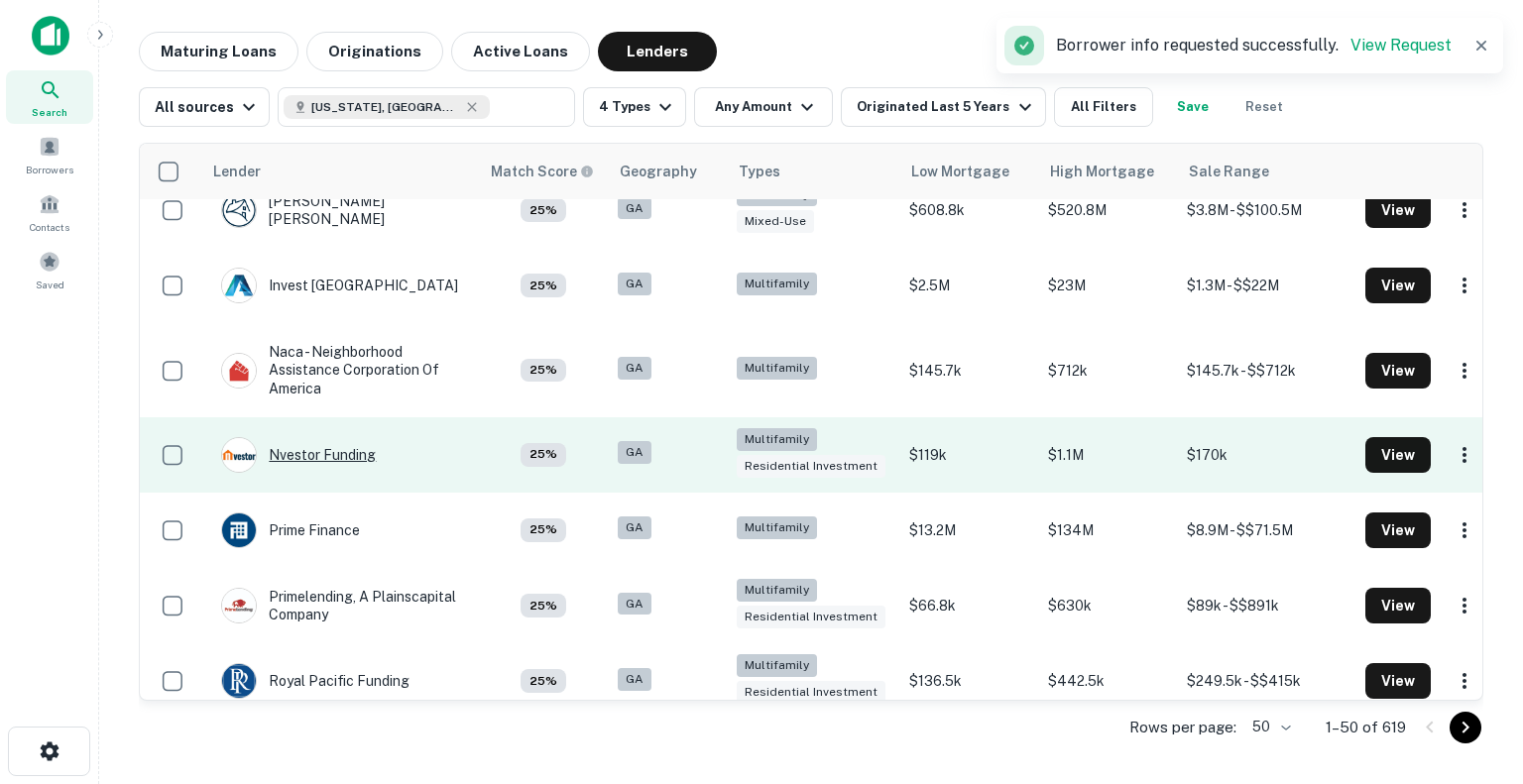
click at [344, 472] on div "Nvestor Funding" at bounding box center [299, 455] width 155 height 36
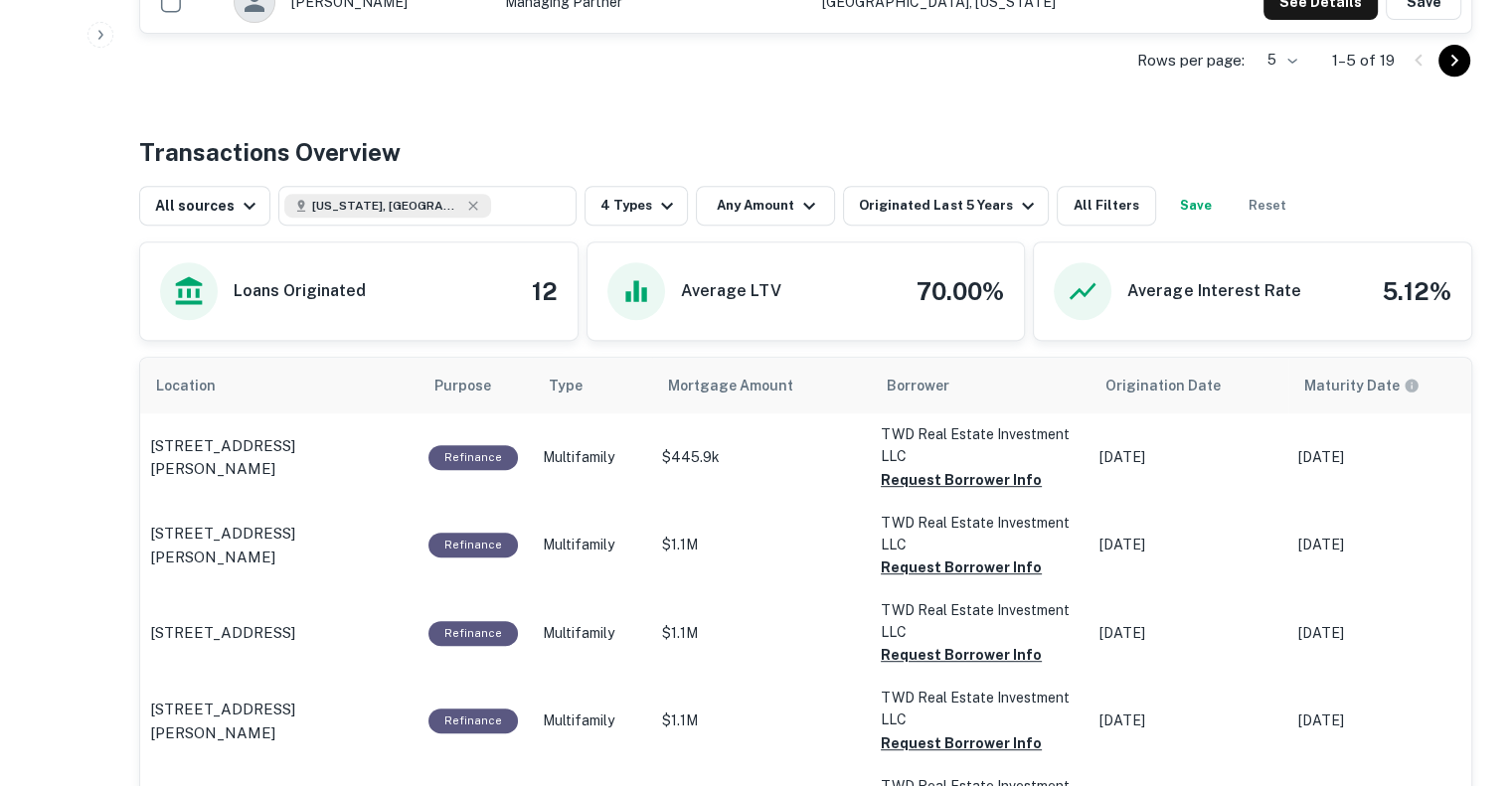
scroll to position [905, 0]
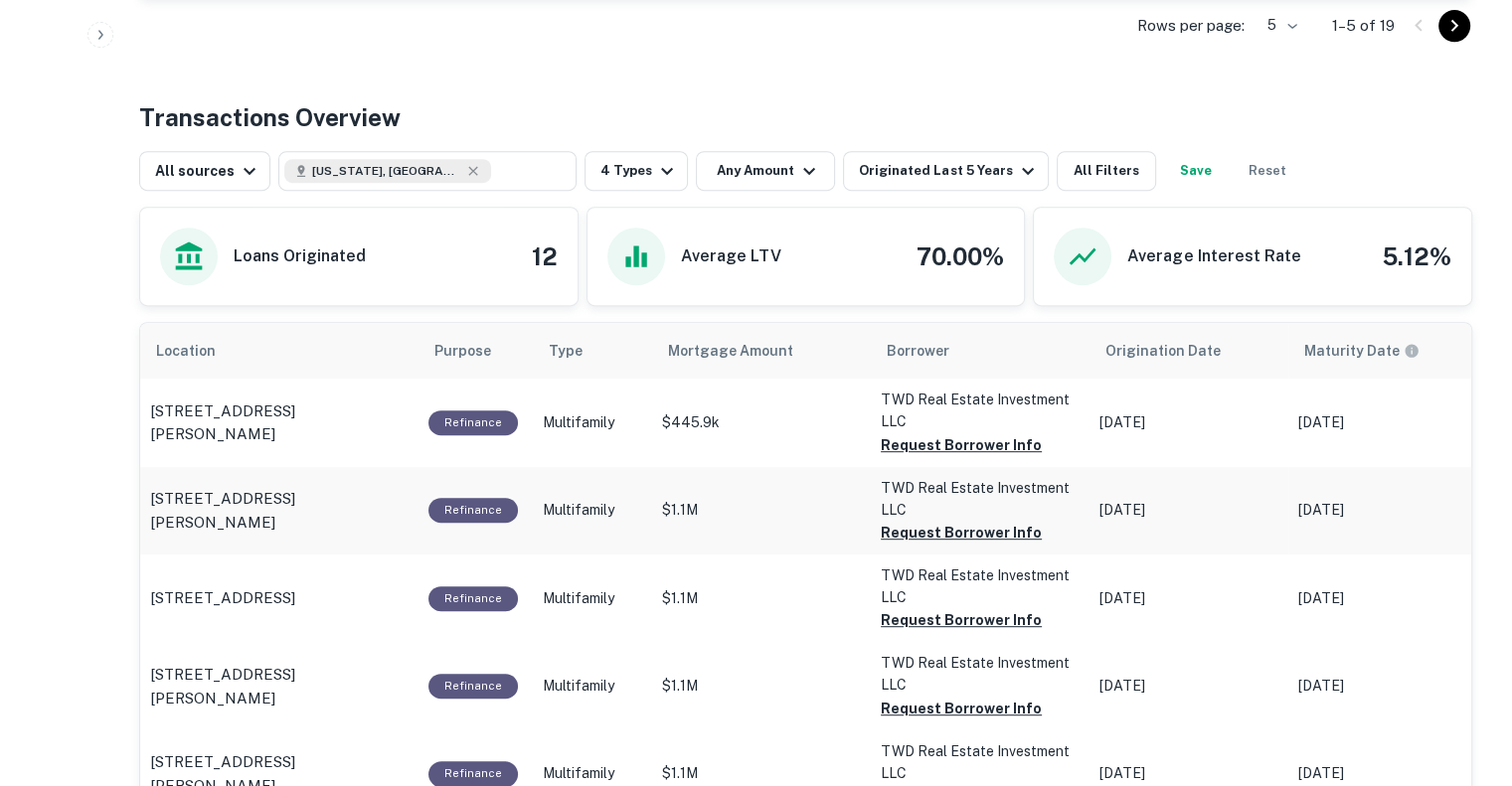
click at [902, 441] on button "Request Borrower Info" at bounding box center [962, 445] width 161 height 24
click at [910, 534] on button "Request Borrower Info" at bounding box center [962, 532] width 161 height 24
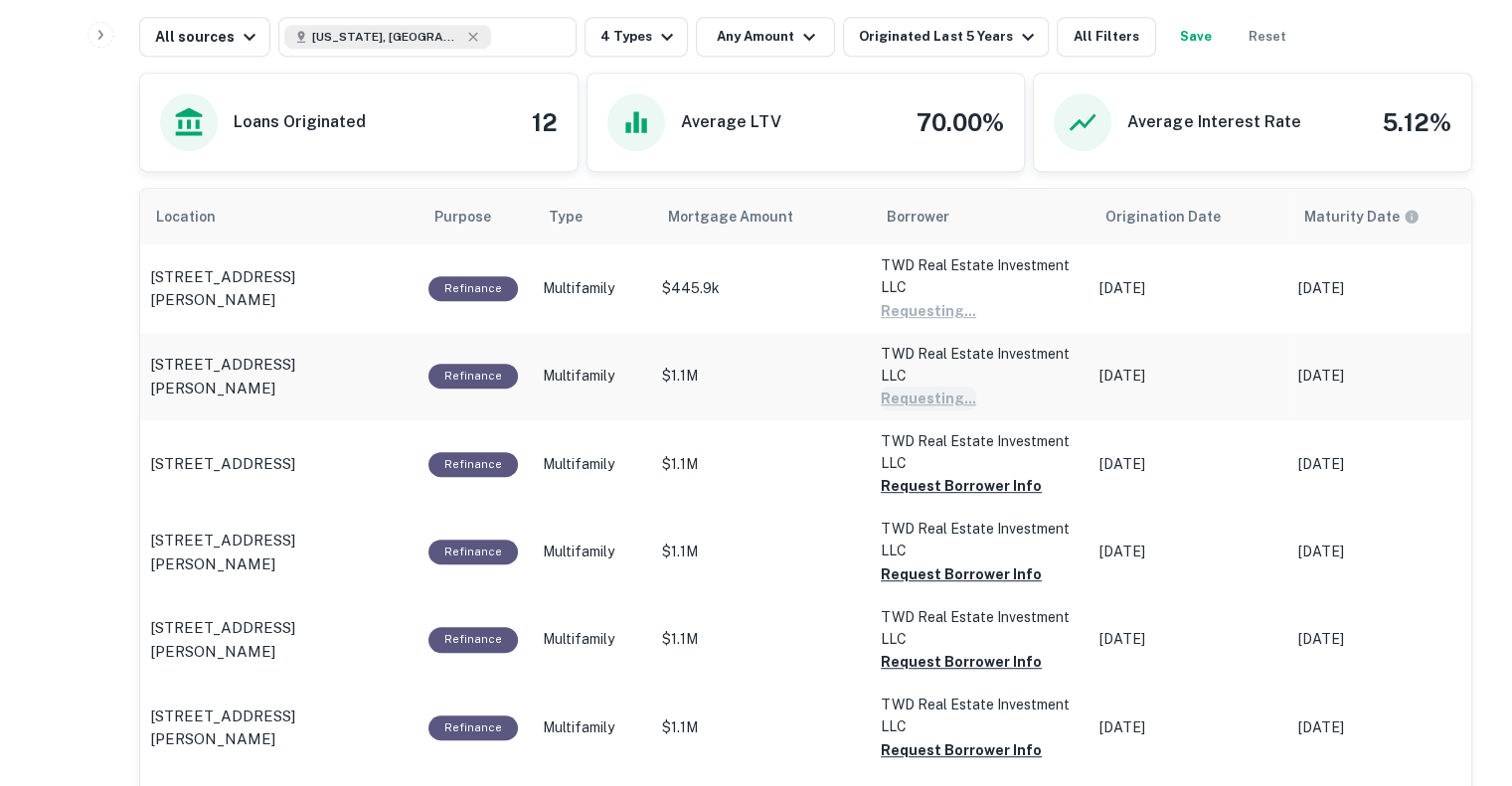
scroll to position [1041, 0]
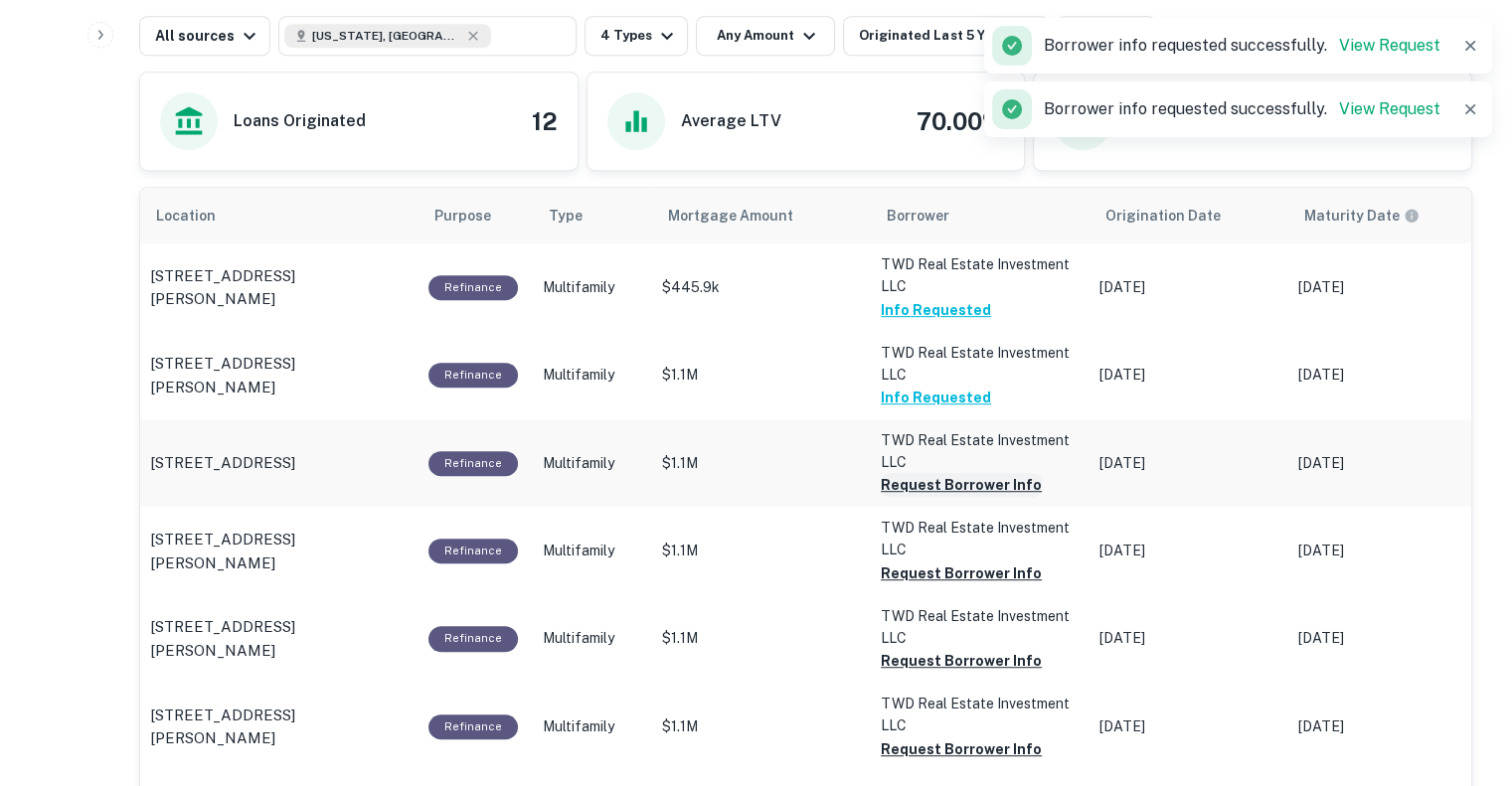
click at [923, 484] on button "Request Borrower Info" at bounding box center [962, 485] width 161 height 24
click at [921, 575] on button "Request Borrower Info" at bounding box center [962, 573] width 161 height 24
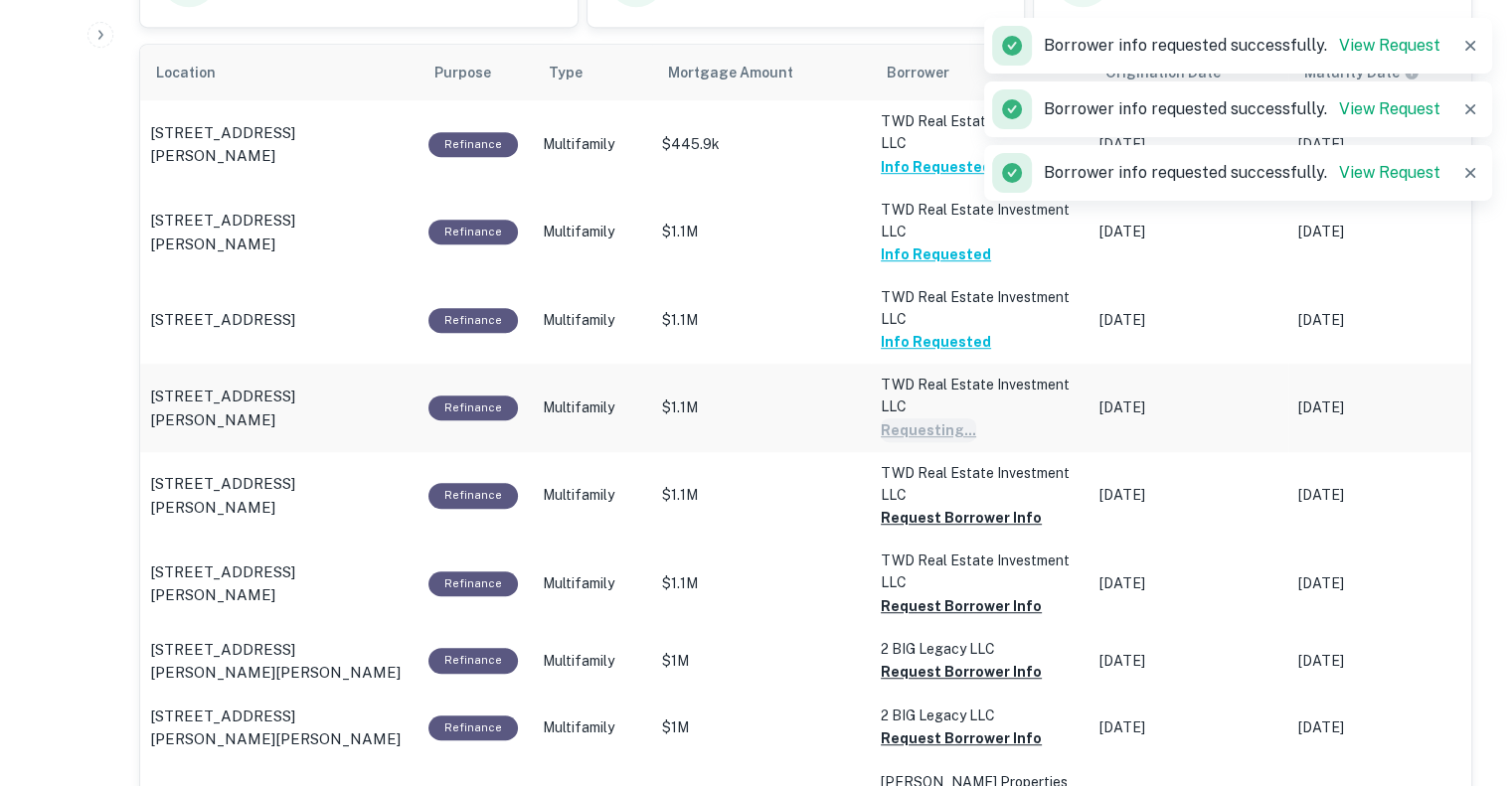
scroll to position [1184, 0]
click at [918, 517] on button "Request Borrower Info" at bounding box center [962, 516] width 161 height 24
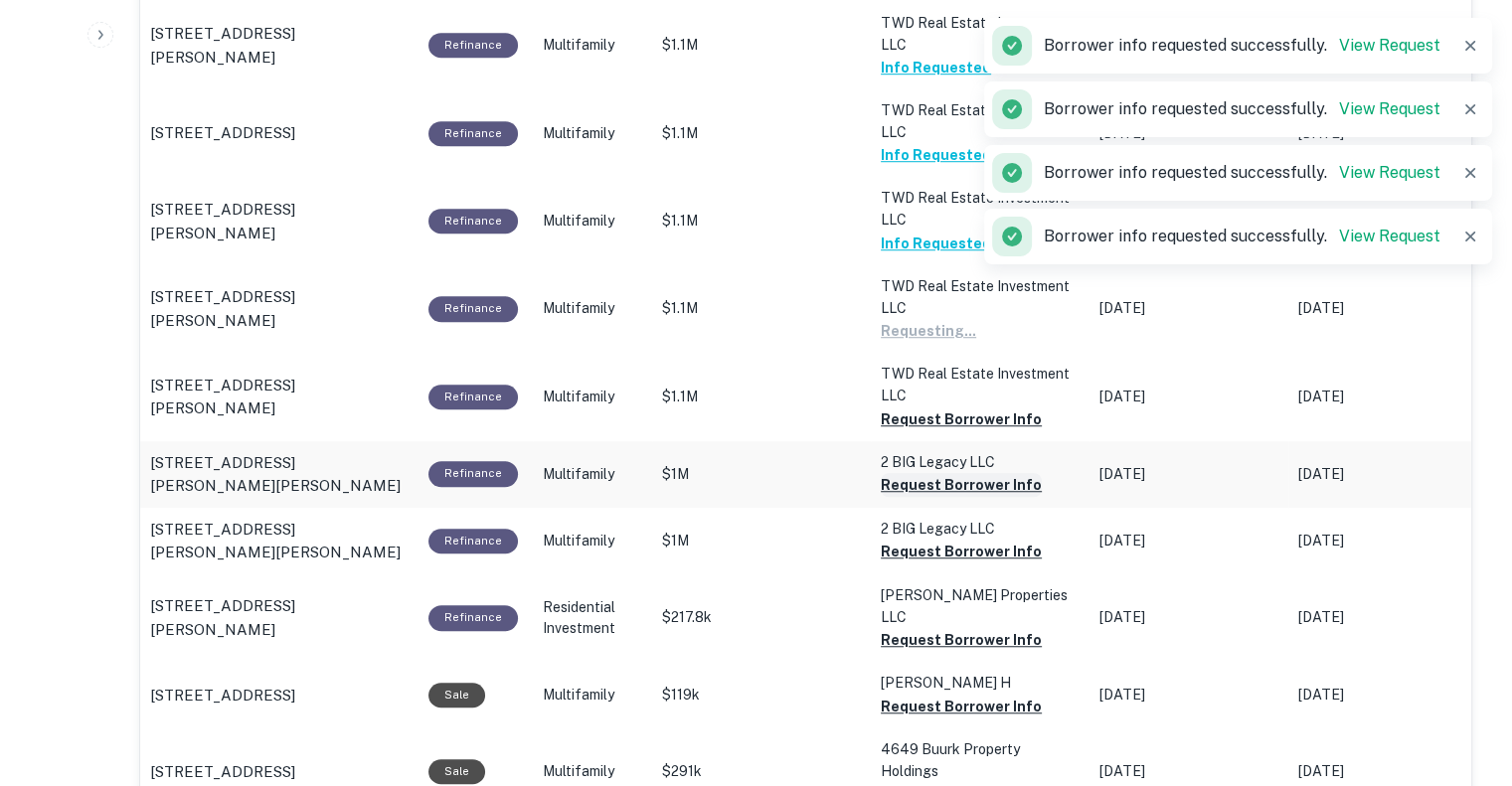
scroll to position [1371, 0]
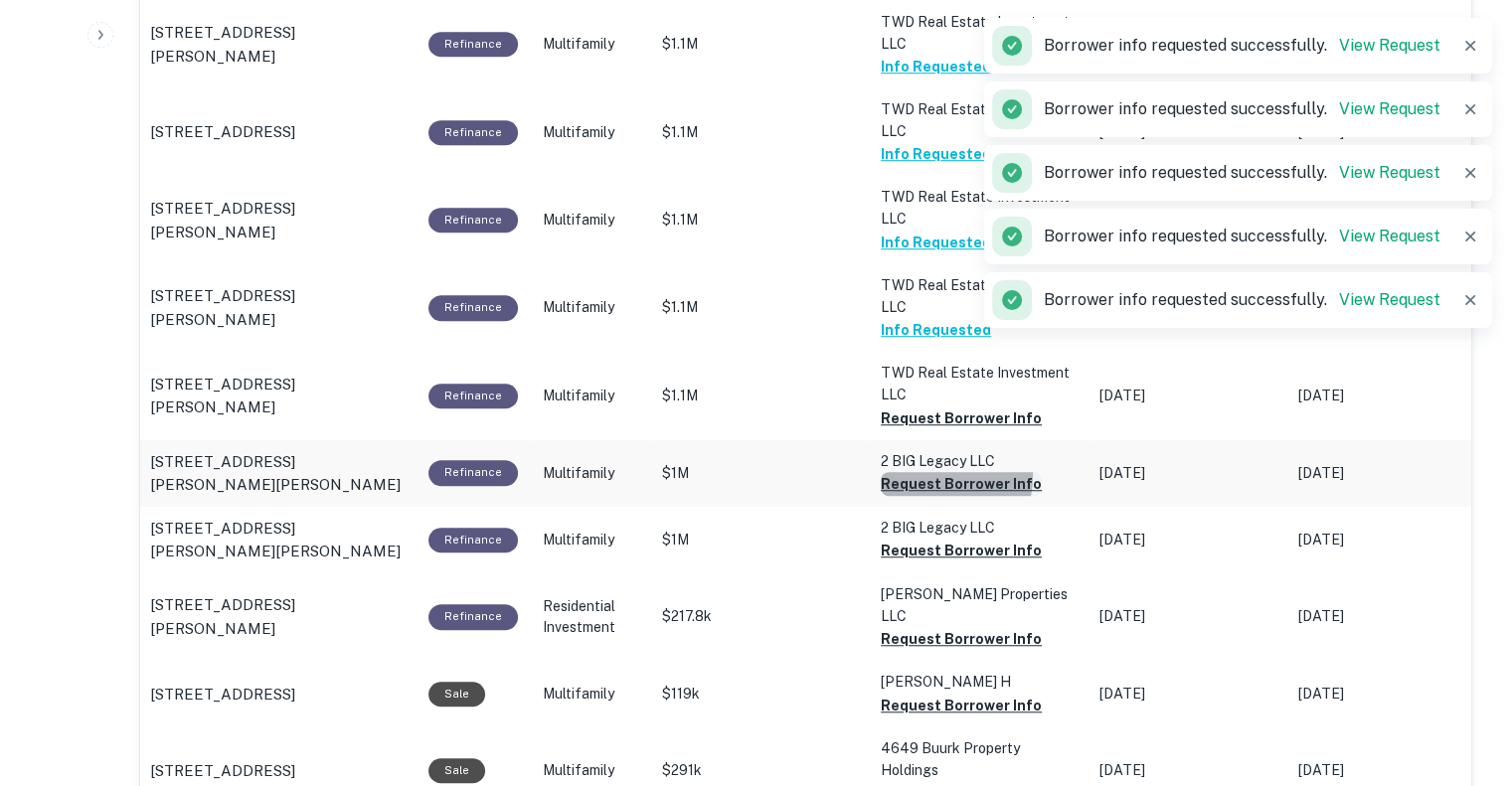
click at [917, 474] on button "Request Borrower Info" at bounding box center [962, 484] width 161 height 24
click at [907, 415] on button "Request Borrower Info" at bounding box center [962, 418] width 161 height 24
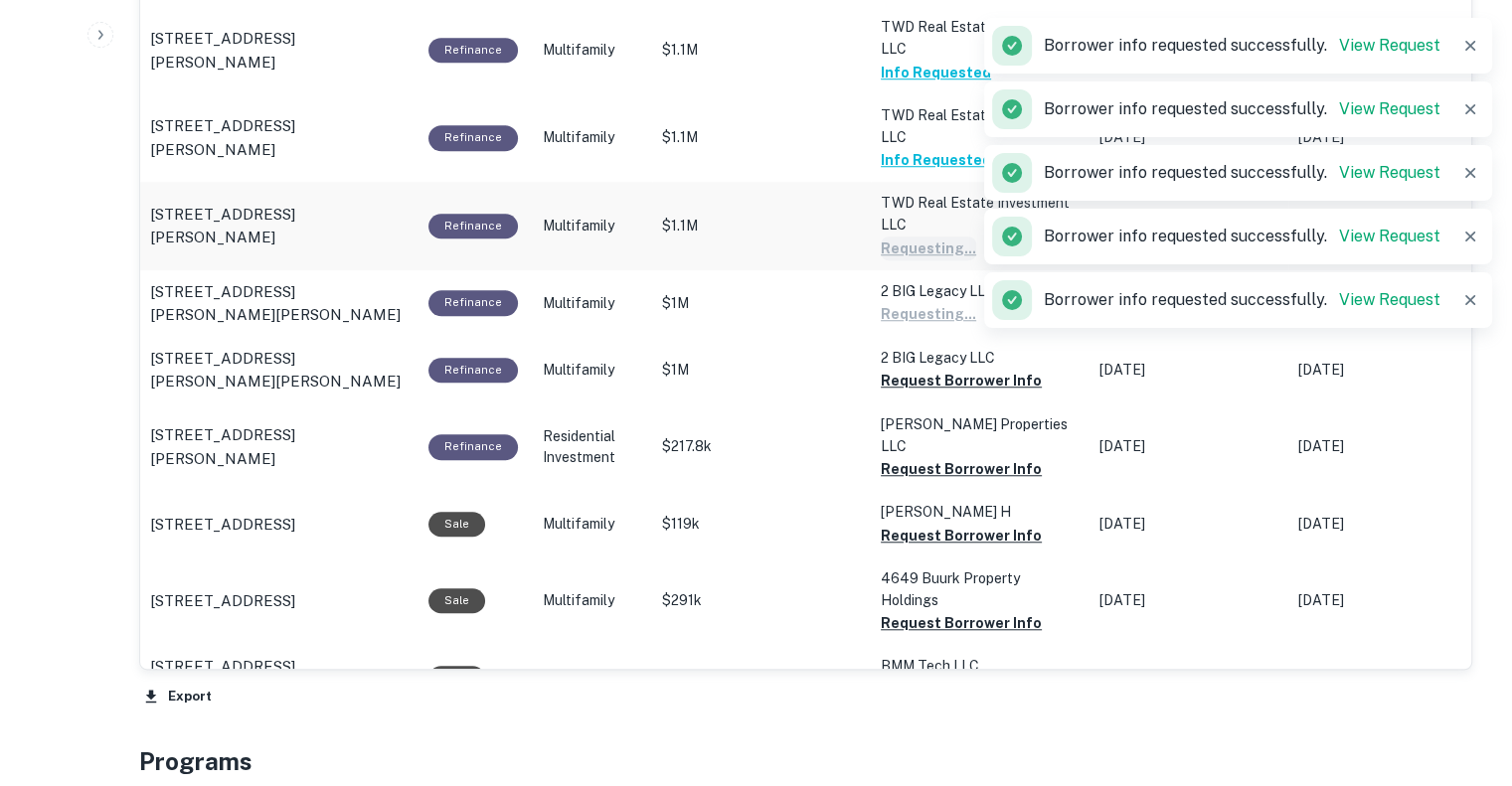
scroll to position [1542, 0]
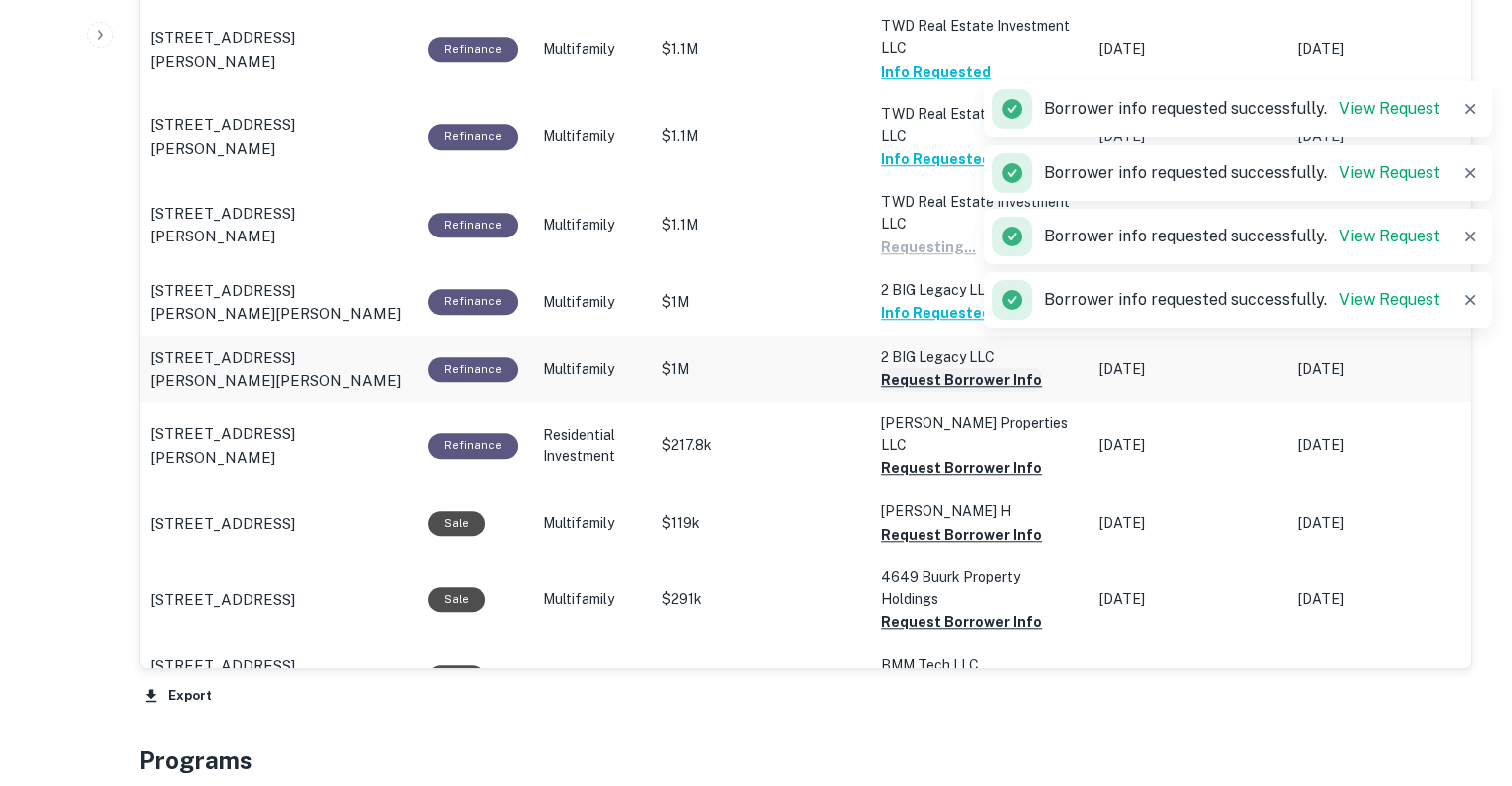
click at [930, 374] on button "Request Borrower Info" at bounding box center [962, 380] width 161 height 24
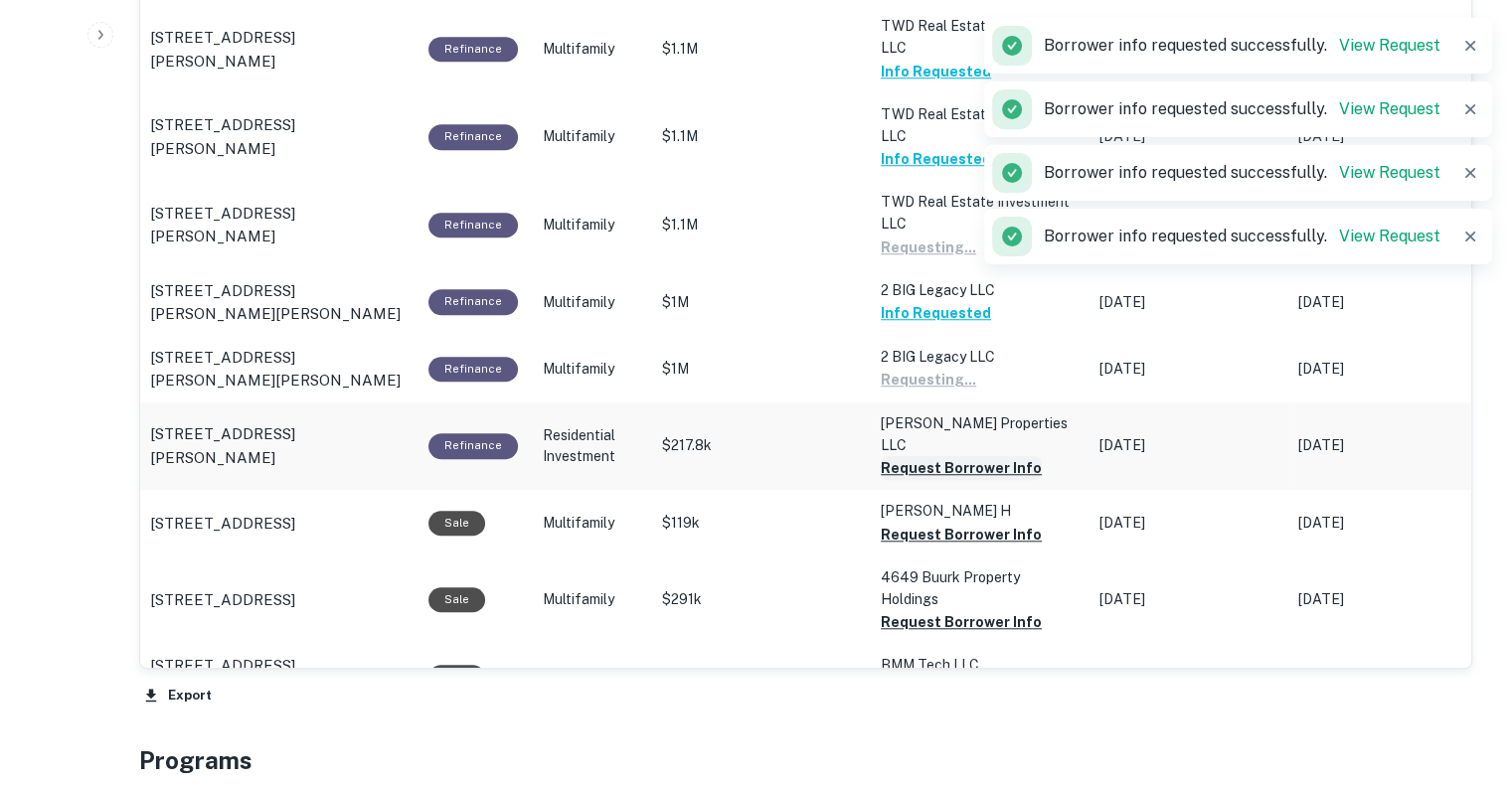
click at [915, 456] on button "Request Borrower Info" at bounding box center [962, 468] width 161 height 24
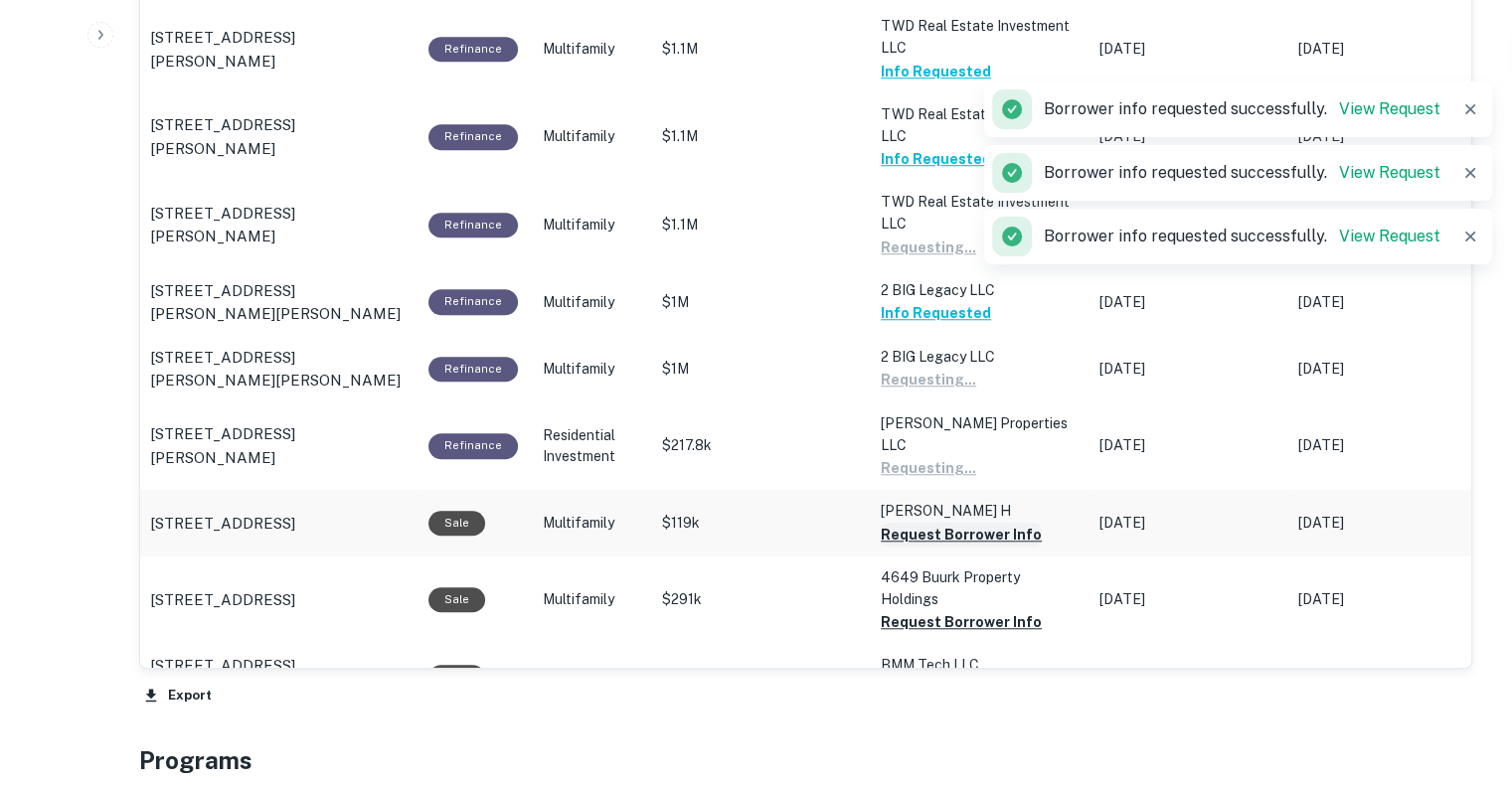
click at [916, 522] on button "Request Borrower Info" at bounding box center [962, 534] width 161 height 24
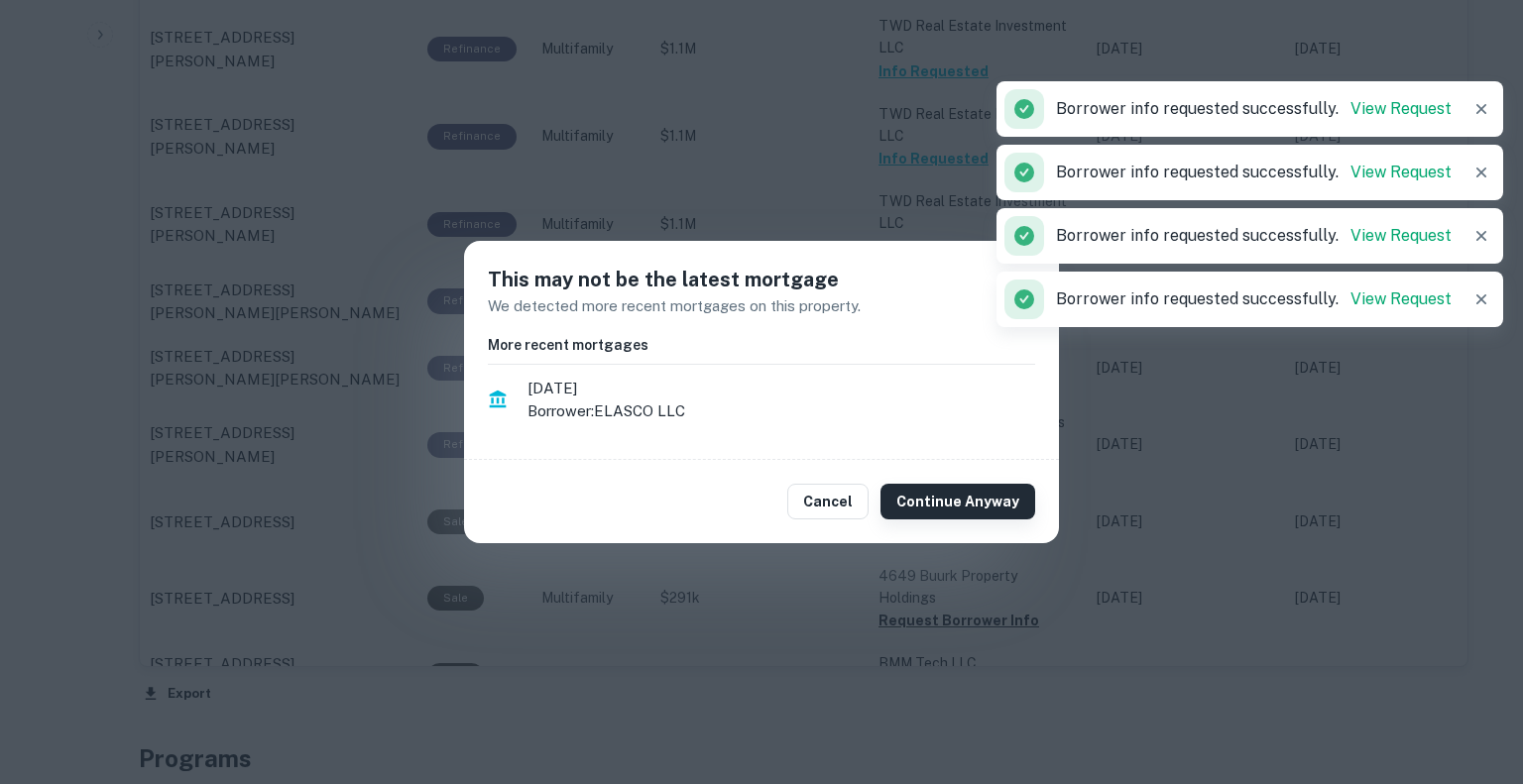
click at [921, 493] on button "Continue Anyway" at bounding box center [958, 501] width 155 height 36
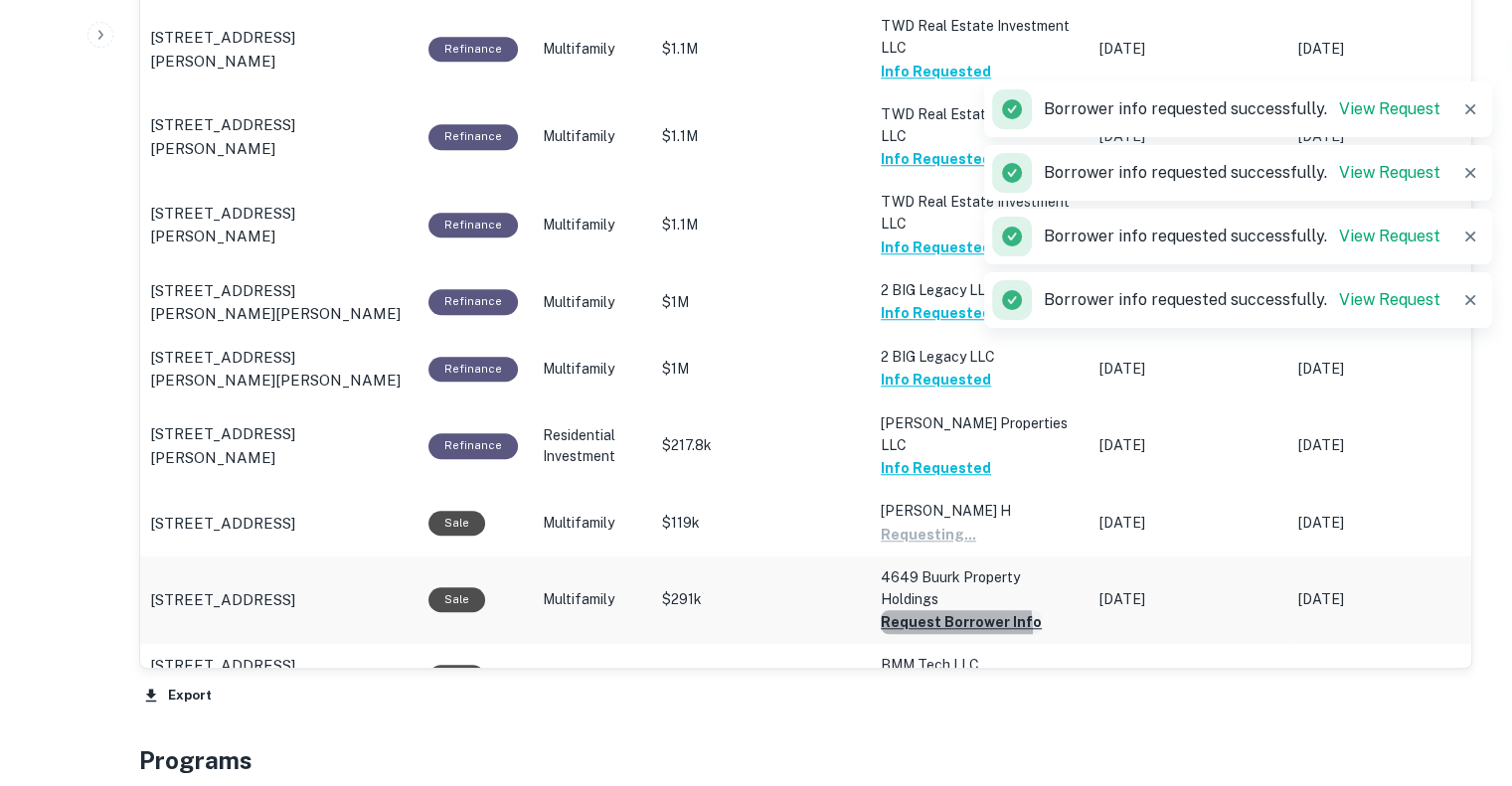
click at [915, 610] on button "Request Borrower Info" at bounding box center [962, 622] width 161 height 24
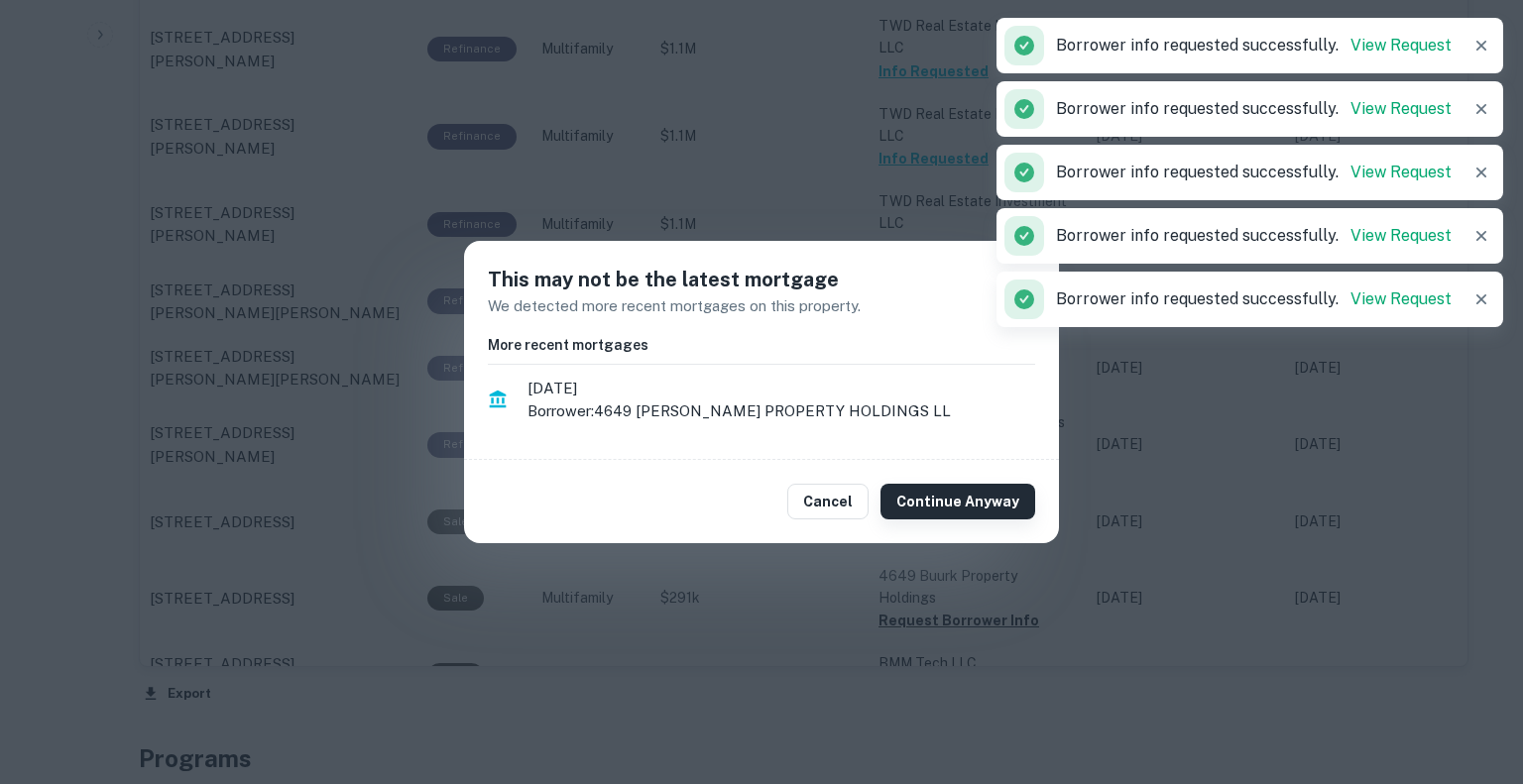
click at [956, 516] on button "Continue Anyway" at bounding box center [958, 501] width 155 height 36
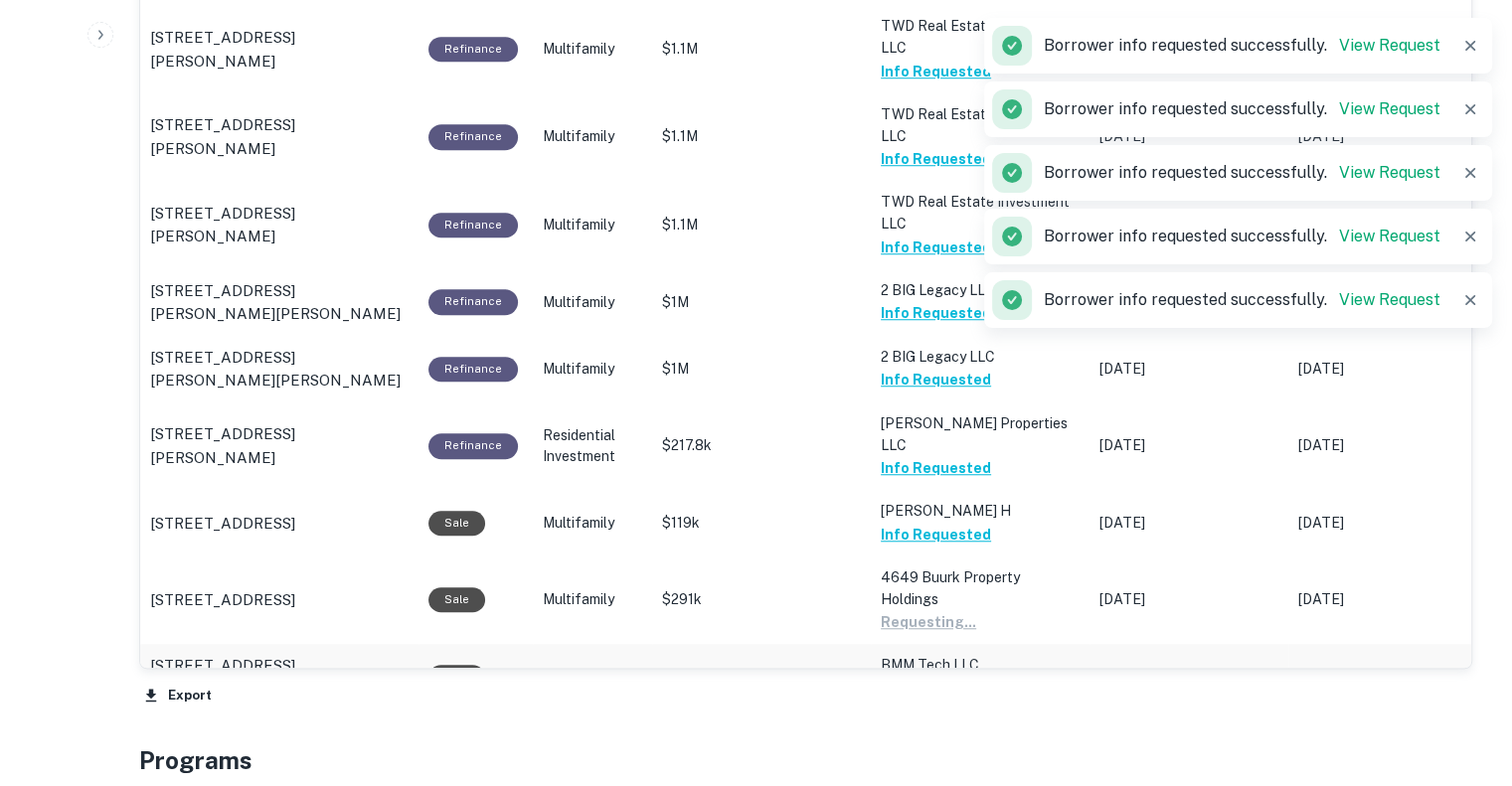
click at [949, 677] on button "Request Borrower Info" at bounding box center [962, 688] width 161 height 24
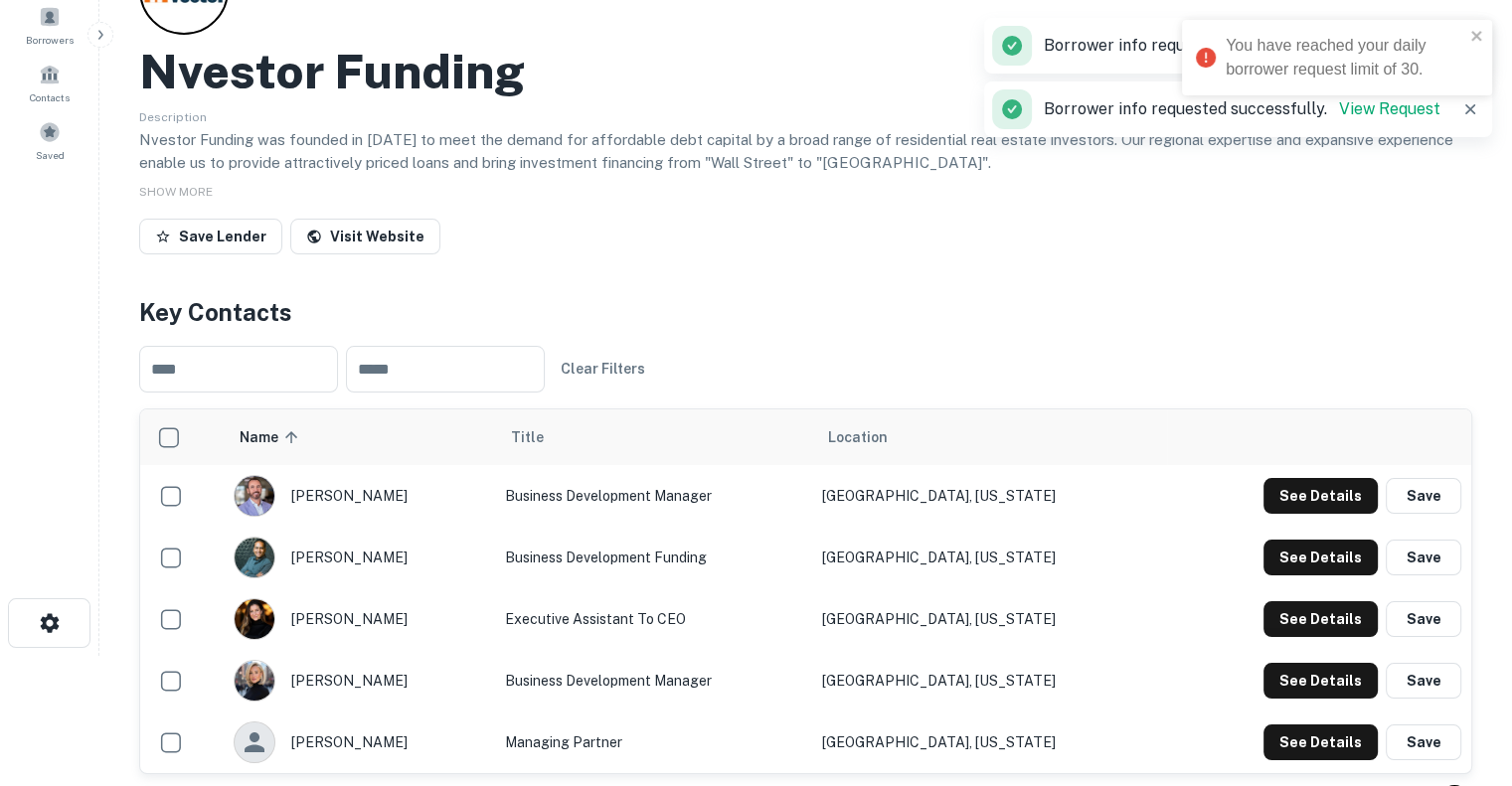
scroll to position [0, 0]
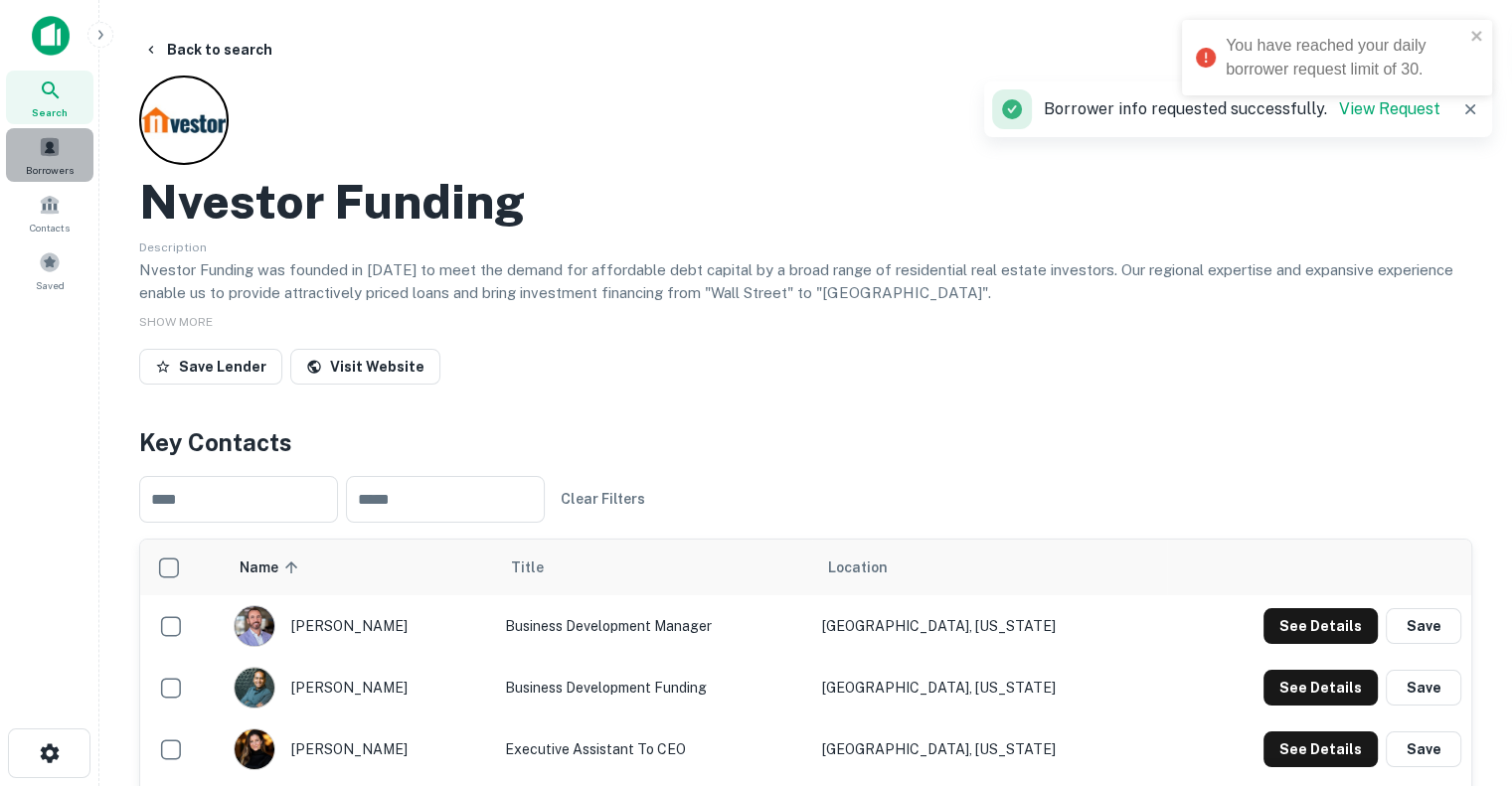
click at [46, 139] on span at bounding box center [50, 147] width 22 height 22
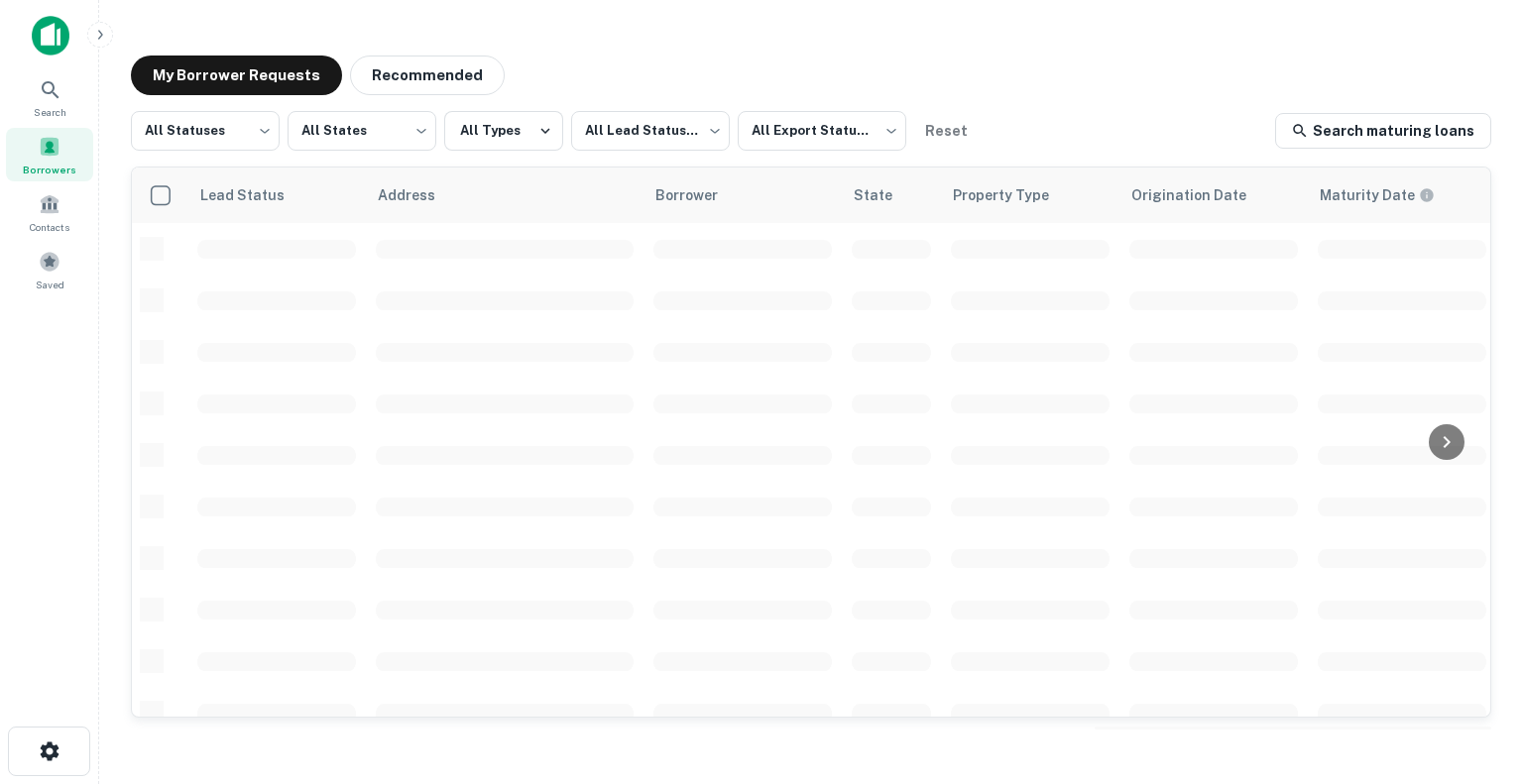
scroll to position [809, 0]
click at [41, 443] on div "Search Borrowers Contacts Saved" at bounding box center [49, 361] width 98 height 722
click at [48, 151] on span at bounding box center [50, 147] width 22 height 22
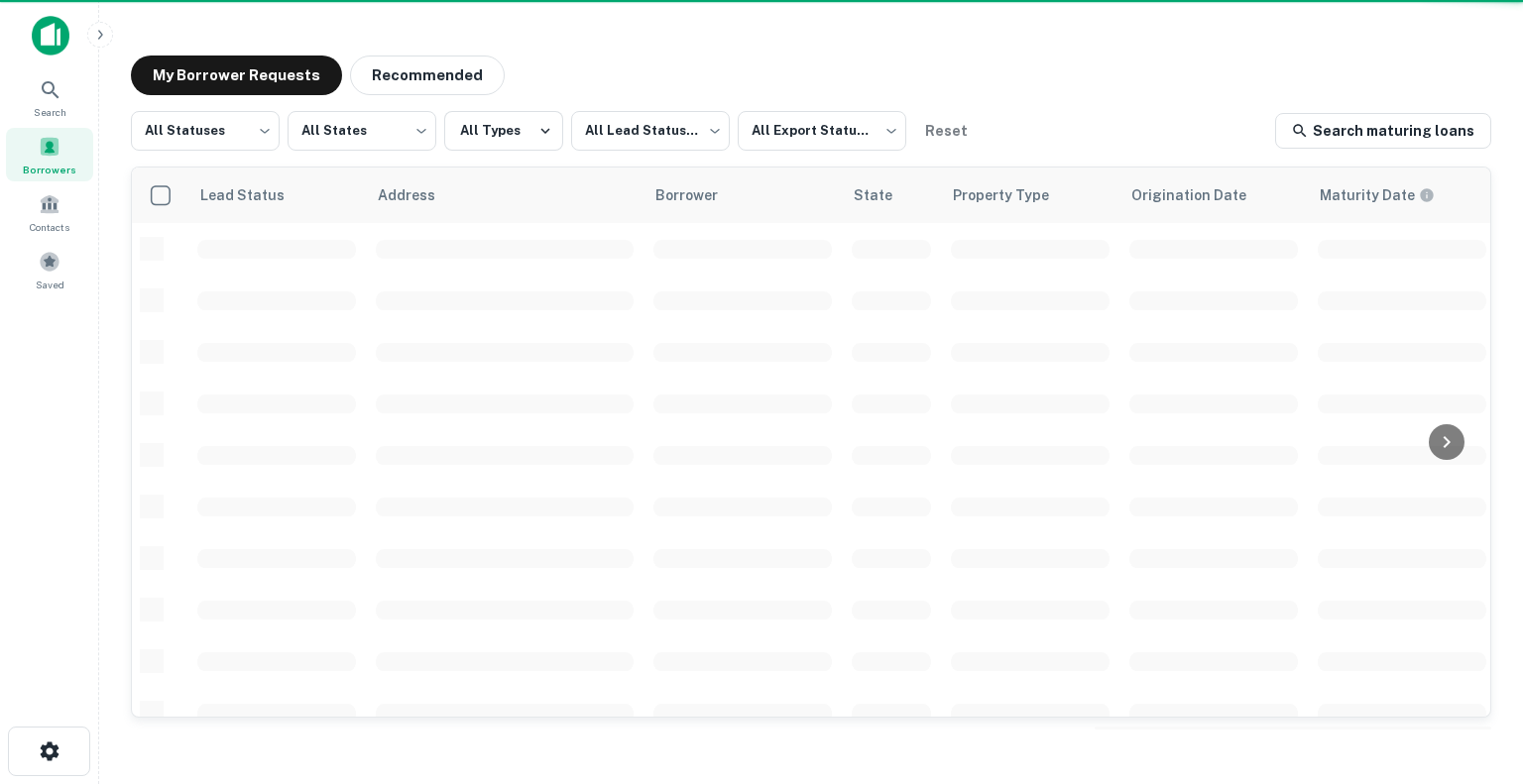
scroll to position [809, 0]
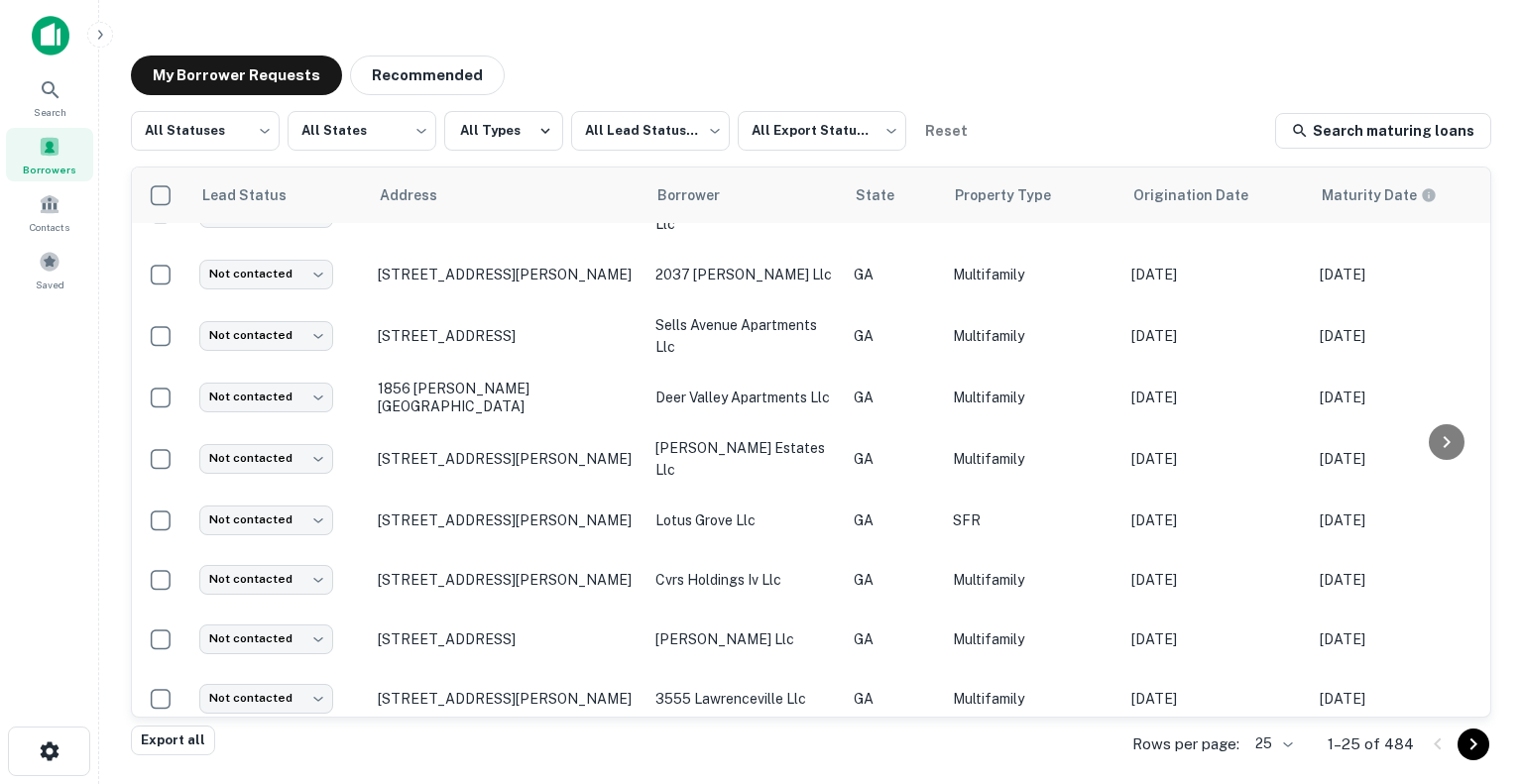
click at [1278, 741] on body "Search Borrowers Contacts Saved My Borrower Requests Recommended All Statuses *…" at bounding box center [762, 392] width 1523 height 784
click at [1275, 707] on li "500" at bounding box center [1276, 707] width 68 height 36
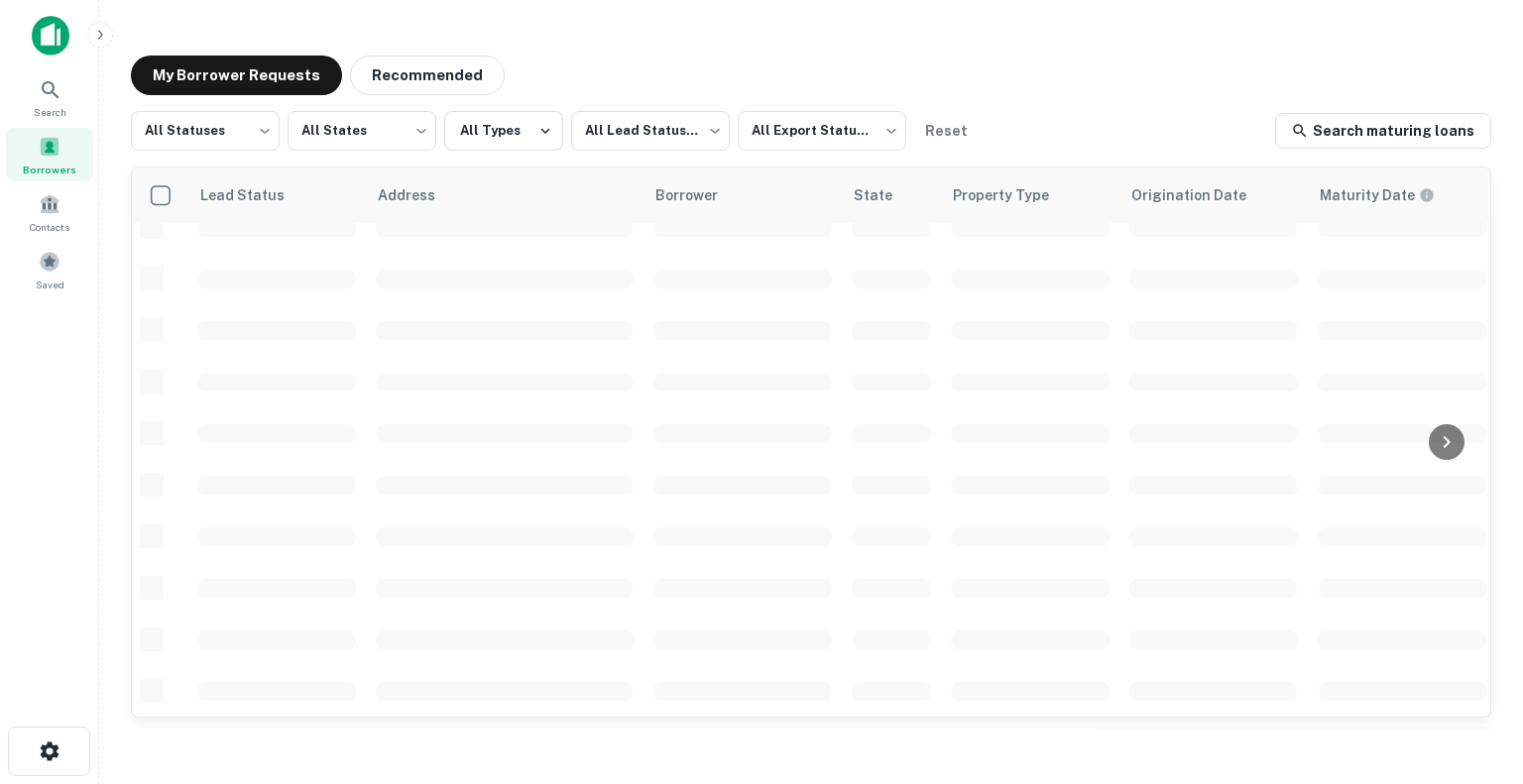
click at [636, 50] on div "My Borrower Requests Recommended All Statuses *** ​ All States *** ​ All Types …" at bounding box center [811, 392] width 1392 height 706
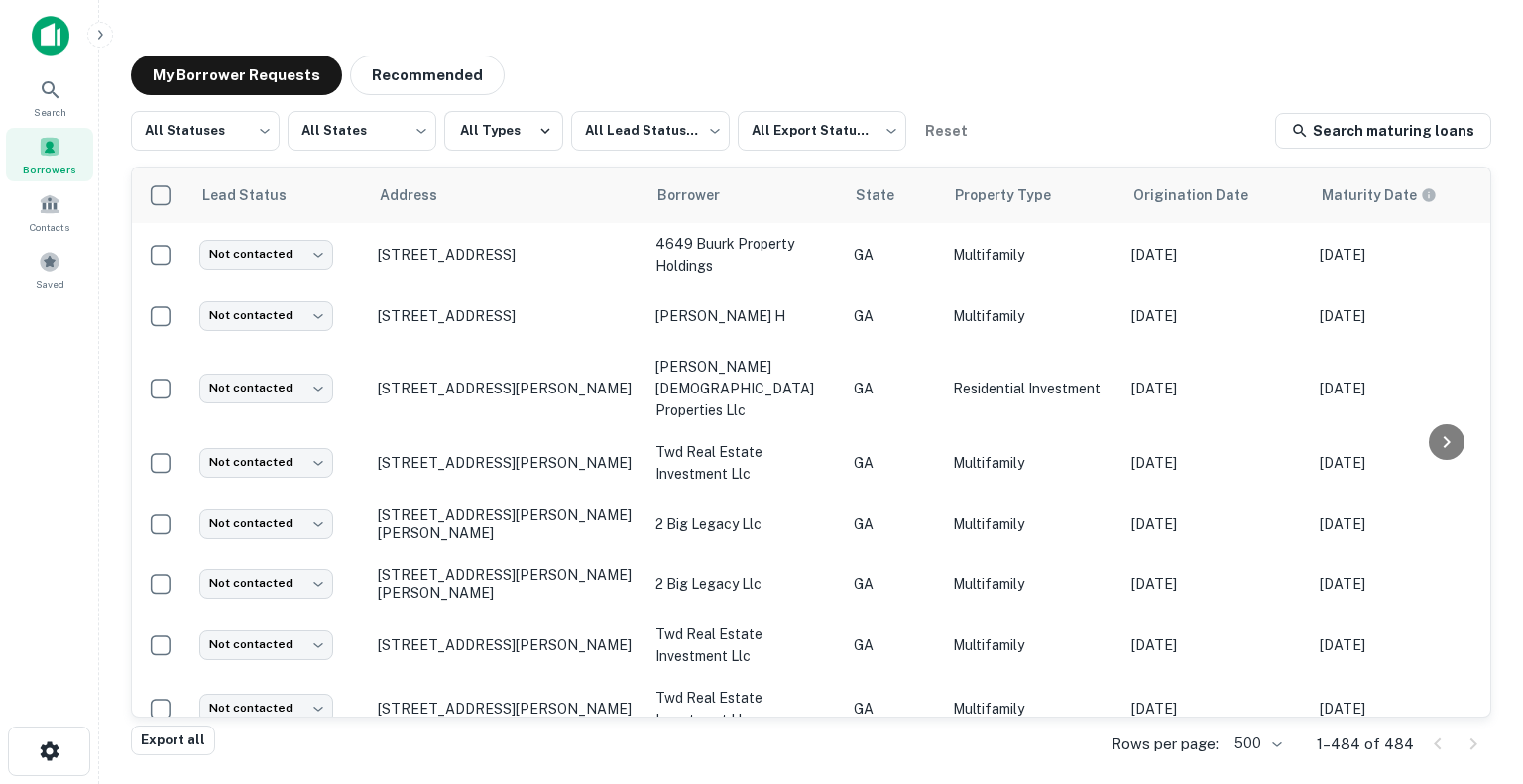
click at [0, 475] on div "Search Borrowers Contacts Saved" at bounding box center [49, 361] width 98 height 722
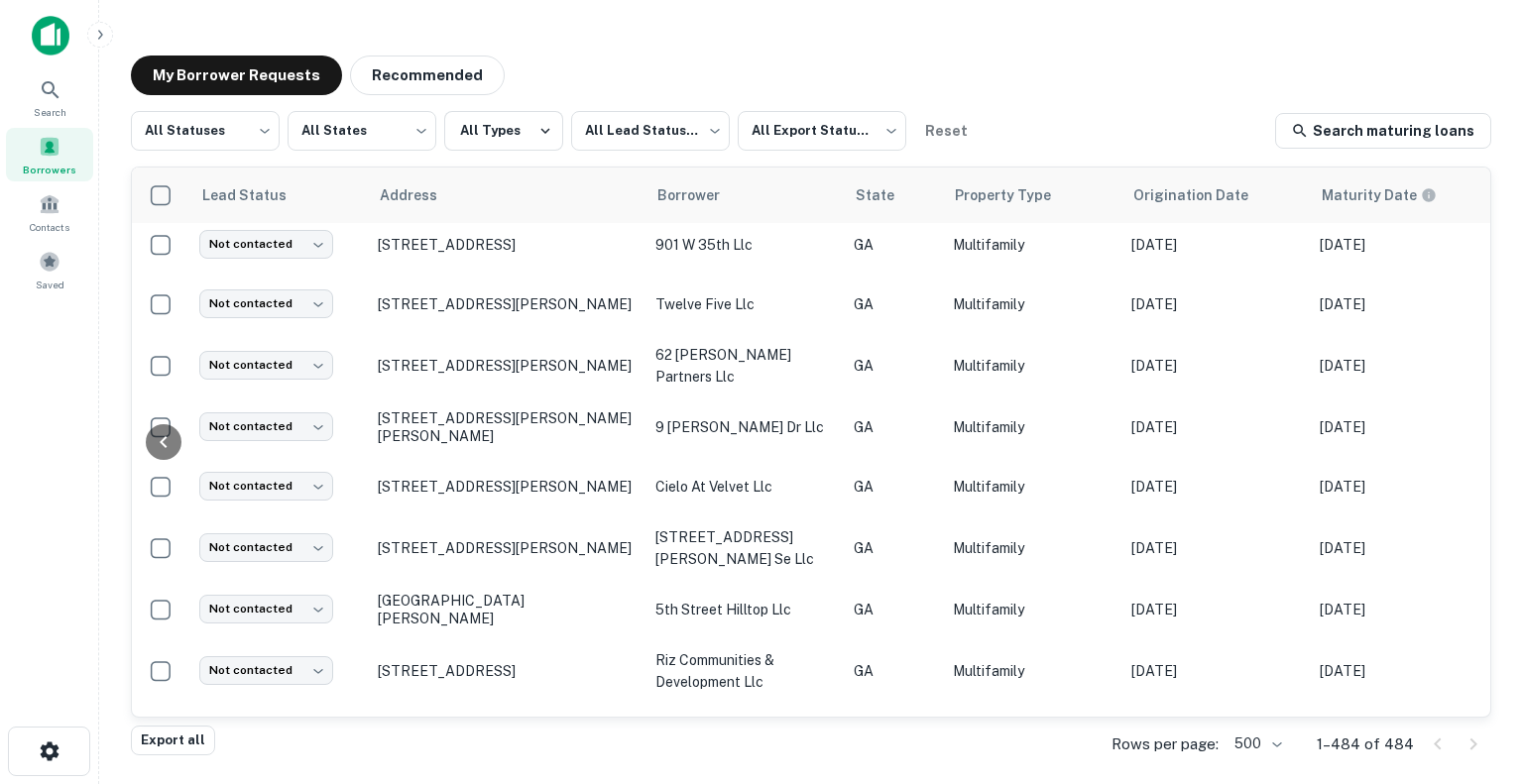
scroll to position [19472, 785]
